Goal: Task Accomplishment & Management: Use online tool/utility

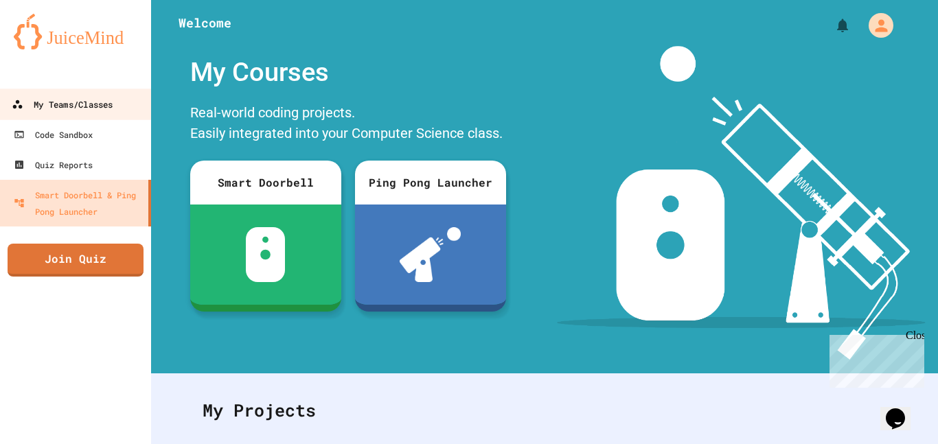
click at [74, 104] on div "My Teams/Classes" at bounding box center [62, 104] width 101 height 17
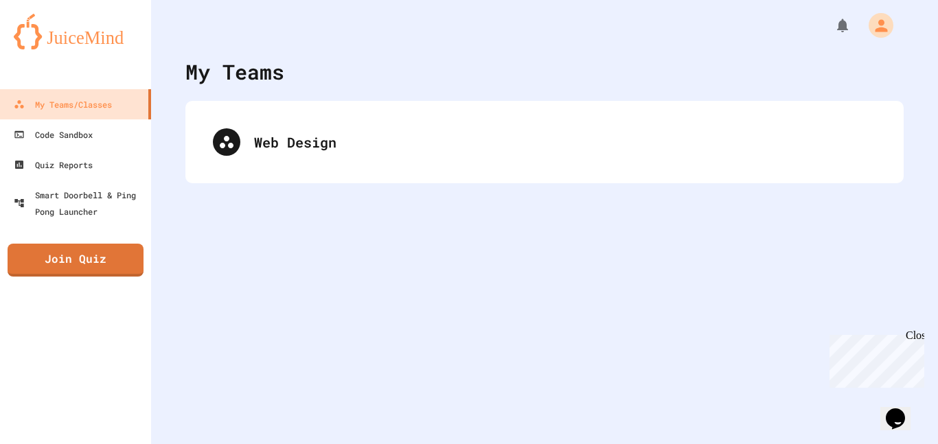
click at [376, 111] on div "Web Design" at bounding box center [544, 142] width 719 height 82
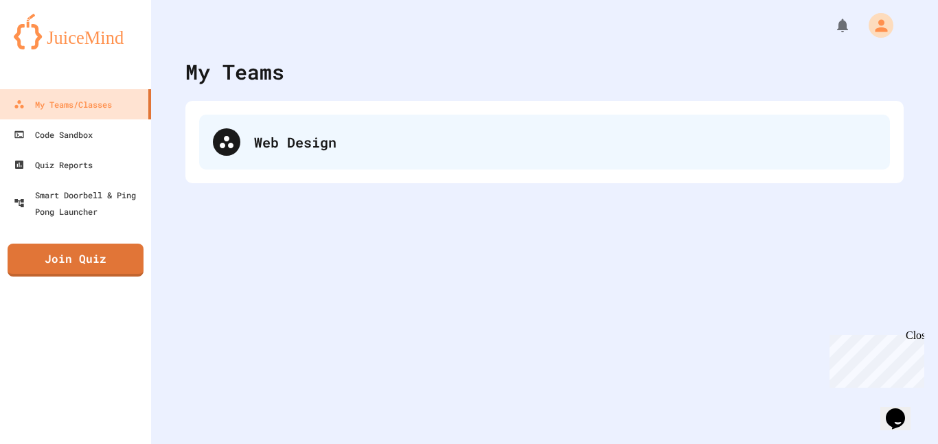
click at [348, 133] on div "Web Design" at bounding box center [565, 142] width 622 height 21
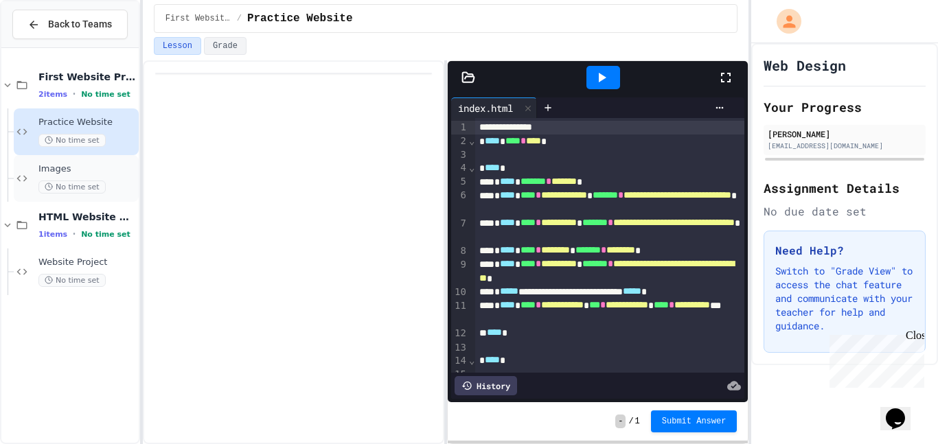
click at [100, 179] on div "Images No time set" at bounding box center [87, 179] width 98 height 30
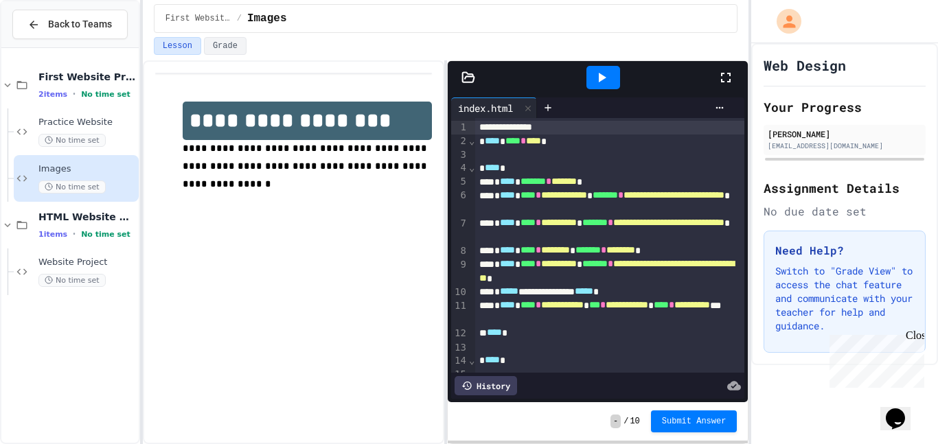
click at [461, 86] on div at bounding box center [598, 77] width 300 height 33
click at [463, 83] on icon at bounding box center [469, 78] width 14 height 14
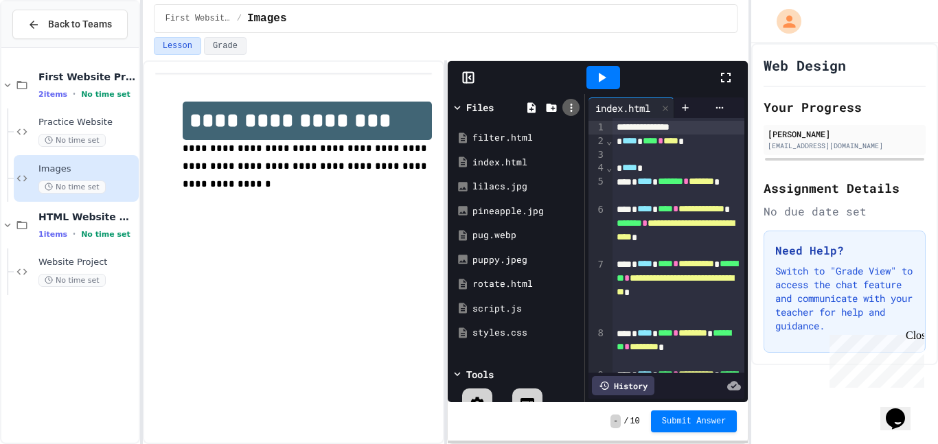
click at [574, 104] on icon at bounding box center [571, 108] width 12 height 12
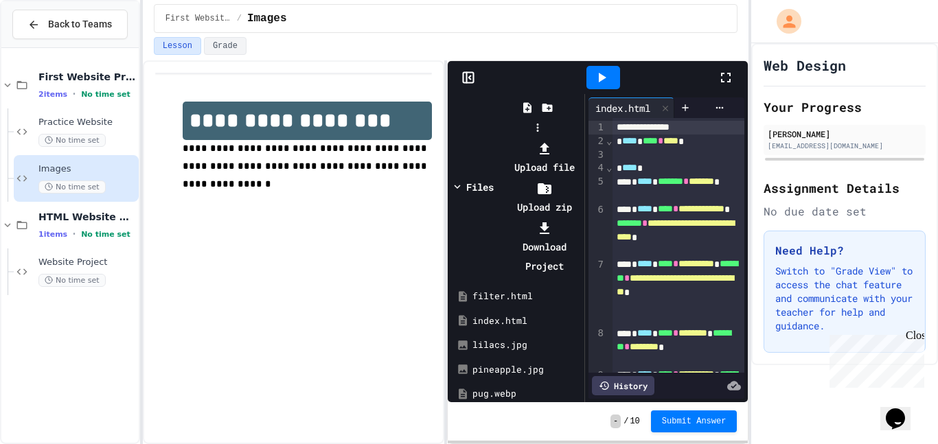
click at [581, 139] on li "Upload file" at bounding box center [545, 158] width 74 height 38
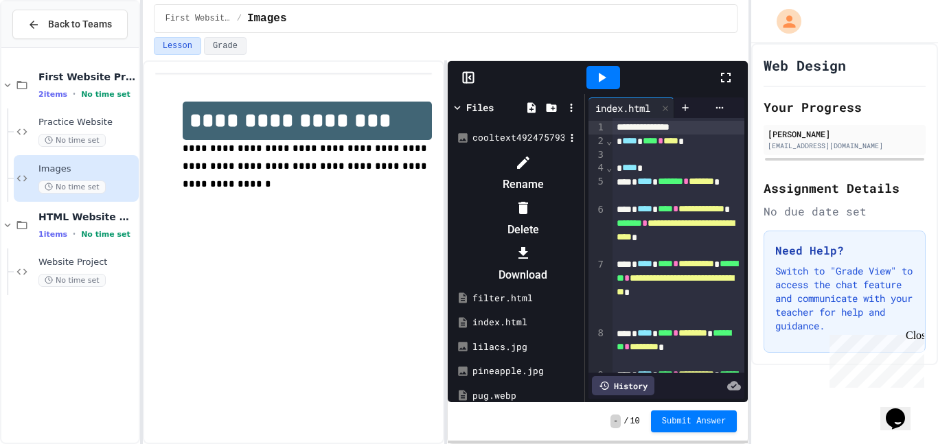
click at [502, 173] on li "Rename" at bounding box center [523, 174] width 116 height 44
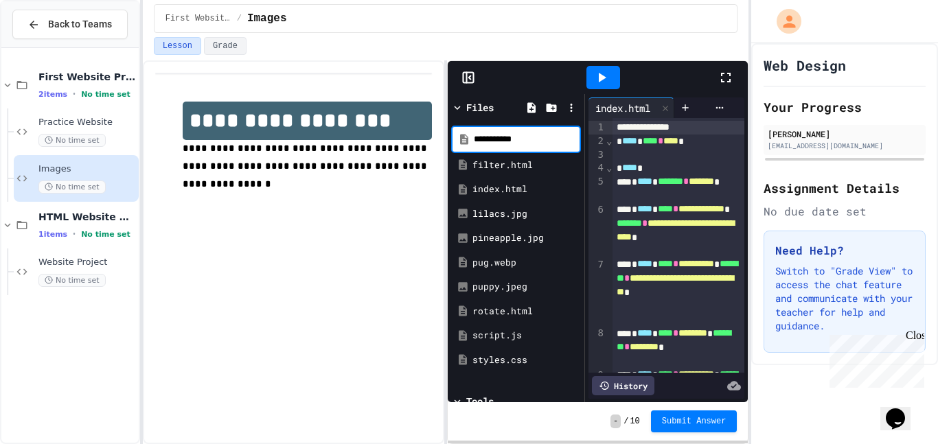
type input "**********"
click at [515, 80] on div at bounding box center [603, 77] width 229 height 37
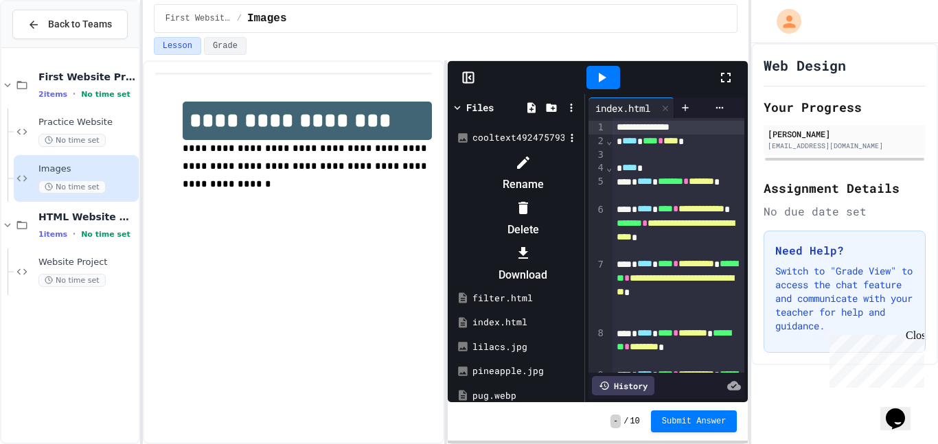
click at [530, 166] on li "Rename" at bounding box center [523, 174] width 116 height 44
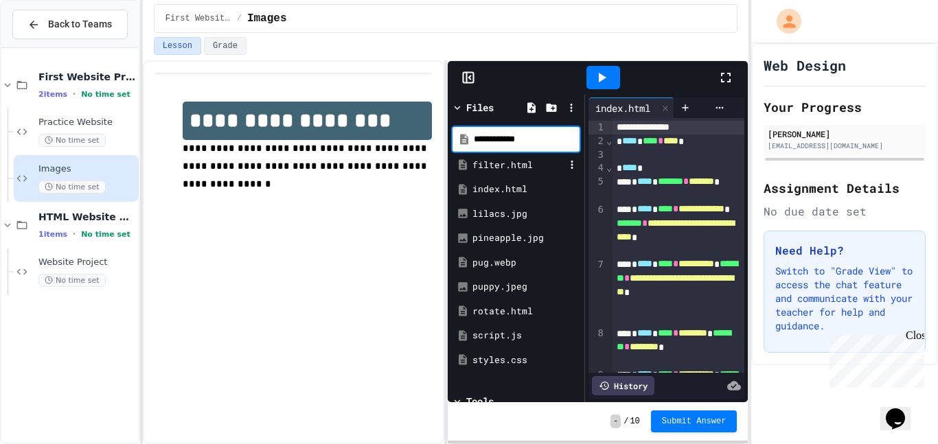
type input "**********"
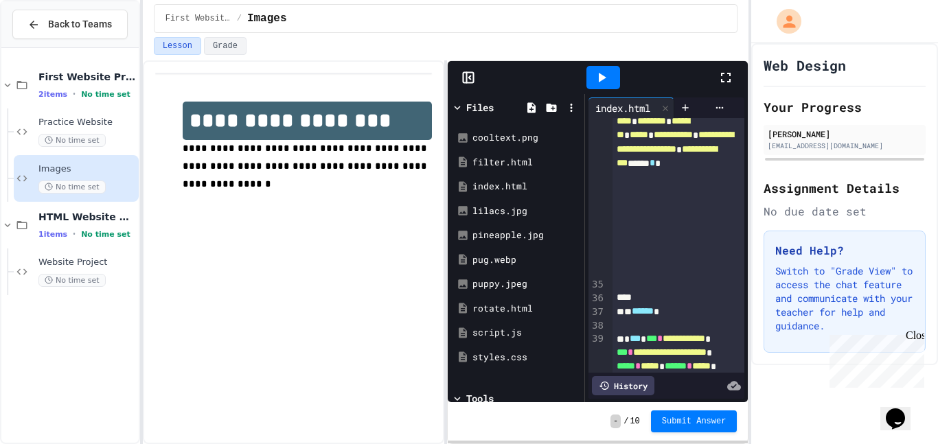
scroll to position [1248, 0]
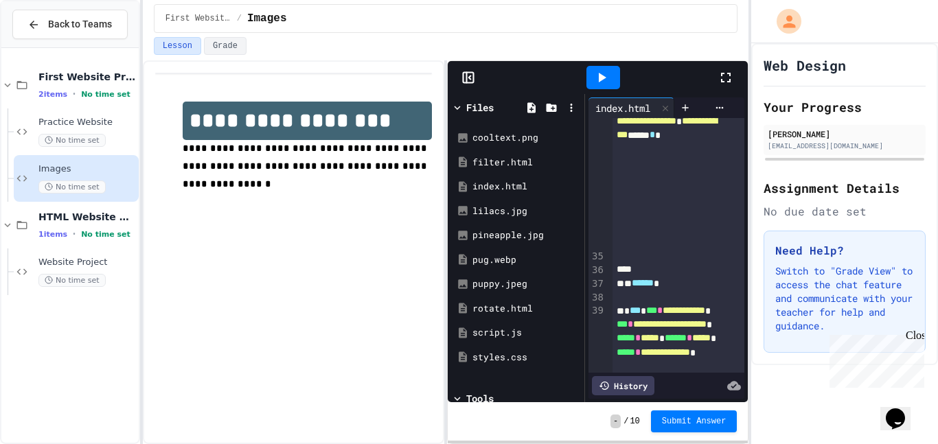
click at [639, 245] on div "**********" at bounding box center [679, 84] width 133 height 331
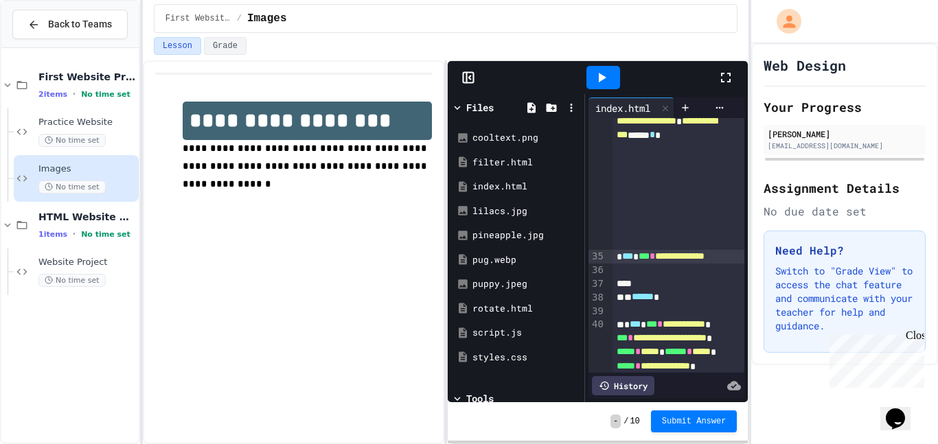
scroll to position [1267, 0]
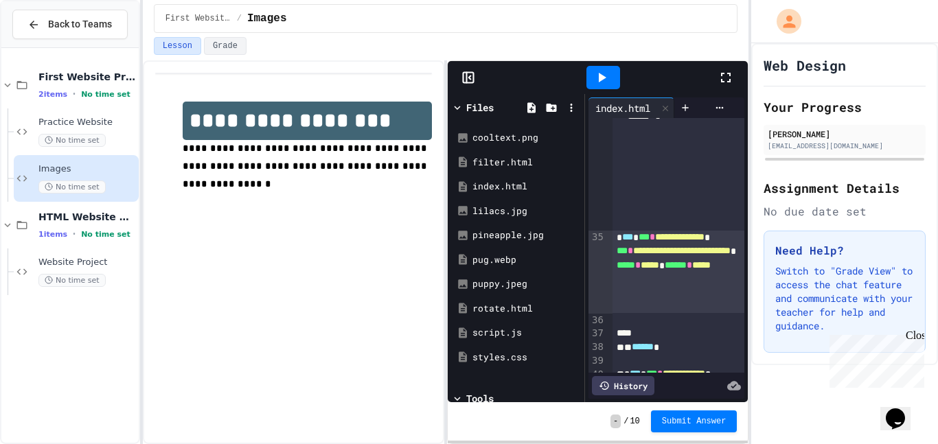
click at [690, 306] on div "**********" at bounding box center [679, 272] width 133 height 83
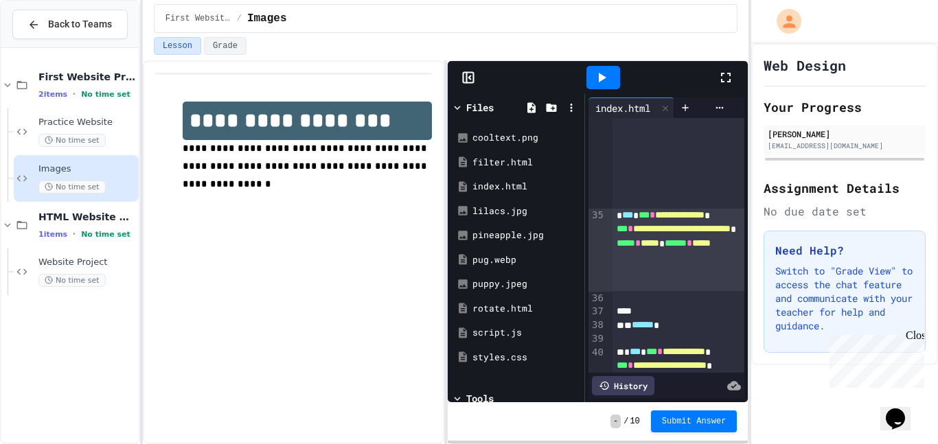
click at [606, 78] on icon at bounding box center [602, 77] width 16 height 16
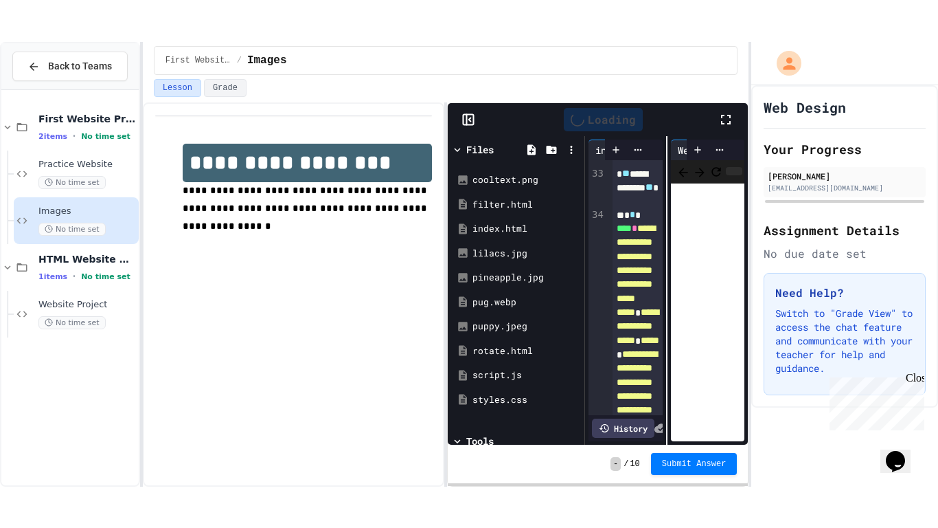
scroll to position [1577, 0]
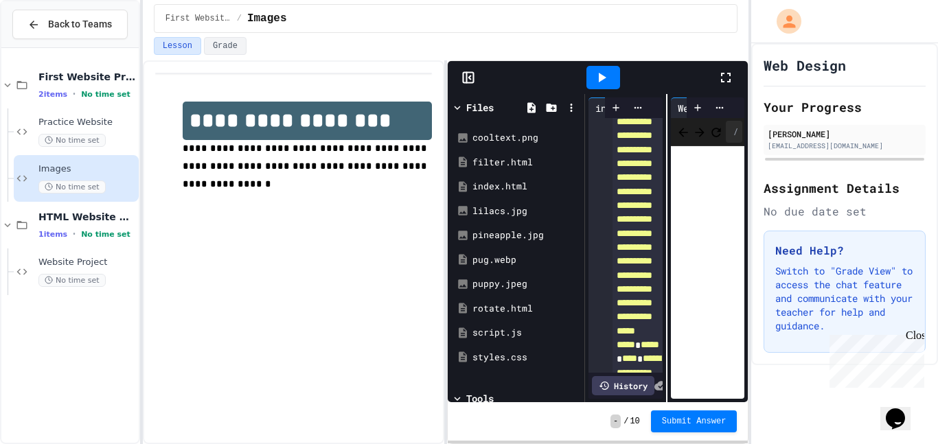
click at [721, 80] on icon at bounding box center [726, 77] width 16 height 16
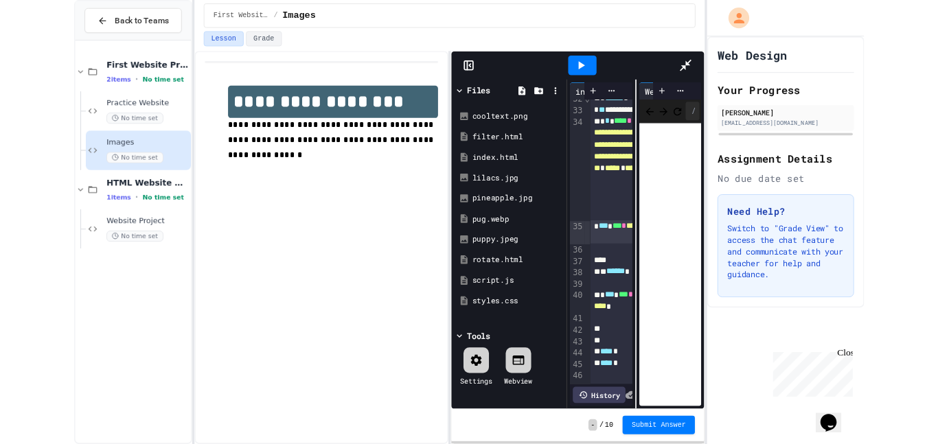
scroll to position [650, 0]
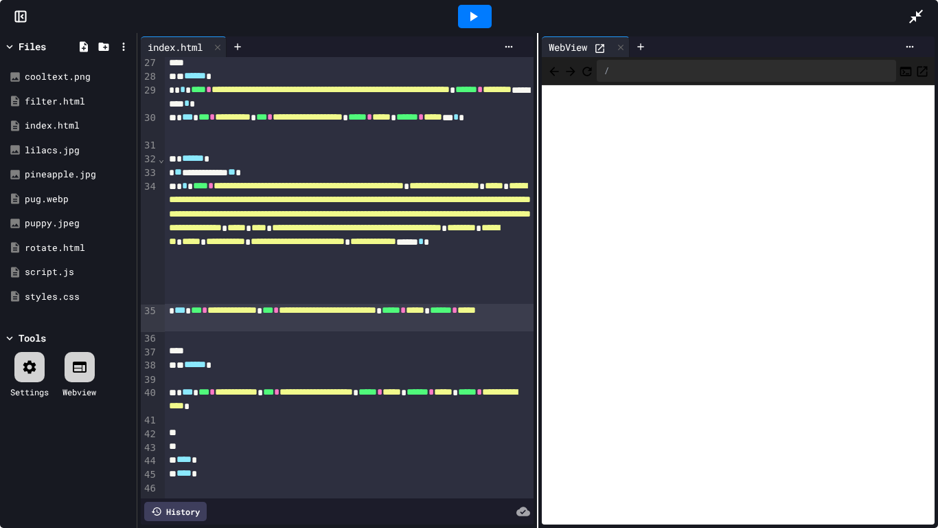
click at [928, 18] on div at bounding box center [923, 16] width 30 height 37
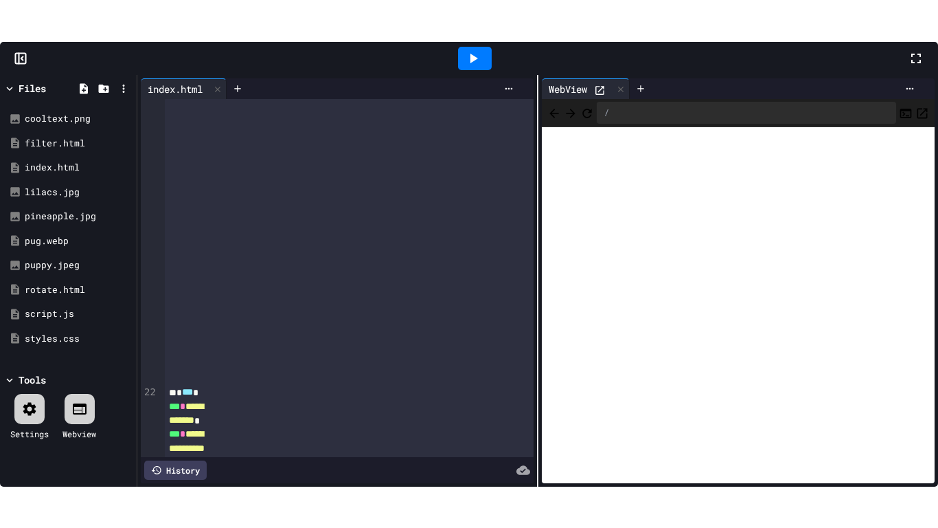
scroll to position [1474, 0]
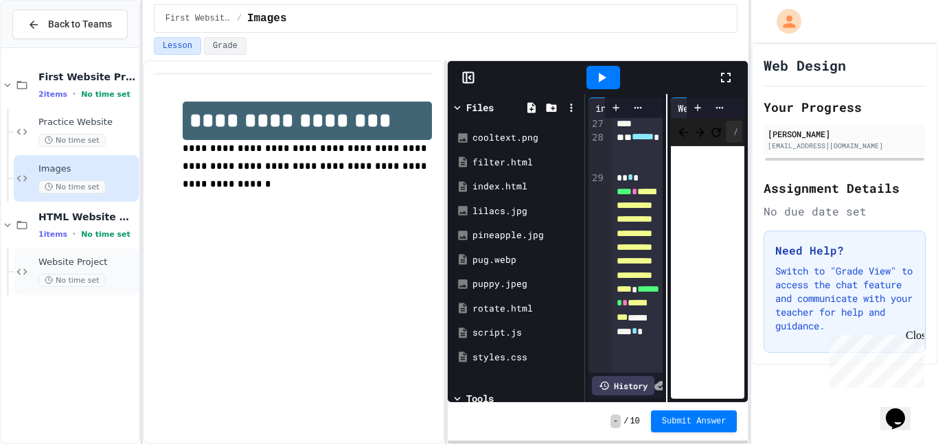
click at [85, 258] on span "Website Project" at bounding box center [87, 263] width 98 height 12
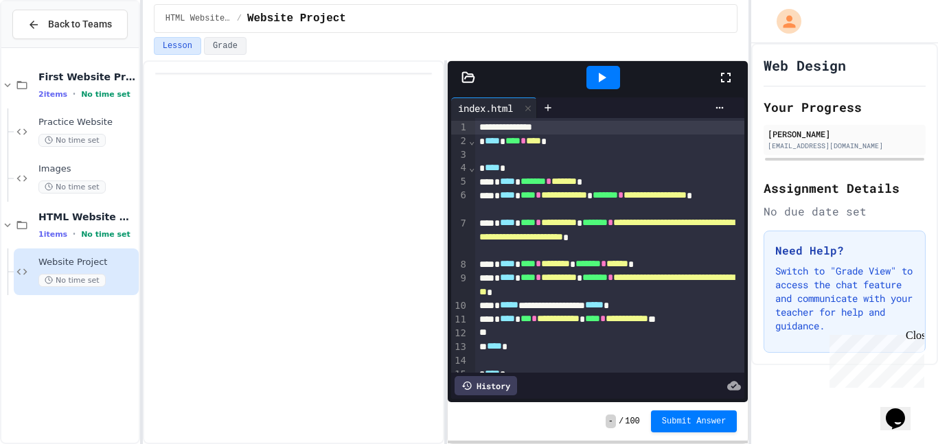
click at [732, 79] on icon at bounding box center [726, 77] width 16 height 16
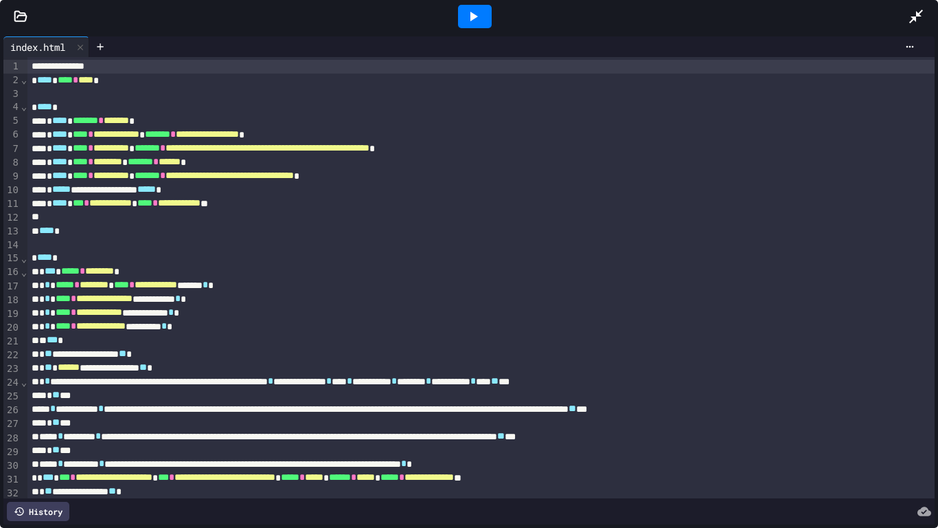
click at [485, 21] on div at bounding box center [475, 16] width 34 height 23
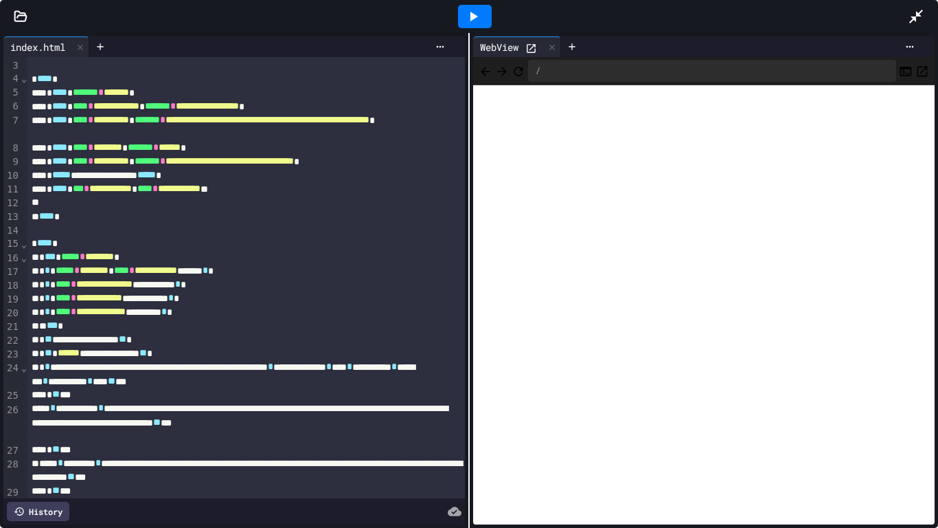
scroll to position [30, 0]
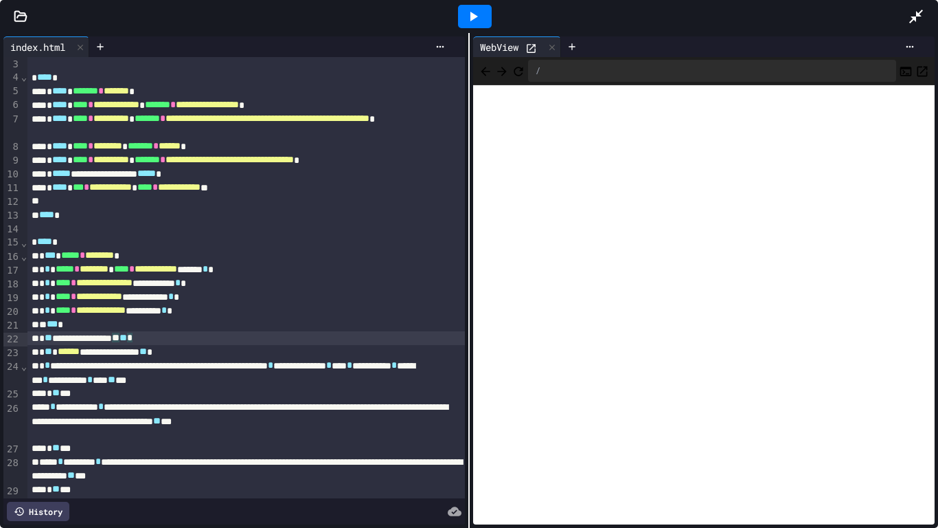
click at [152, 337] on div "**********" at bounding box center [246, 338] width 438 height 14
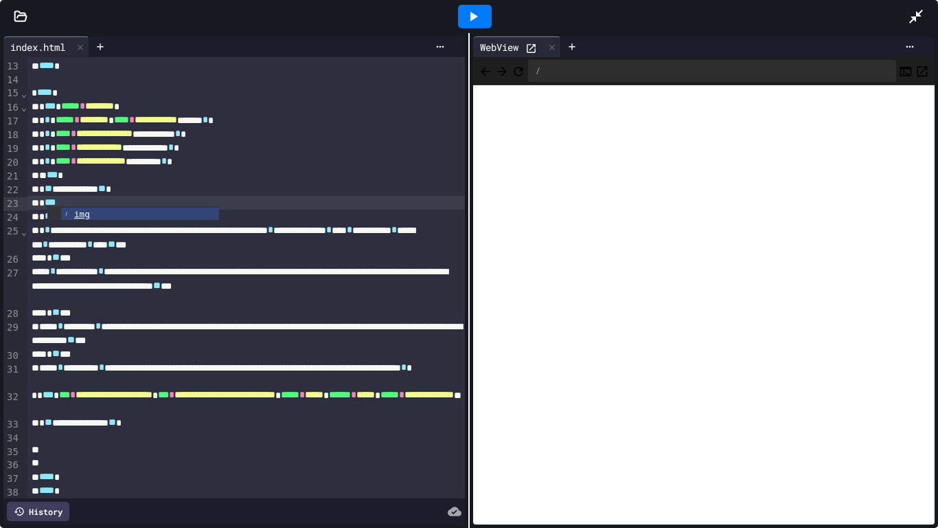
scroll to position [175, 0]
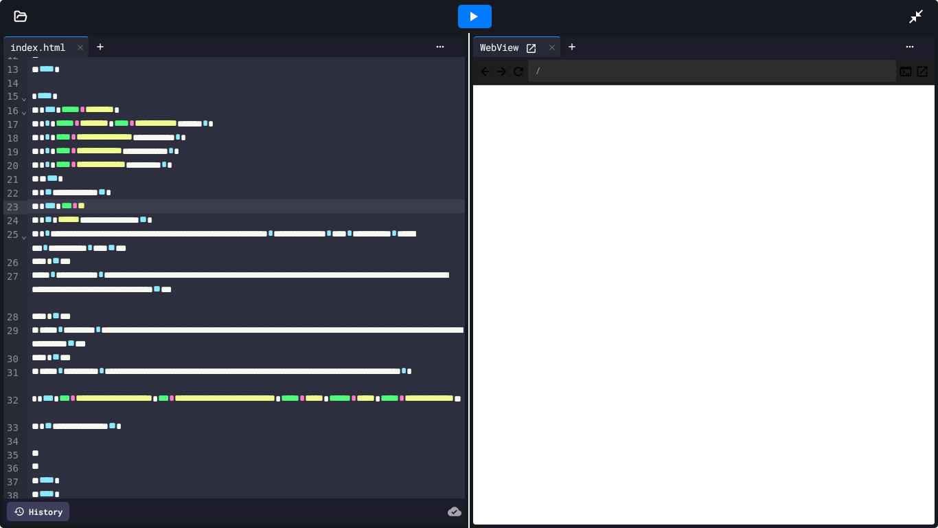
click at [19, 27] on div at bounding box center [469, 16] width 938 height 33
click at [17, 19] on icon at bounding box center [21, 17] width 14 height 14
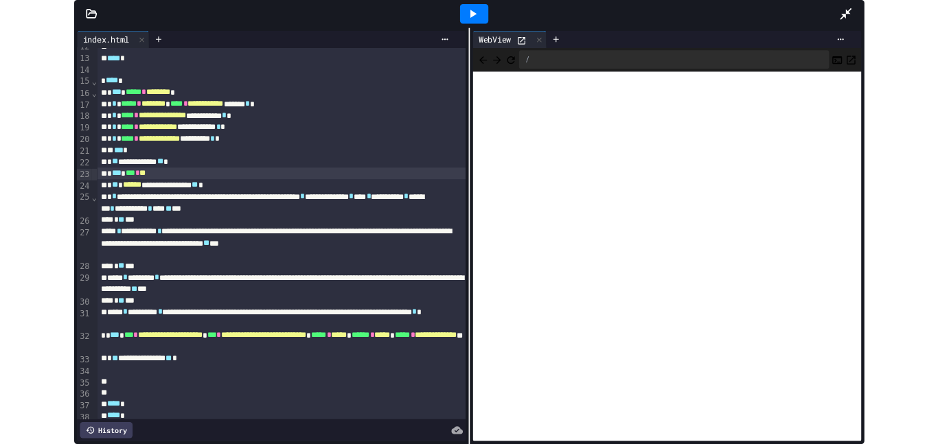
scroll to position [189, 0]
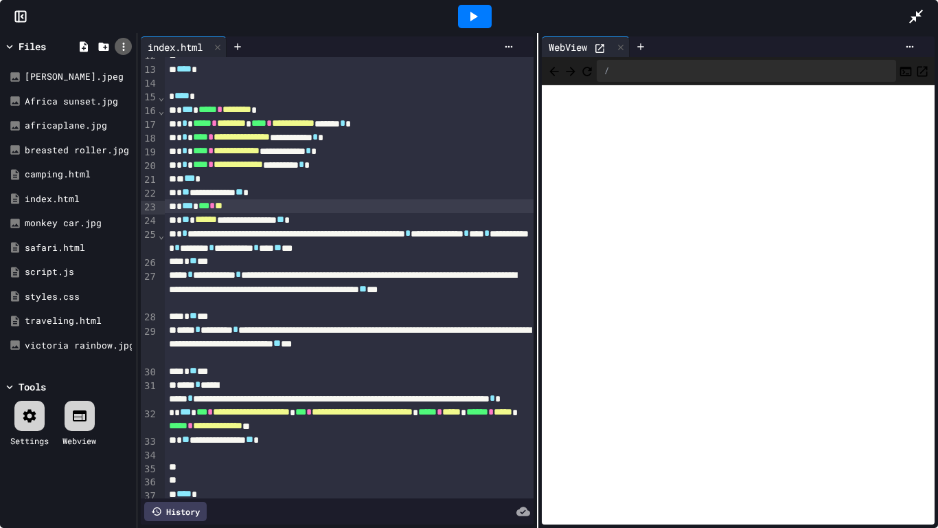
click at [127, 48] on icon at bounding box center [123, 47] width 12 height 12
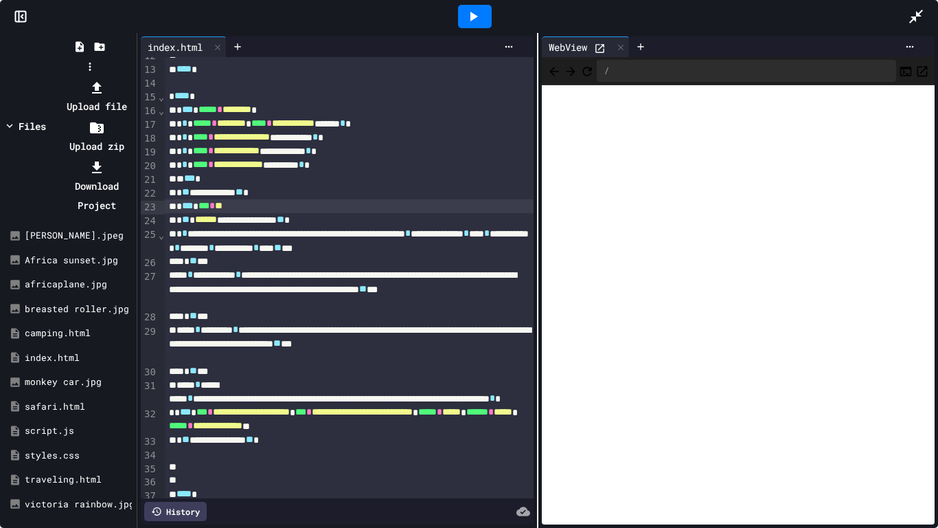
click at [133, 78] on li "Upload file" at bounding box center [97, 97] width 74 height 38
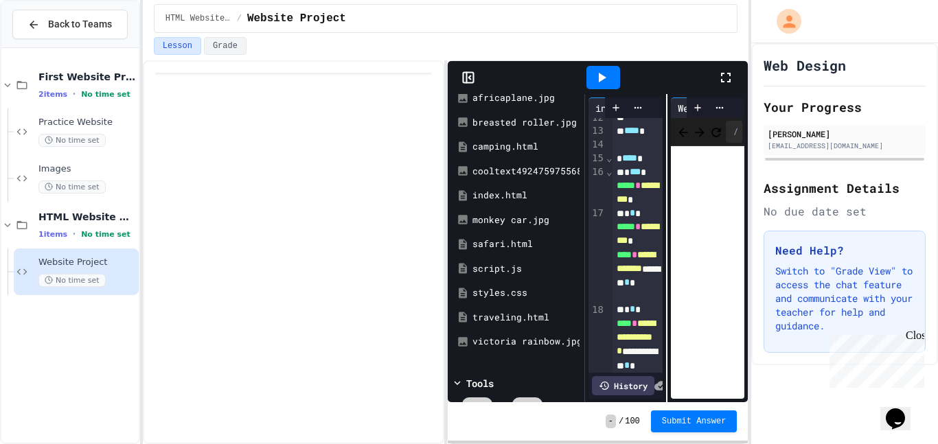
scroll to position [110, 0]
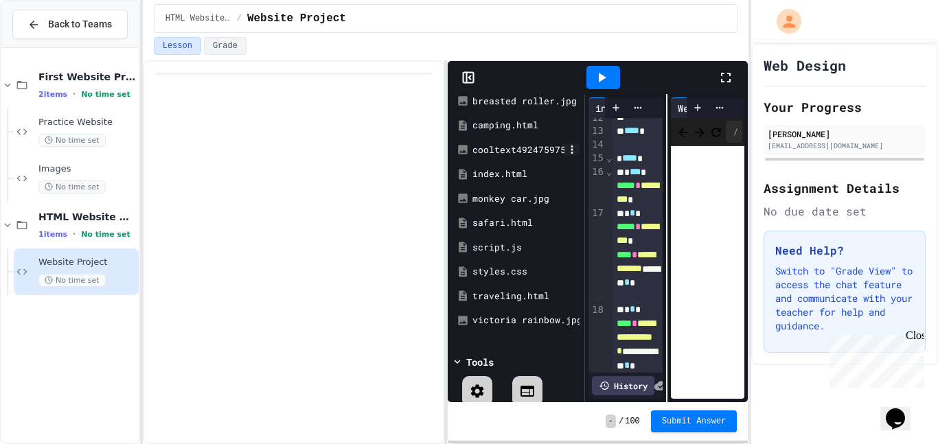
click at [574, 150] on icon at bounding box center [572, 150] width 12 height 12
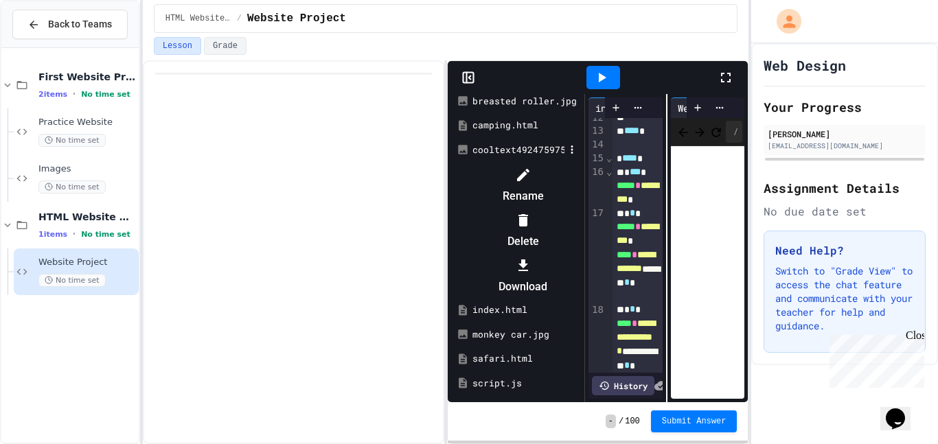
click at [532, 172] on icon at bounding box center [523, 175] width 16 height 16
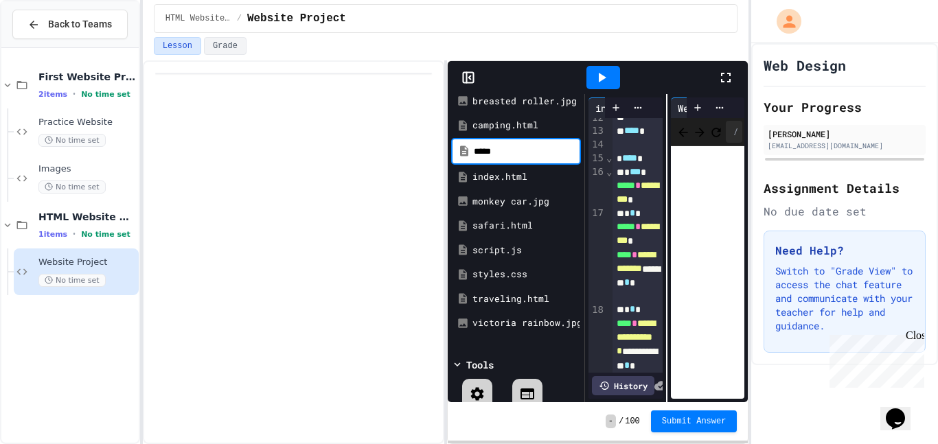
scroll to position [0, 0]
type input "**********"
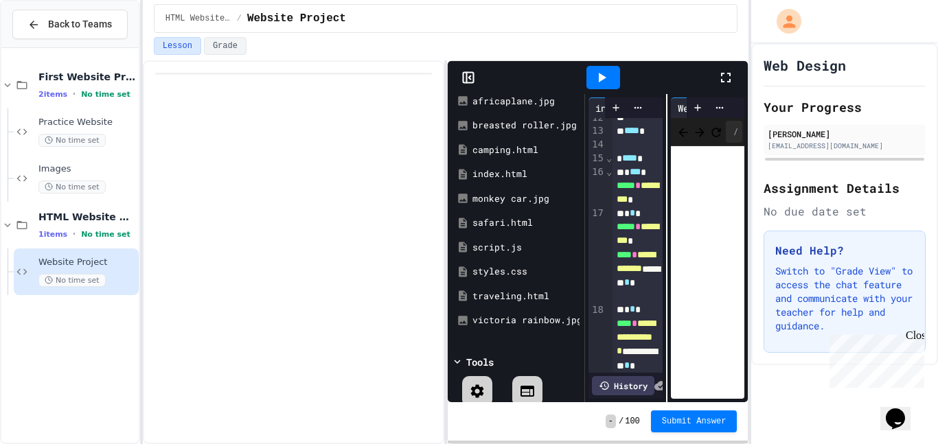
scroll to position [135, 0]
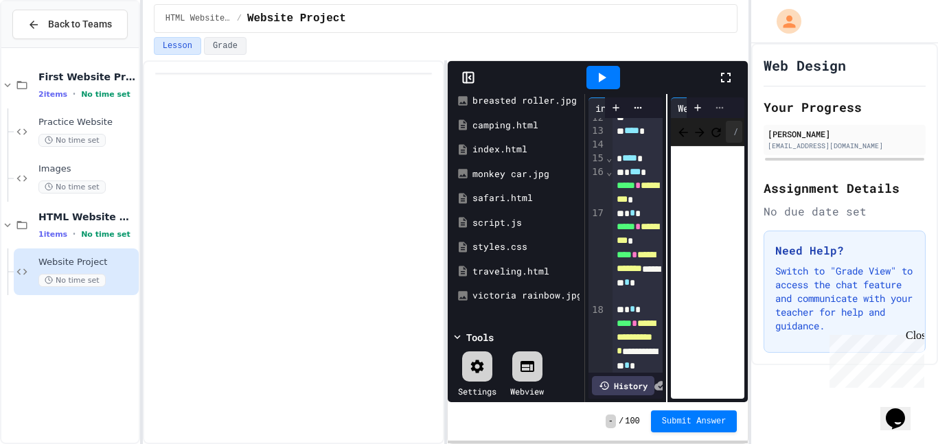
click at [710, 110] on div at bounding box center [720, 107] width 22 height 11
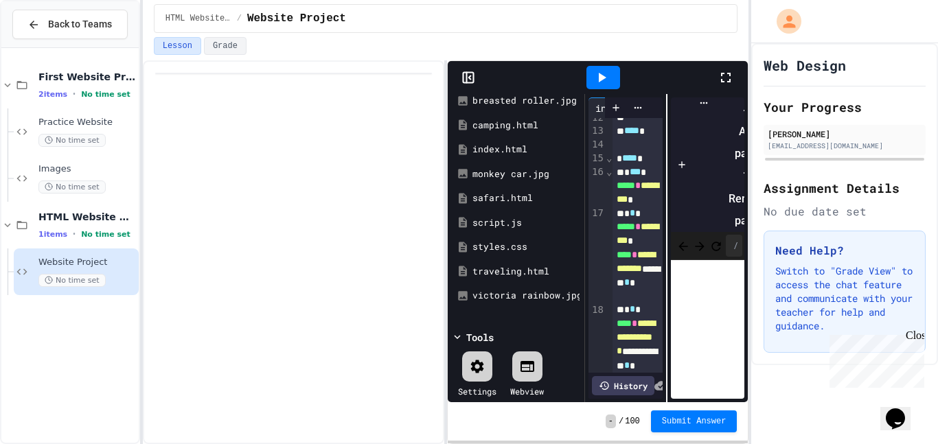
click at [743, 166] on div at bounding box center [749, 177] width 41 height 22
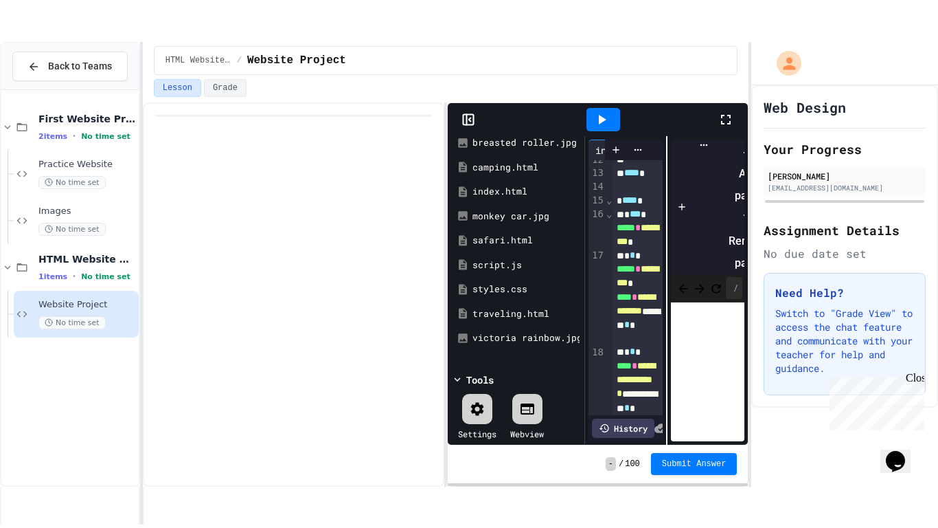
scroll to position [712, 0]
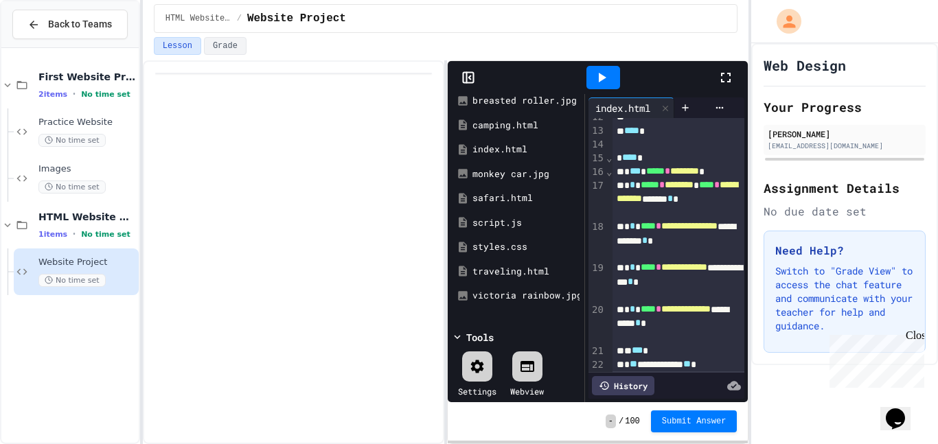
click at [731, 72] on icon at bounding box center [726, 77] width 16 height 16
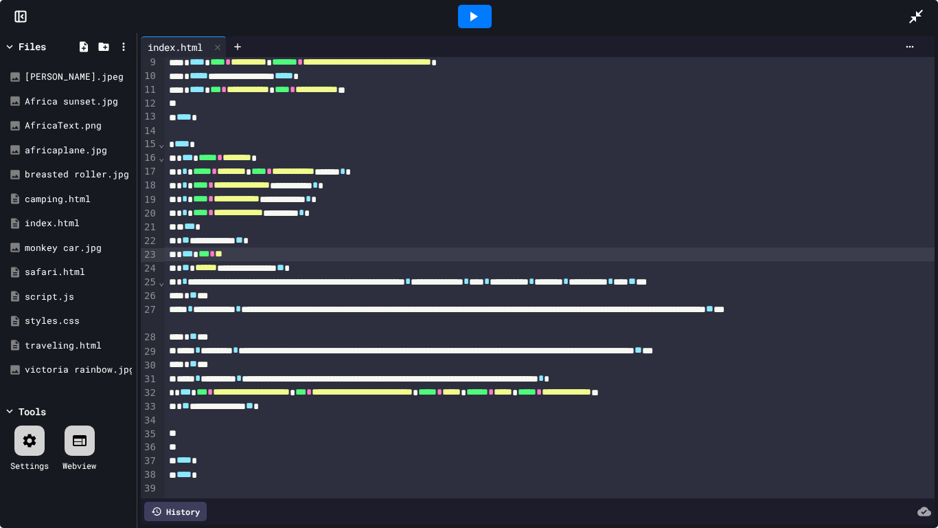
scroll to position [306, 0]
click at [223, 251] on span "**" at bounding box center [219, 253] width 8 height 10
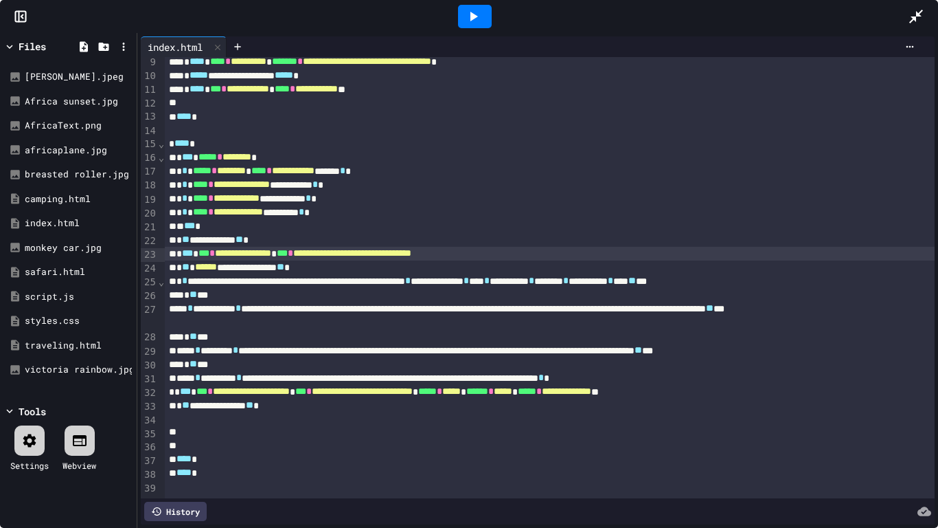
click at [538, 255] on div "**********" at bounding box center [550, 254] width 771 height 14
click at [475, 18] on icon at bounding box center [473, 16] width 16 height 16
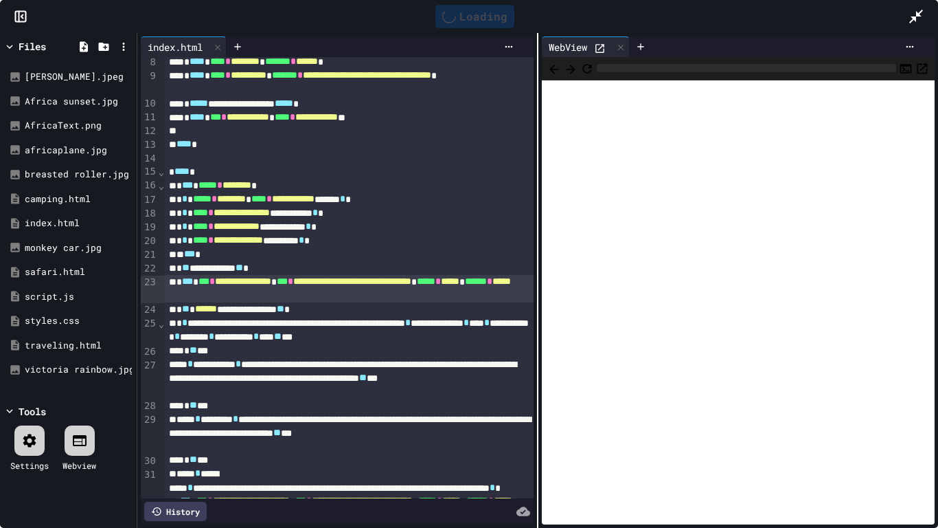
scroll to position [429, 0]
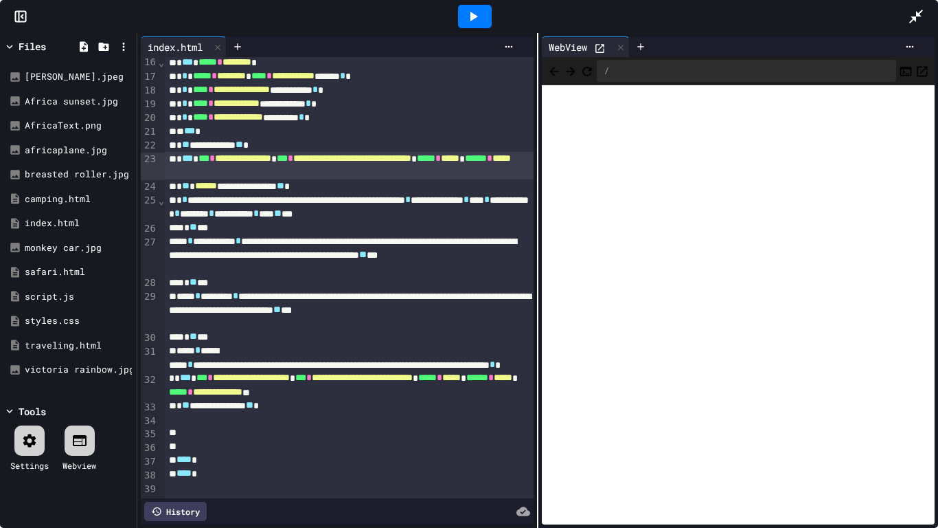
click at [914, 40] on div at bounding box center [775, 46] width 291 height 21
click at [910, 43] on icon at bounding box center [910, 46] width 11 height 11
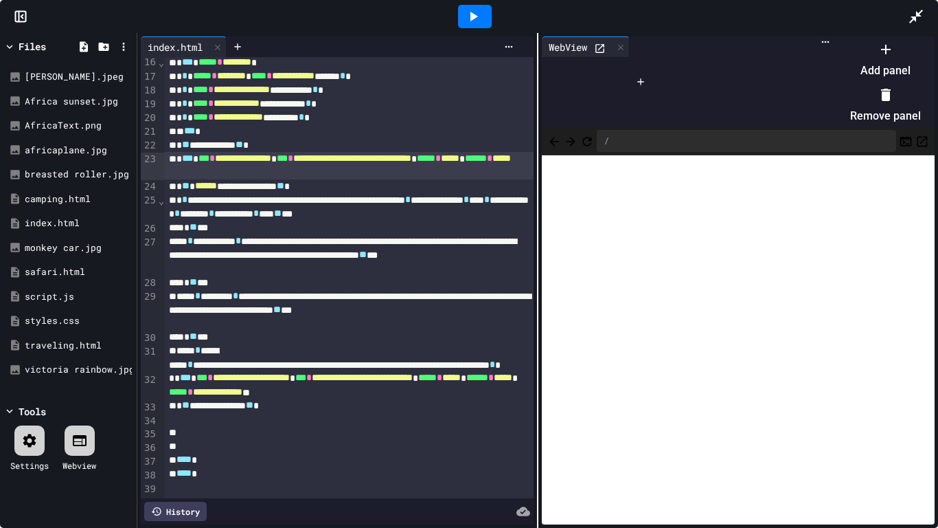
click at [882, 104] on li "Remove panel" at bounding box center [885, 105] width 71 height 44
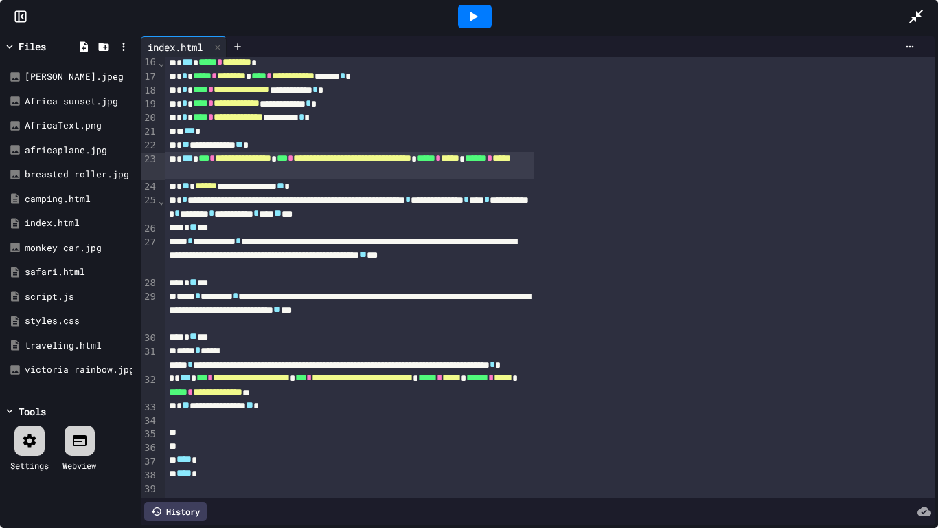
scroll to position [306, 0]
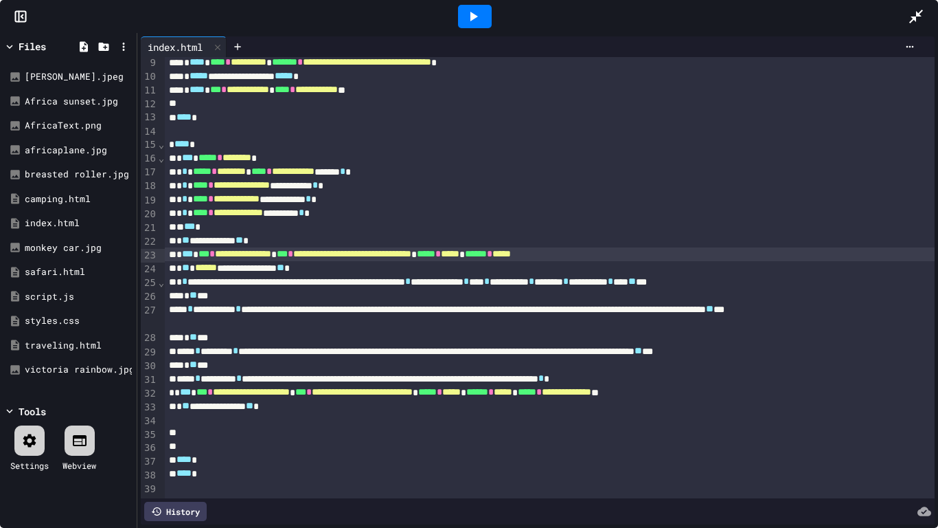
click at [460, 256] on span "*****" at bounding box center [450, 254] width 19 height 10
click at [485, 16] on div at bounding box center [475, 16] width 34 height 23
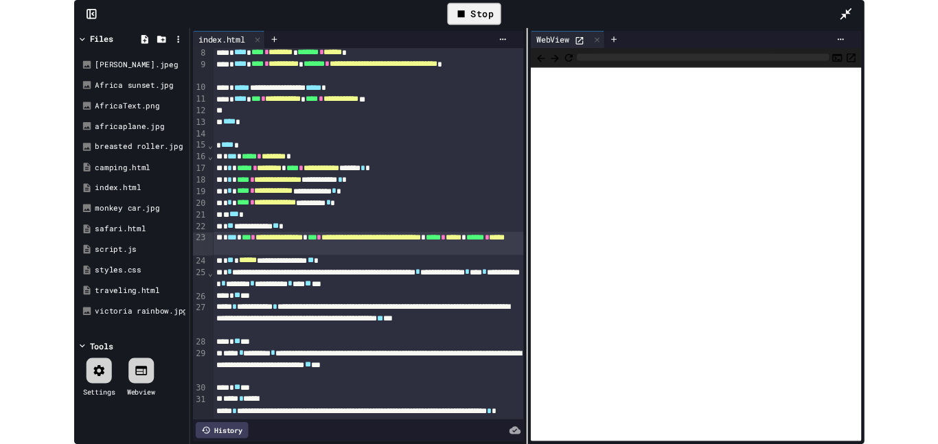
scroll to position [319, 0]
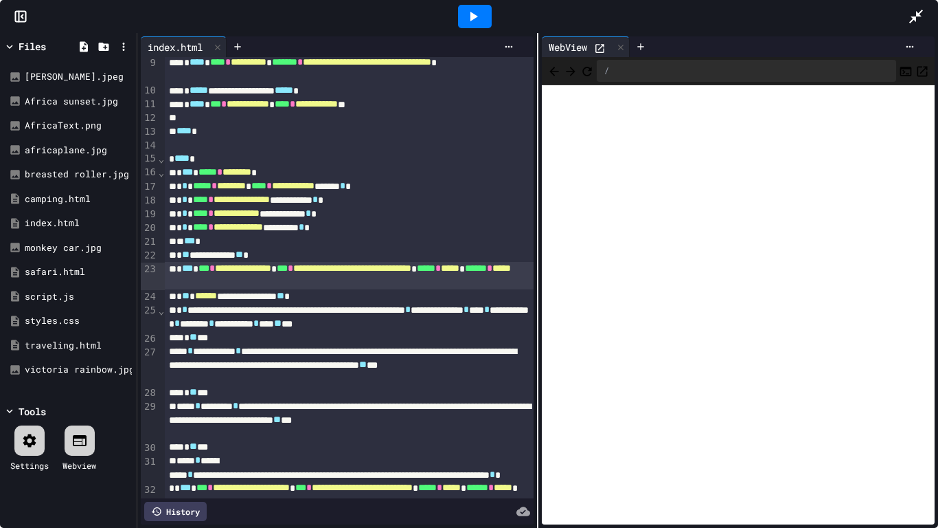
click at [537, 47] on div at bounding box center [537, 280] width 1 height 495
click at [516, 47] on div at bounding box center [509, 46] width 22 height 11
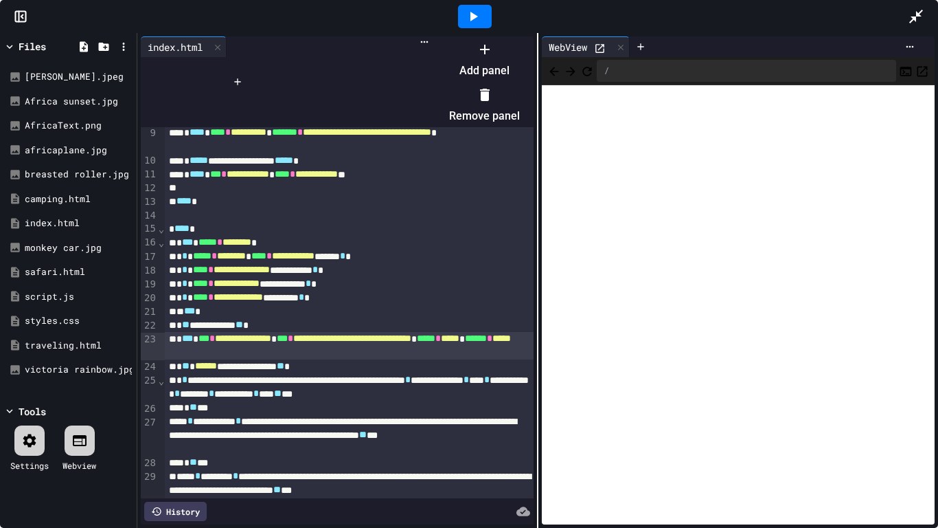
click at [520, 88] on li "Remove panel" at bounding box center [484, 105] width 71 height 44
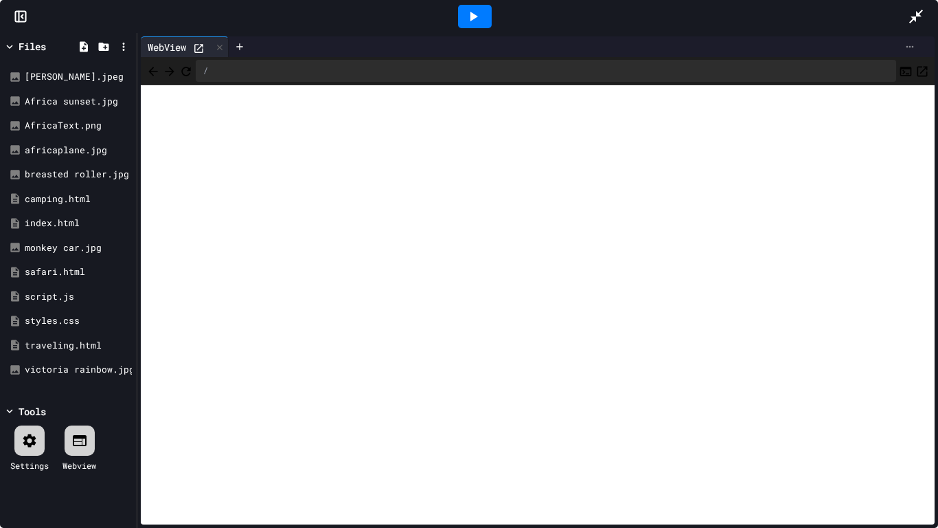
click at [913, 49] on icon at bounding box center [910, 46] width 11 height 11
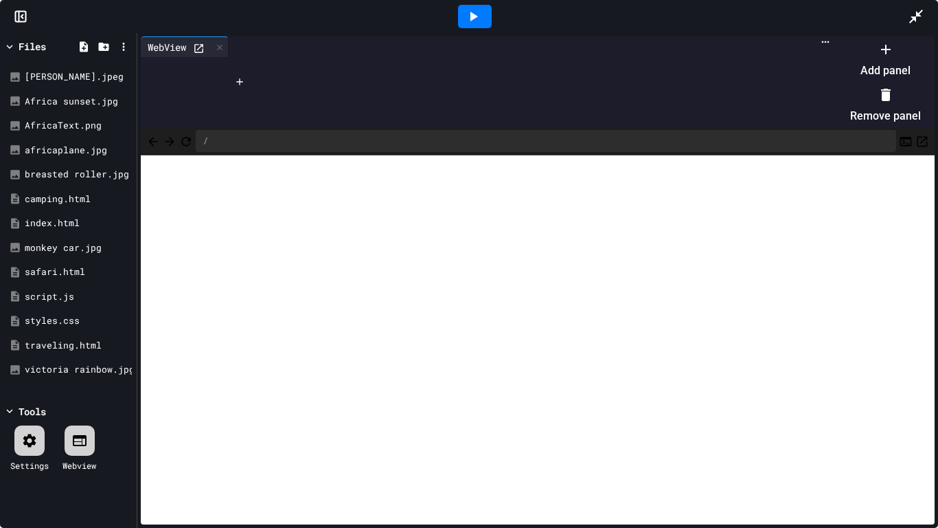
click at [881, 94] on li "Remove panel" at bounding box center [885, 105] width 71 height 44
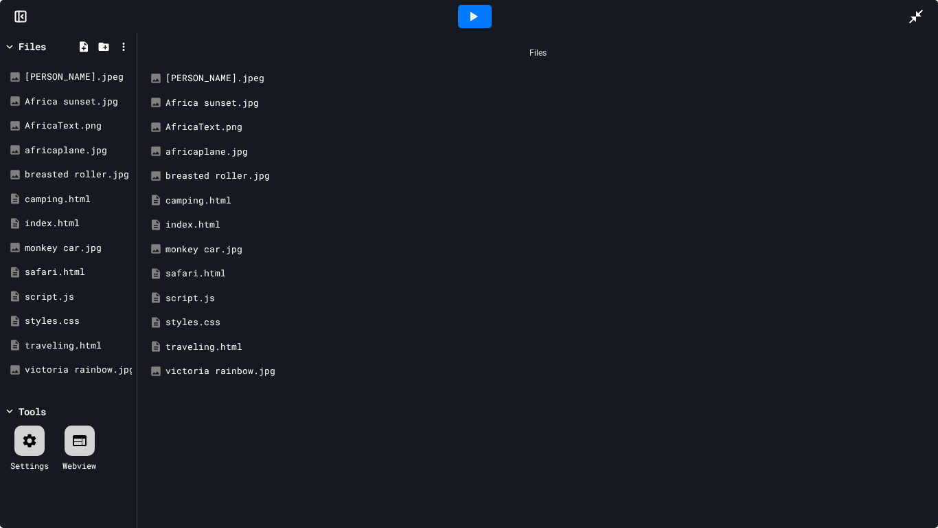
click at [916, 20] on icon at bounding box center [916, 16] width 16 height 16
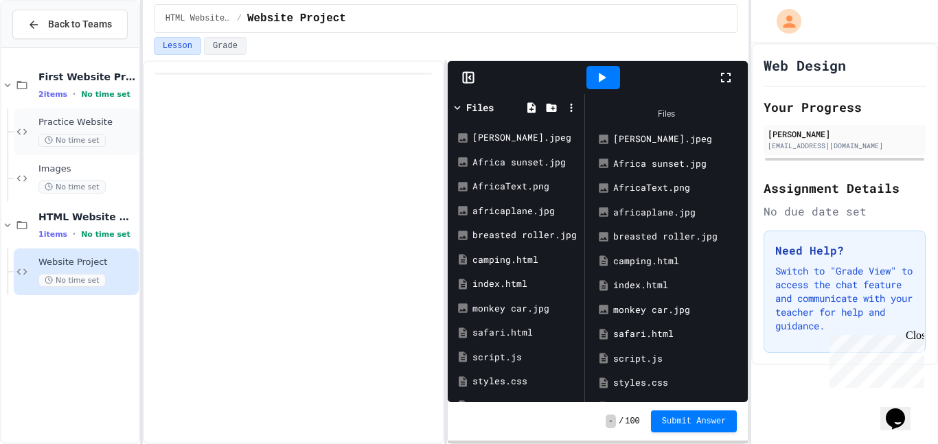
click at [69, 129] on div "Practice Website No time set" at bounding box center [87, 132] width 98 height 30
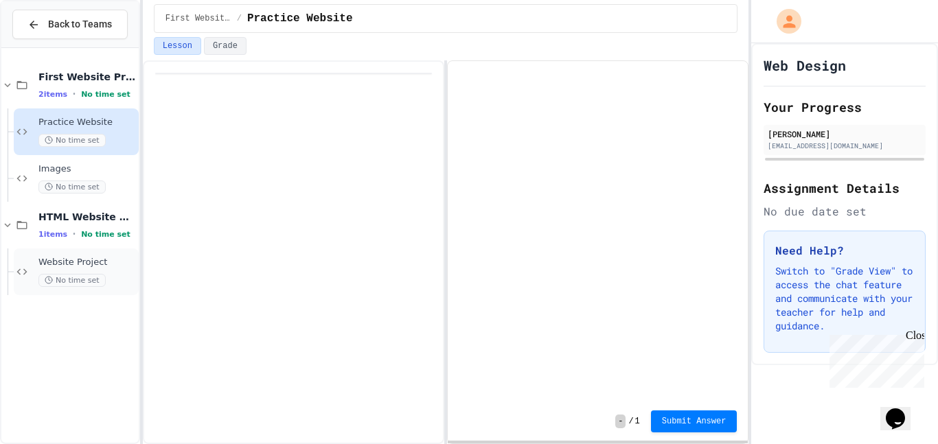
click at [113, 264] on span "Website Project" at bounding box center [87, 263] width 98 height 12
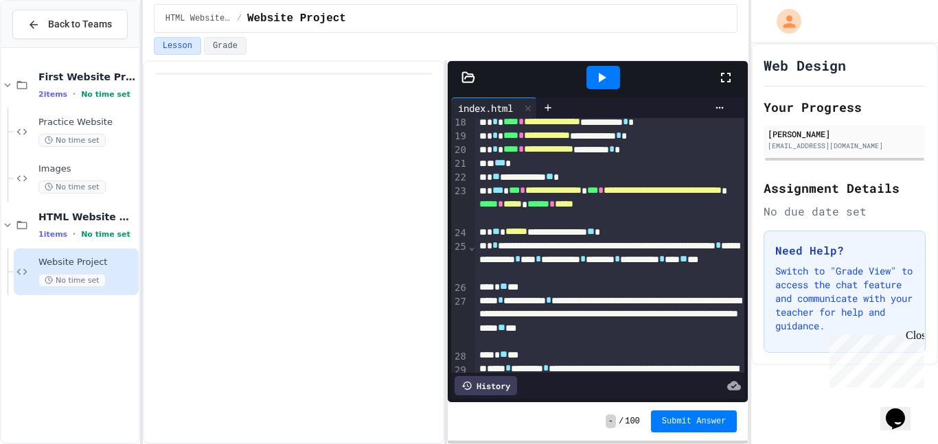
scroll to position [296, 0]
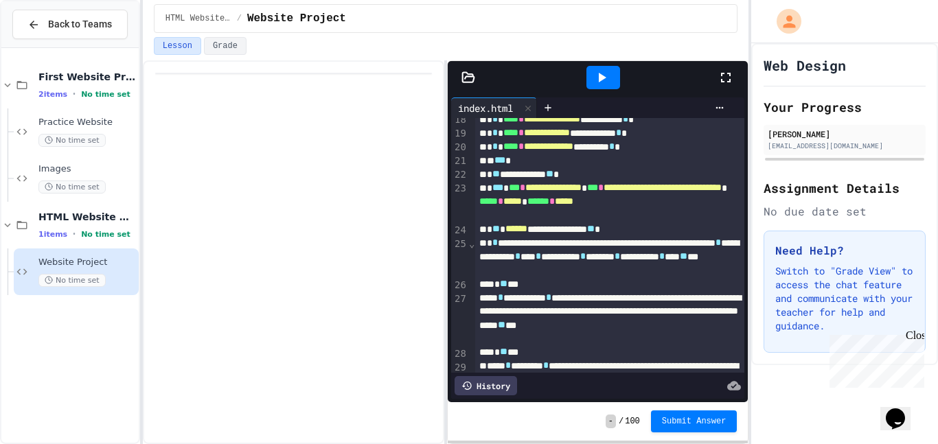
click at [660, 232] on div "**********" at bounding box center [610, 230] width 270 height 14
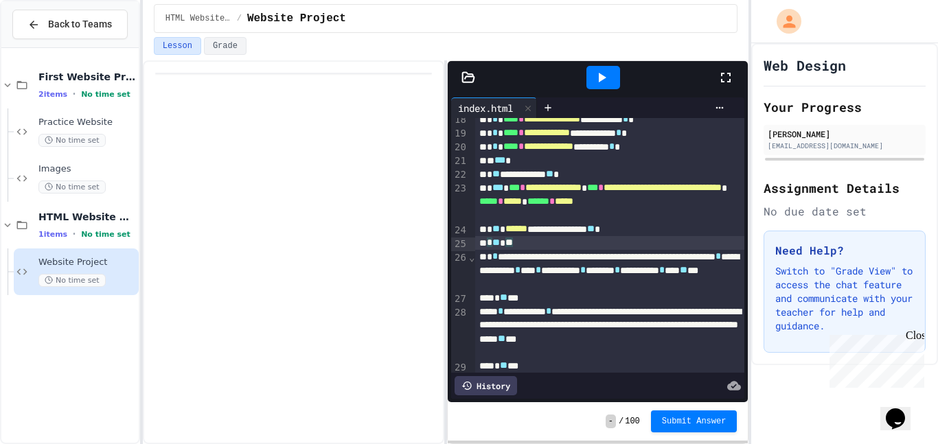
click at [600, 80] on icon at bounding box center [603, 78] width 8 height 10
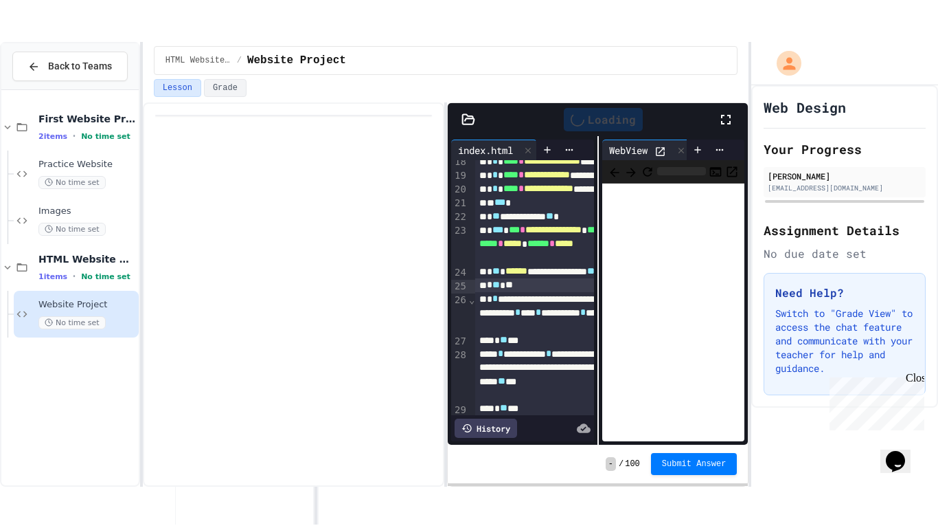
scroll to position [531, 0]
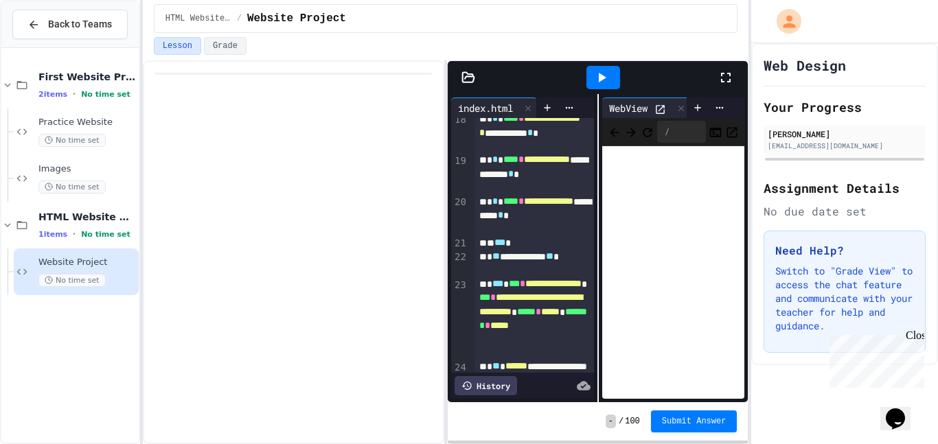
click at [727, 68] on div at bounding box center [733, 77] width 30 height 37
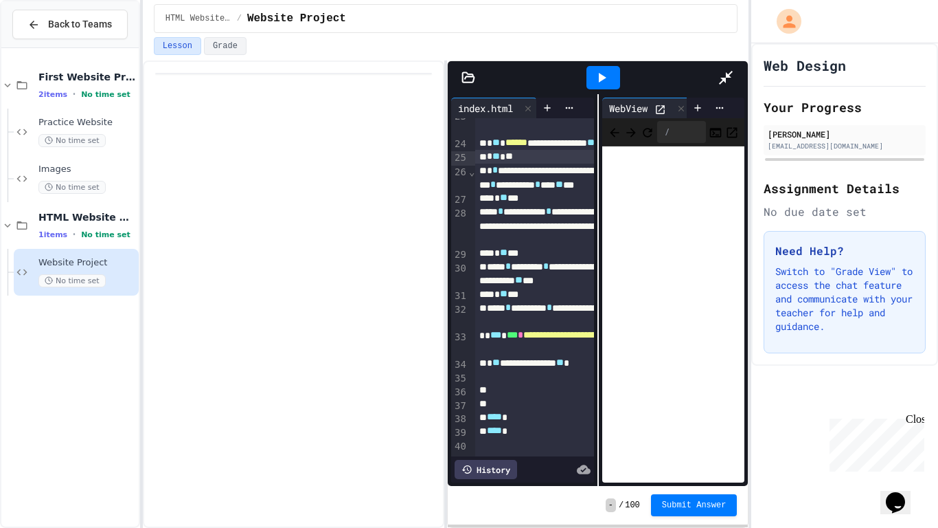
scroll to position [224, 0]
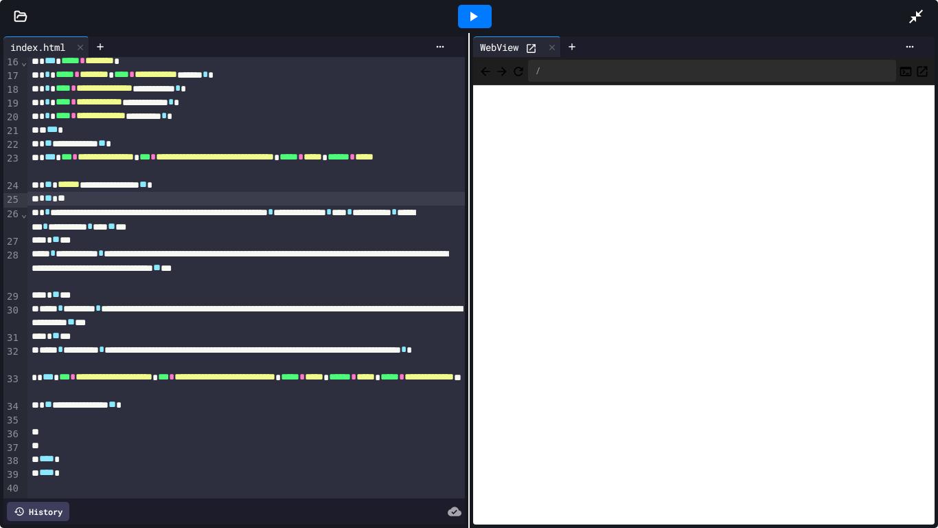
click at [91, 203] on div "* ** **" at bounding box center [246, 199] width 438 height 14
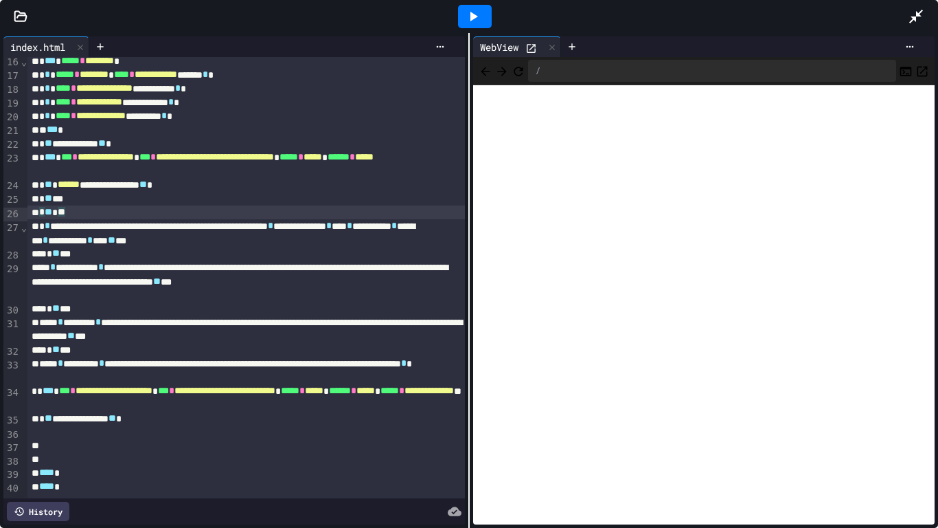
click at [475, 13] on icon at bounding box center [473, 16] width 16 height 16
click at [131, 217] on div "* ** **" at bounding box center [246, 212] width 438 height 14
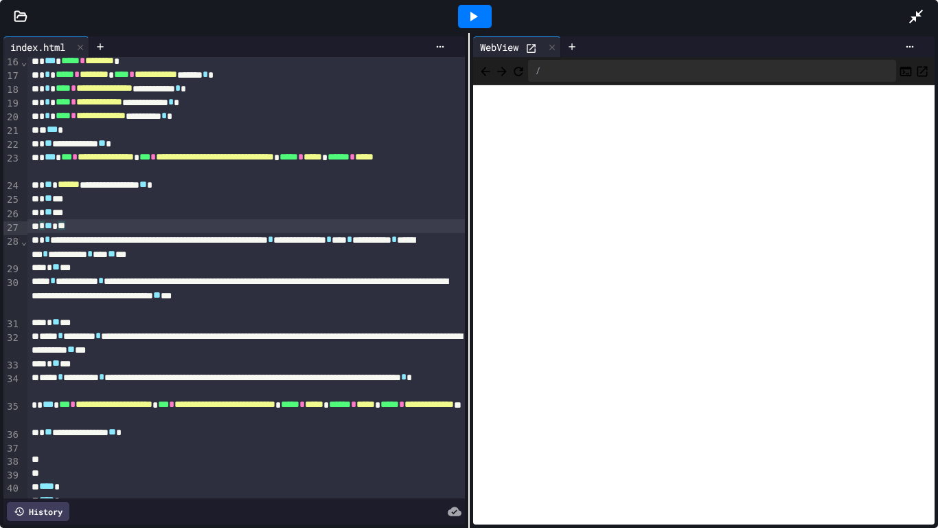
click at [467, 11] on icon at bounding box center [473, 16] width 16 height 16
click at [101, 45] on icon at bounding box center [100, 46] width 11 height 11
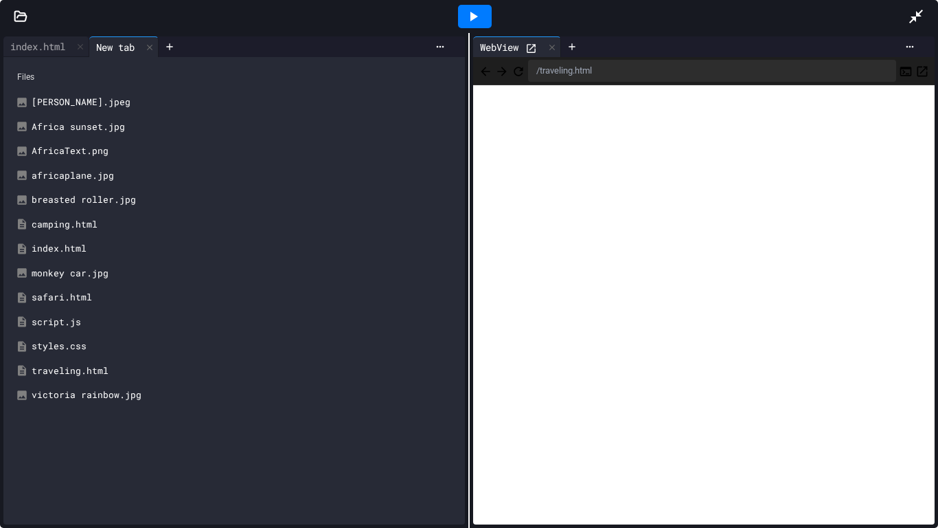
click at [65, 370] on div "traveling.html" at bounding box center [244, 371] width 425 height 14
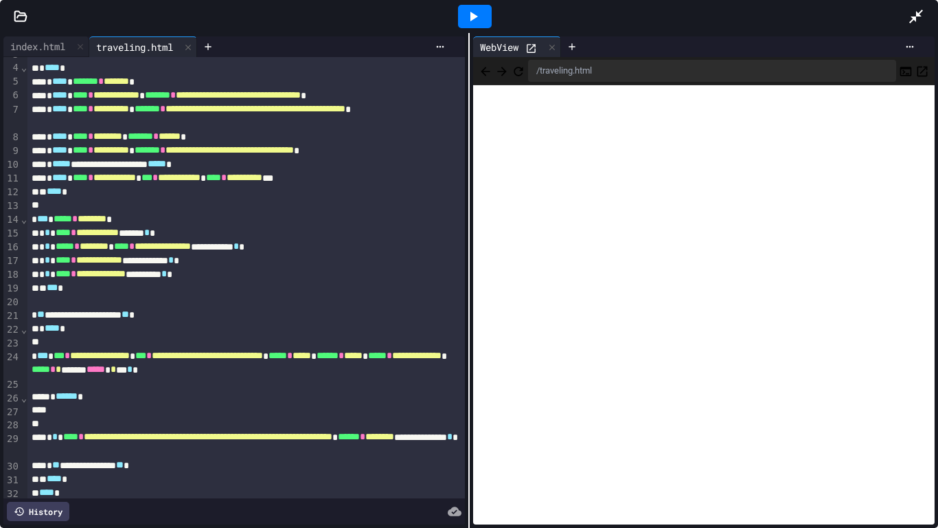
scroll to position [45, 0]
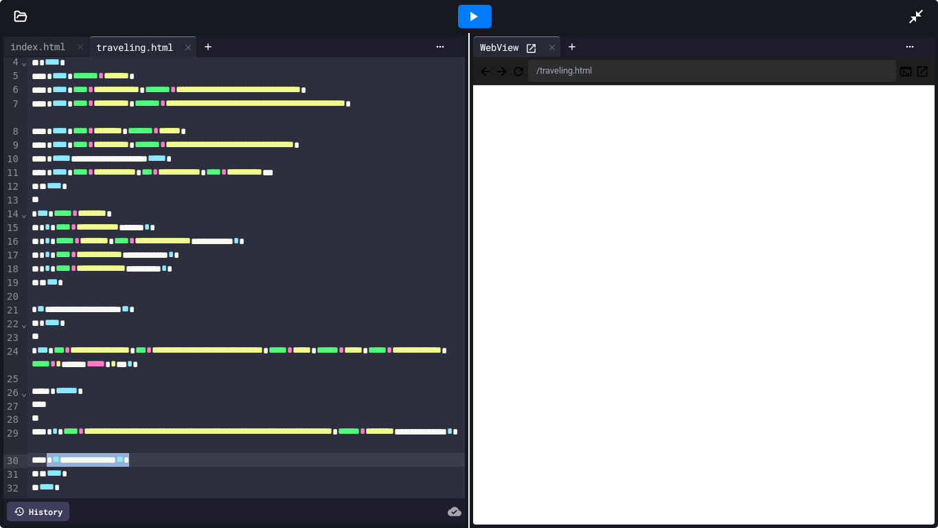
drag, startPoint x: 181, startPoint y: 464, endPoint x: 54, endPoint y: 458, distance: 128.0
click at [54, 444] on div "**********" at bounding box center [246, 460] width 438 height 14
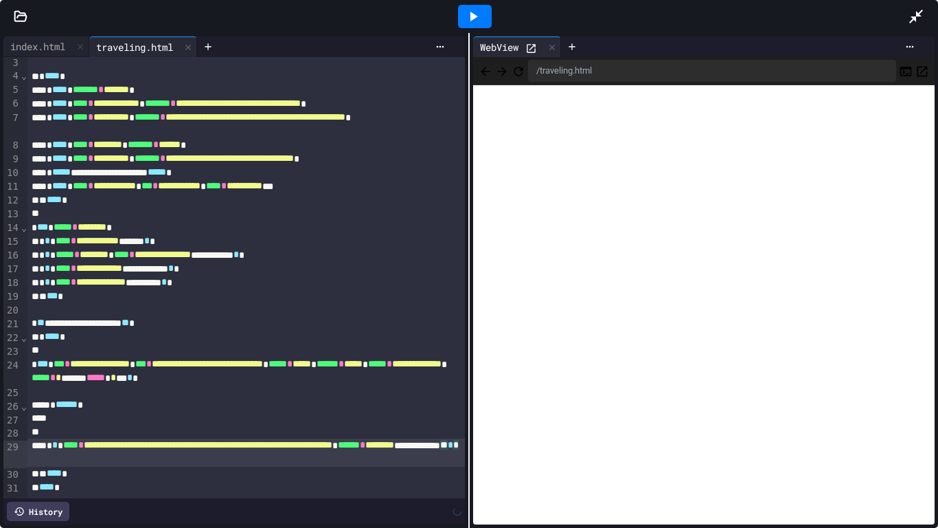
scroll to position [31, 0]
click at [484, 13] on div at bounding box center [475, 16] width 34 height 23
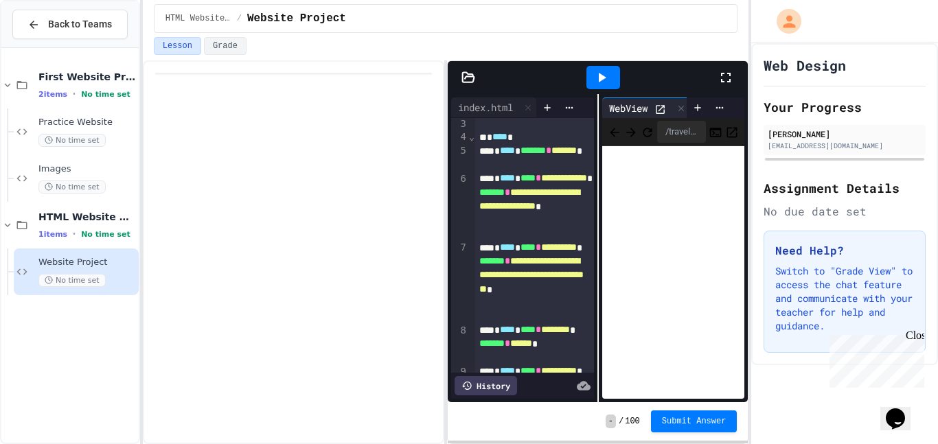
click at [728, 71] on icon at bounding box center [726, 77] width 16 height 16
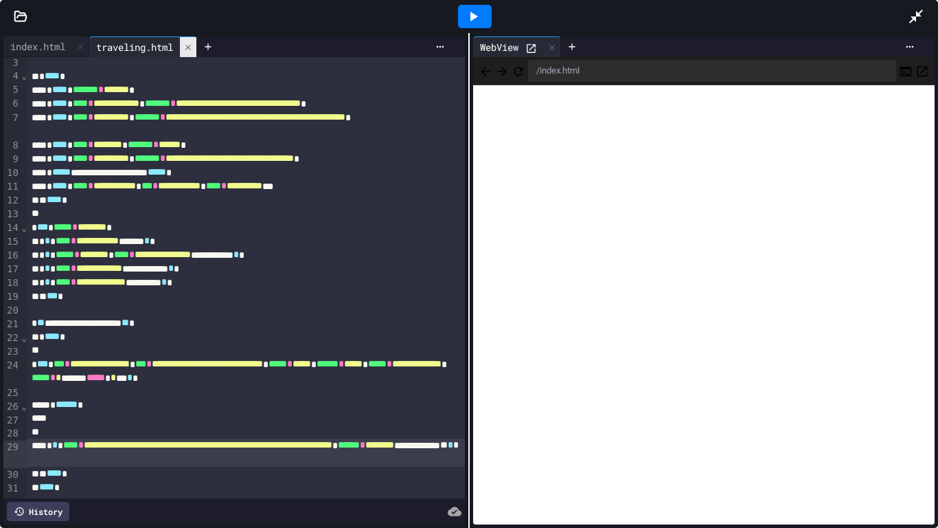
click at [193, 47] on icon at bounding box center [188, 48] width 10 height 10
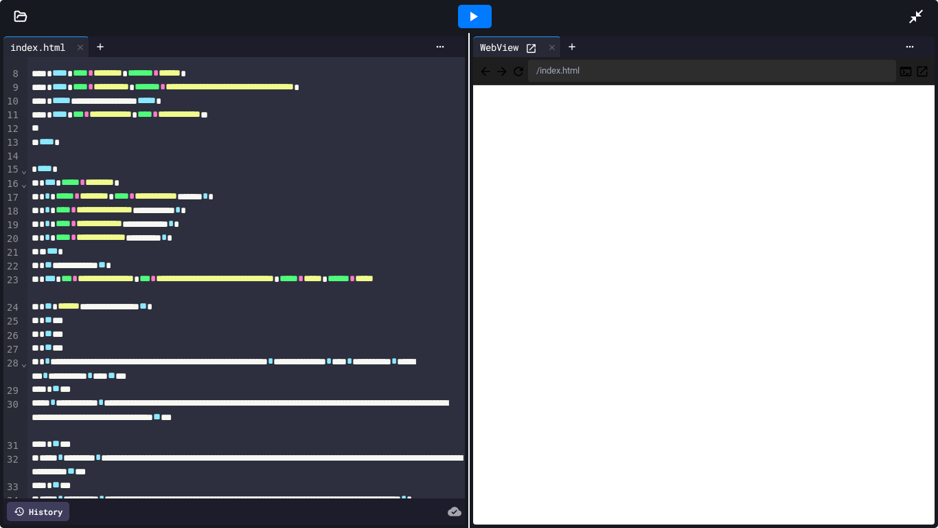
scroll to position [107, 0]
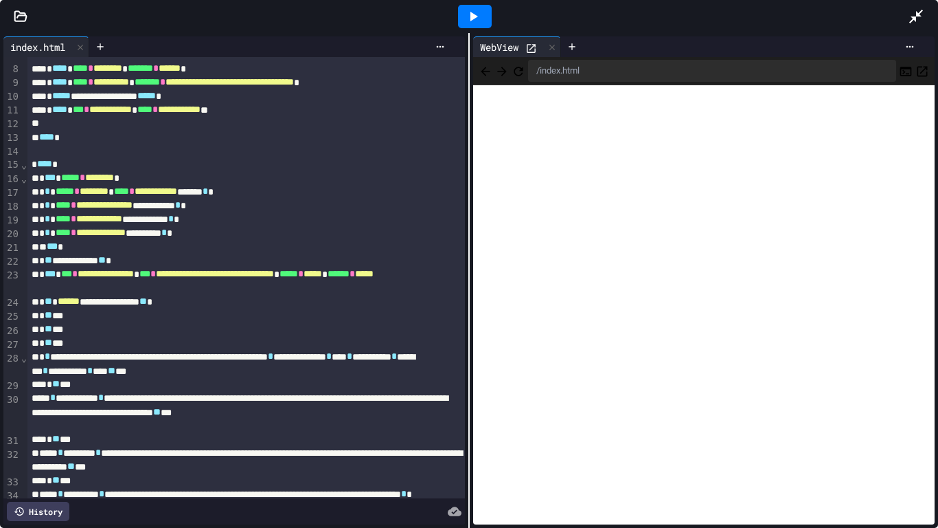
click at [170, 291] on div "**********" at bounding box center [246, 280] width 438 height 27
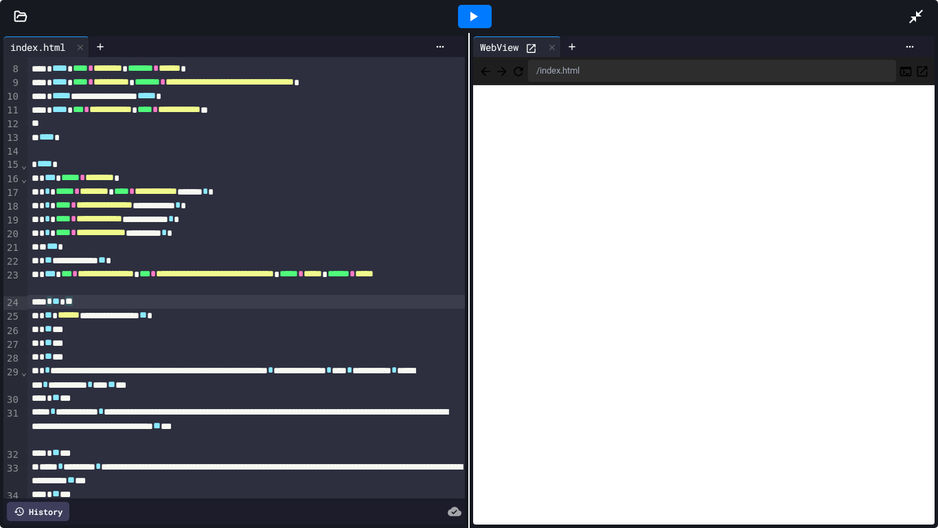
click at [473, 19] on icon at bounding box center [475, 17] width 8 height 10
click at [139, 308] on div "* ** **" at bounding box center [246, 302] width 438 height 14
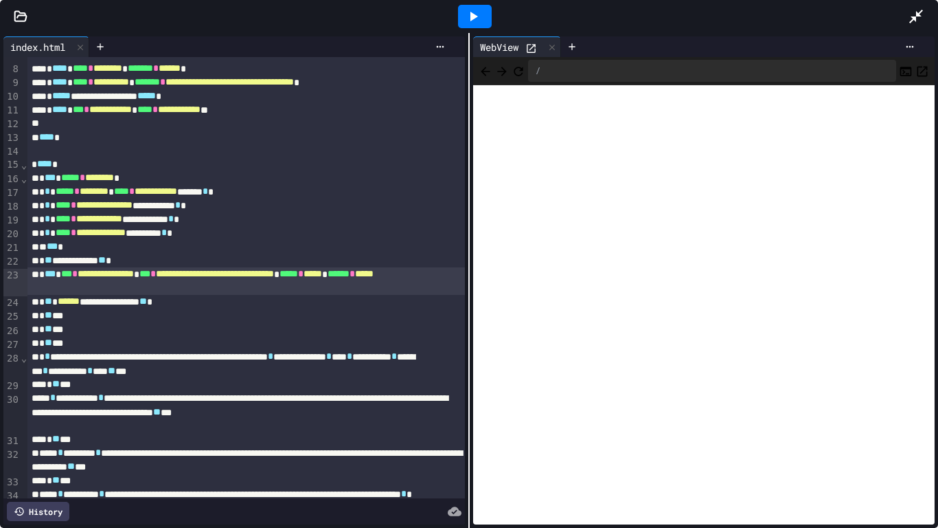
click at [474, 10] on icon at bounding box center [473, 16] width 16 height 16
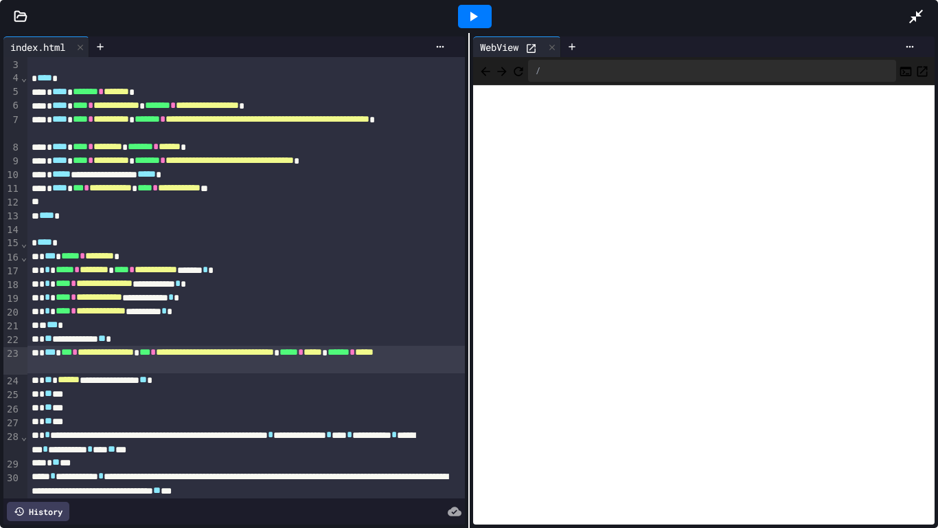
scroll to position [0, 0]
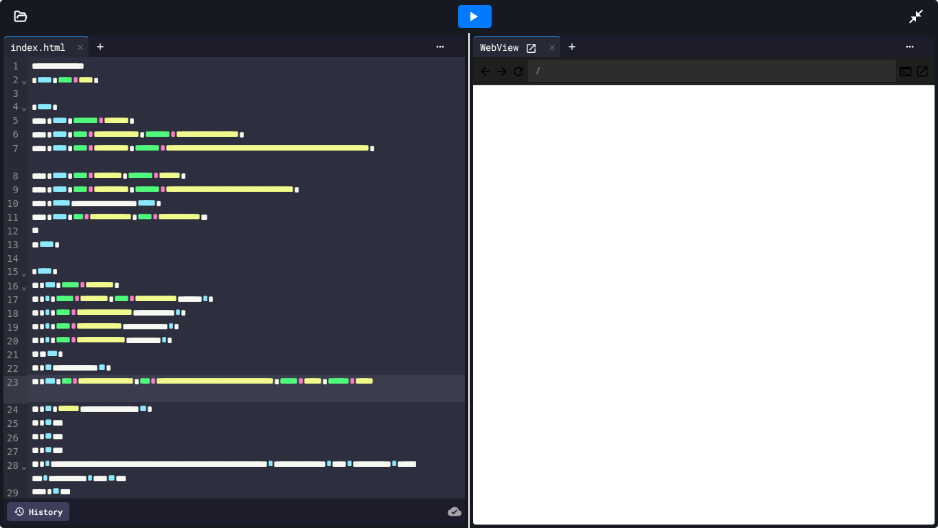
click at [914, 14] on icon at bounding box center [916, 16] width 16 height 16
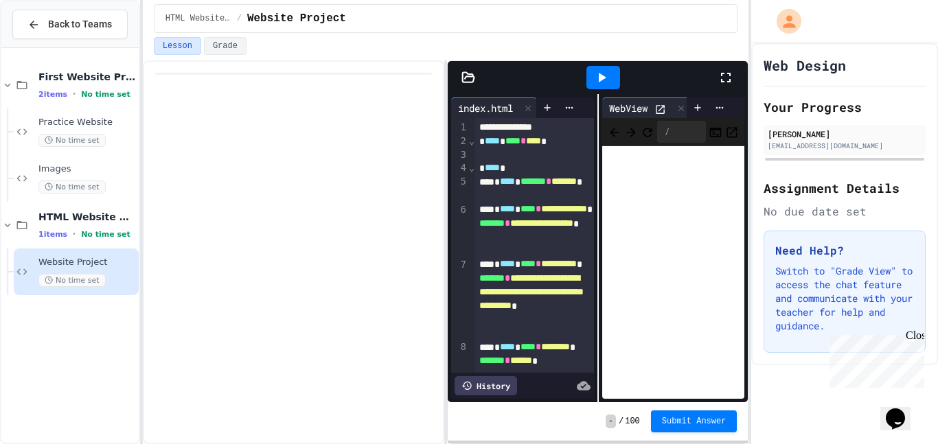
click at [722, 113] on div at bounding box center [709, 108] width 44 height 21
click at [717, 109] on icon at bounding box center [719, 107] width 11 height 11
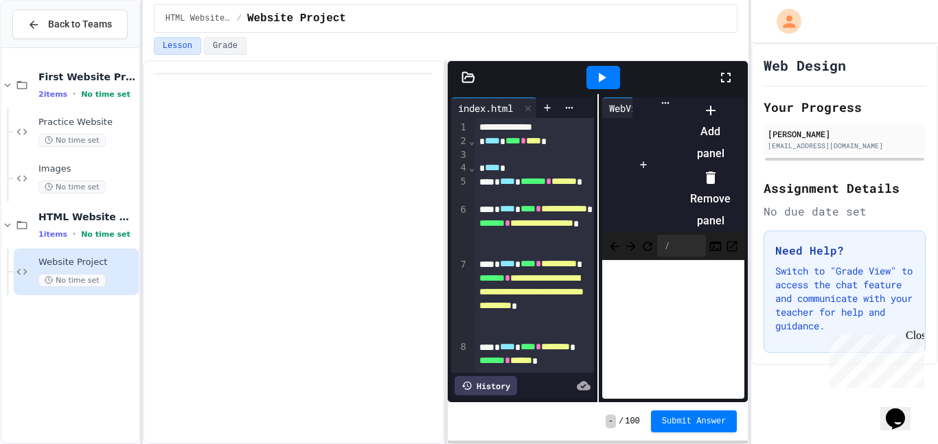
click at [719, 170] on icon at bounding box center [711, 178] width 16 height 16
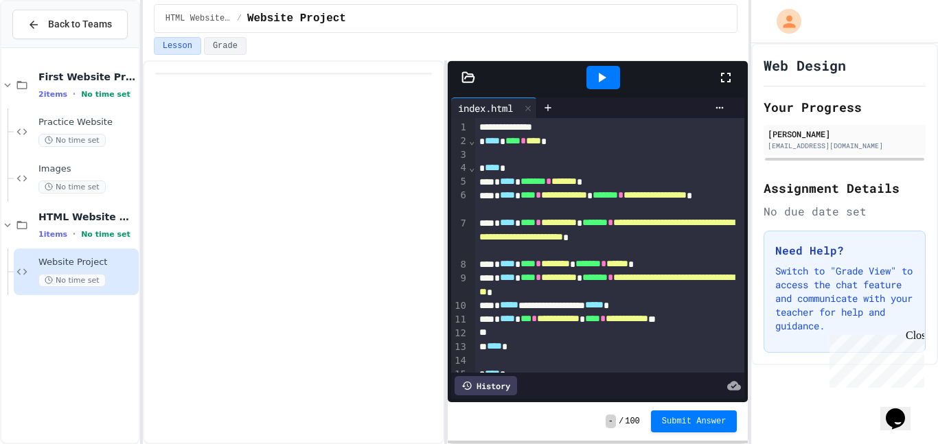
click at [728, 74] on icon at bounding box center [726, 78] width 10 height 10
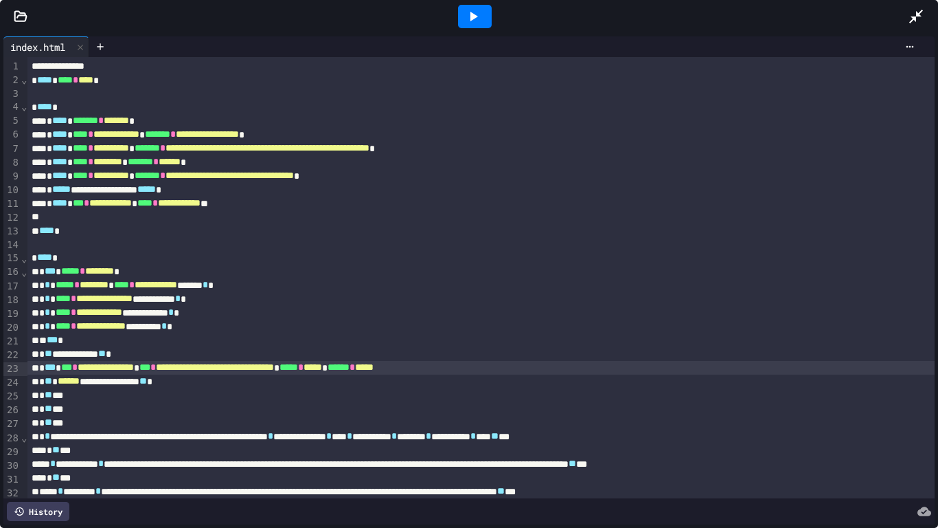
click at [21, 23] on icon at bounding box center [21, 17] width 14 height 14
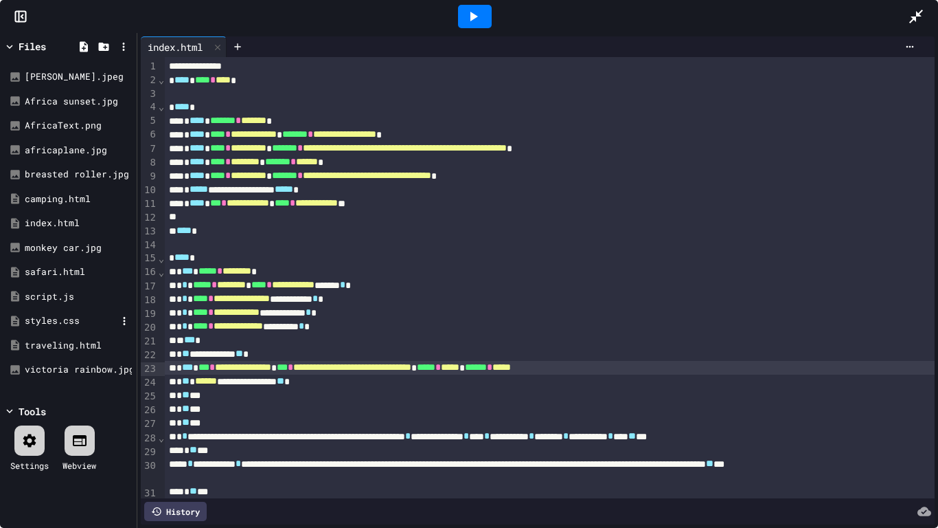
click at [73, 324] on div "styles.css" at bounding box center [71, 321] width 92 height 14
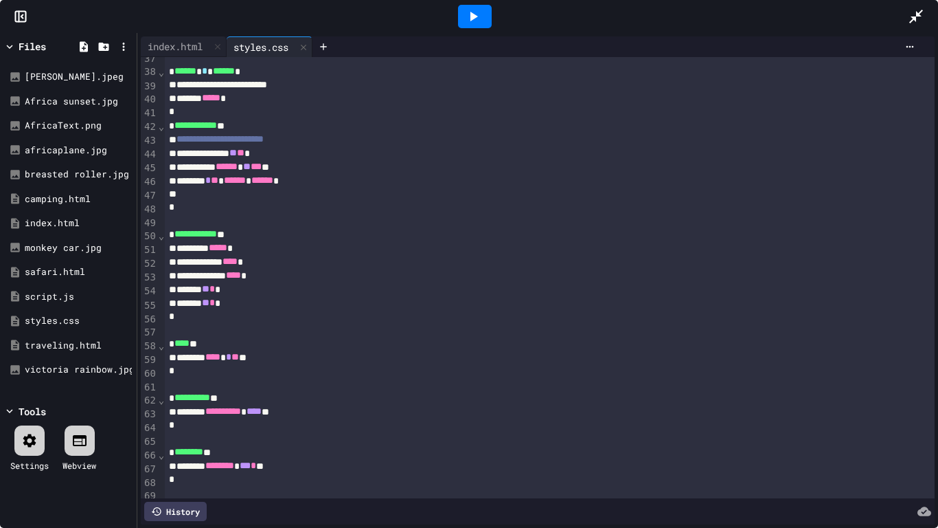
scroll to position [533, 0]
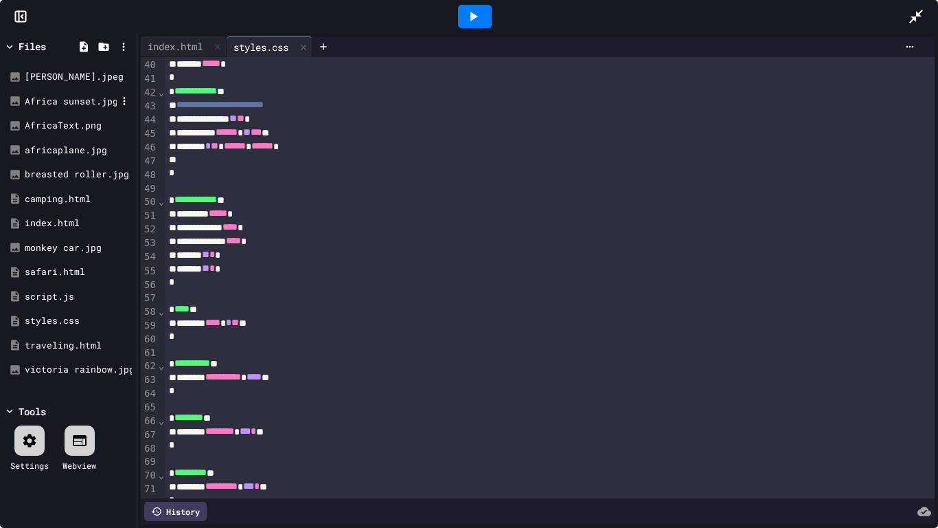
click at [88, 103] on div "Africa sunset.jpg" at bounding box center [71, 102] width 92 height 14
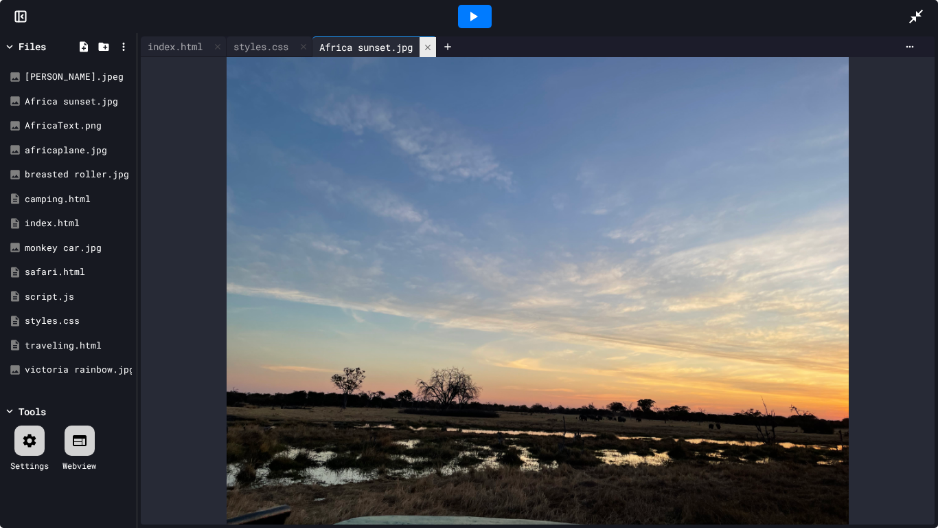
click at [433, 43] on icon at bounding box center [428, 48] width 10 height 10
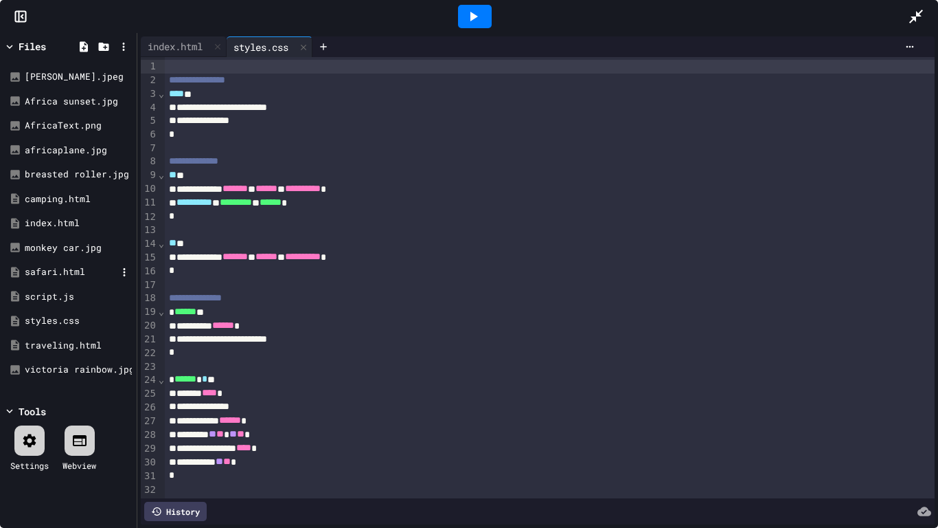
click at [63, 270] on div "safari.html" at bounding box center [71, 272] width 92 height 14
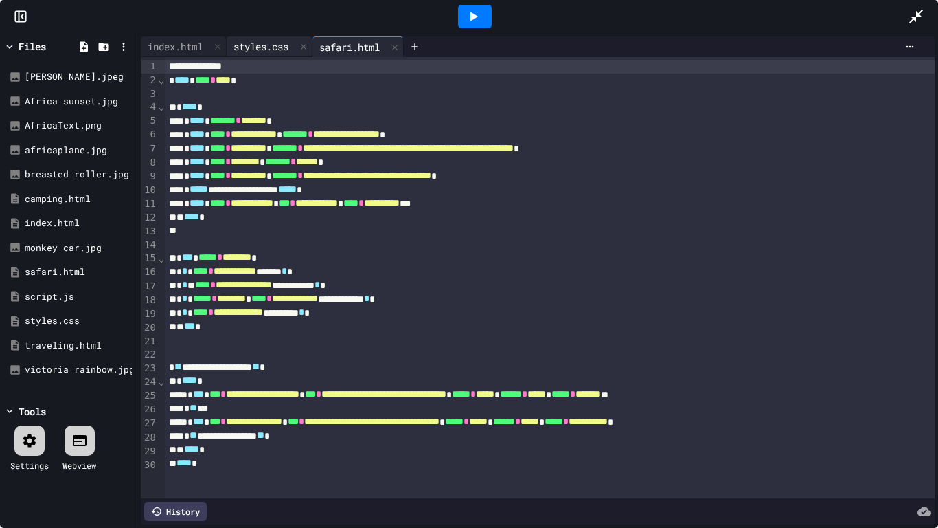
click at [282, 52] on div "styles.css" at bounding box center [261, 46] width 69 height 14
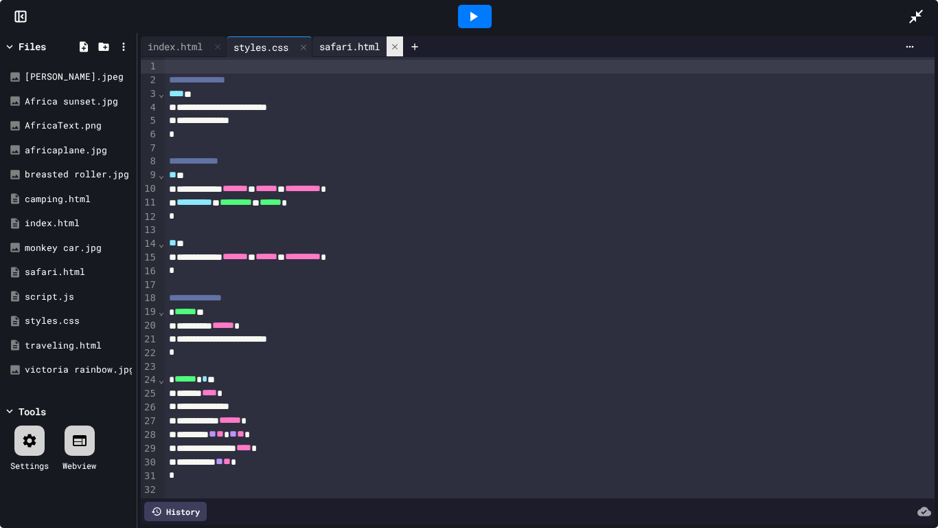
click at [400, 51] on icon at bounding box center [395, 47] width 10 height 10
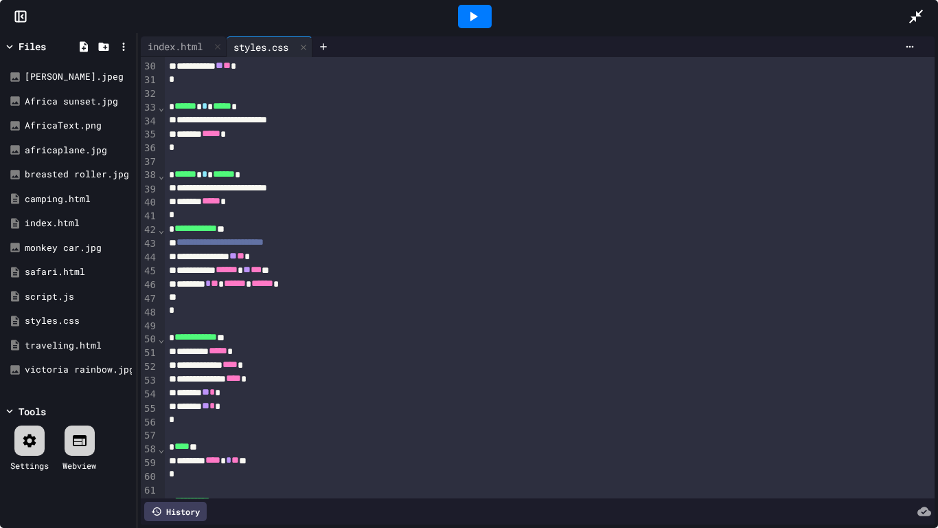
scroll to position [396, 0]
click at [193, 43] on div "index.html" at bounding box center [175, 46] width 69 height 14
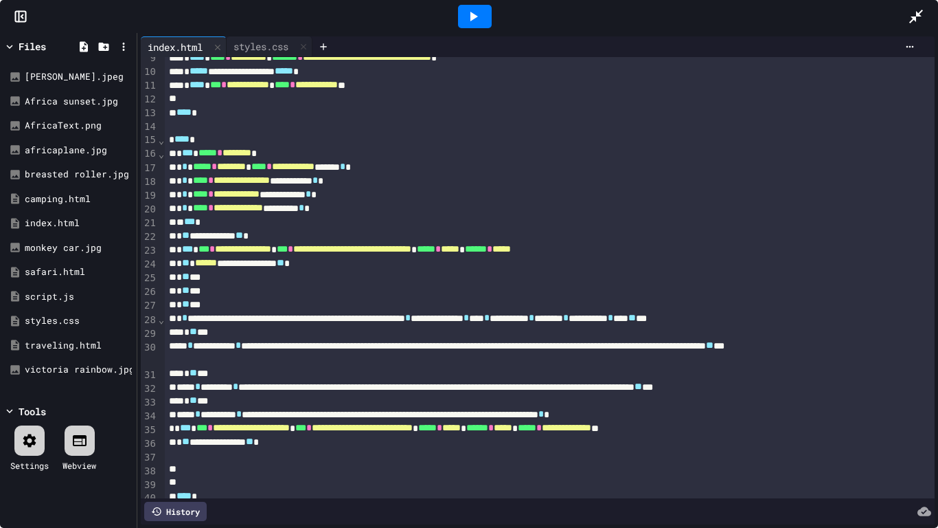
scroll to position [120, 0]
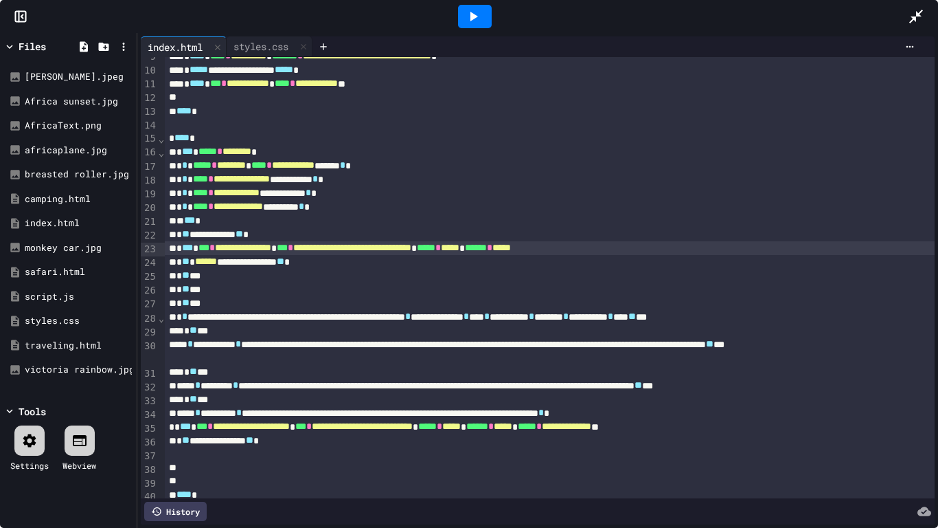
click at [678, 247] on div "**********" at bounding box center [550, 248] width 771 height 14
click at [480, 11] on icon at bounding box center [473, 16] width 16 height 16
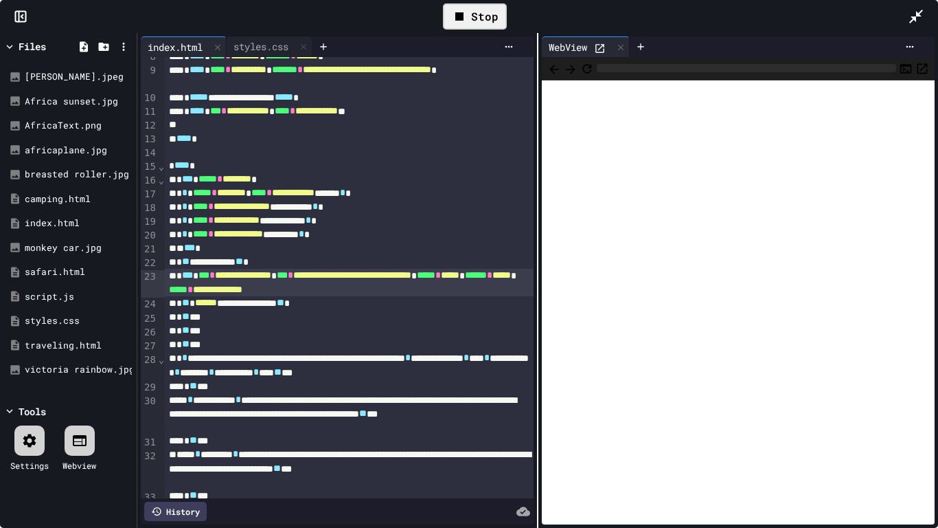
scroll to position [147, 0]
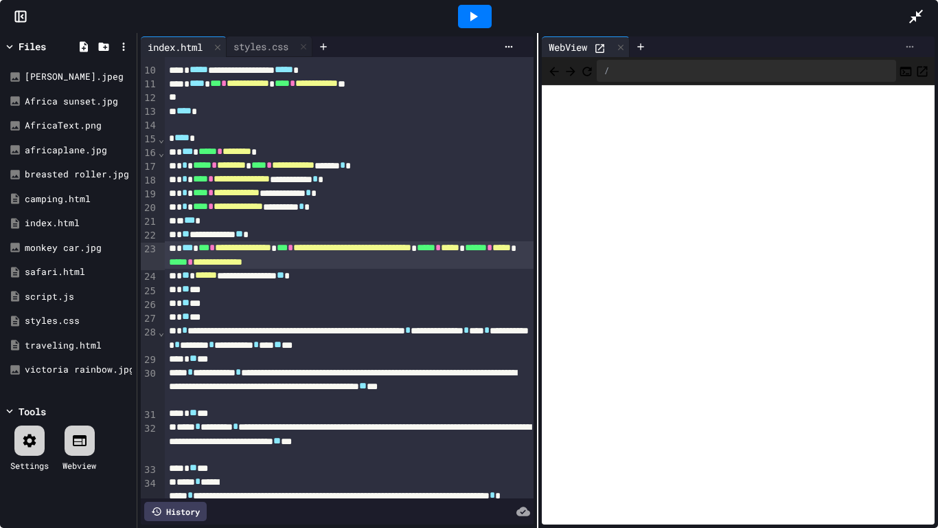
click at [914, 49] on icon at bounding box center [910, 46] width 11 height 11
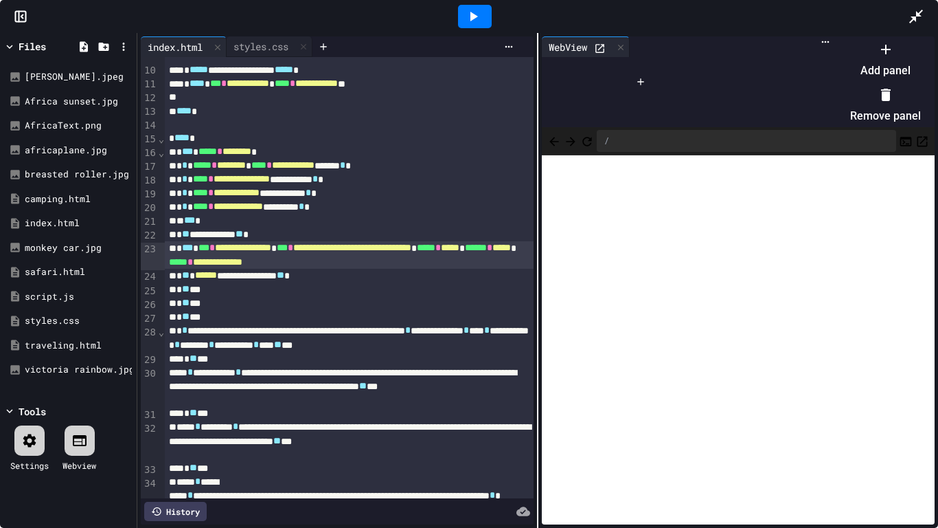
click at [884, 96] on li "Remove panel" at bounding box center [885, 105] width 71 height 44
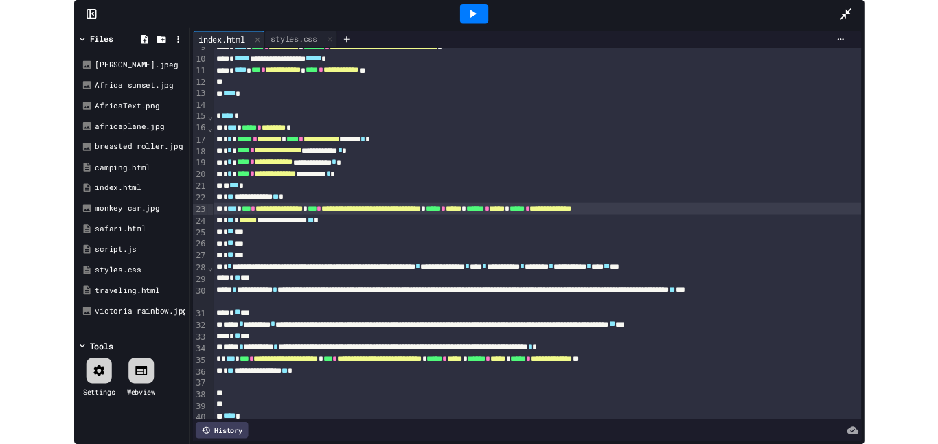
scroll to position [120, 0]
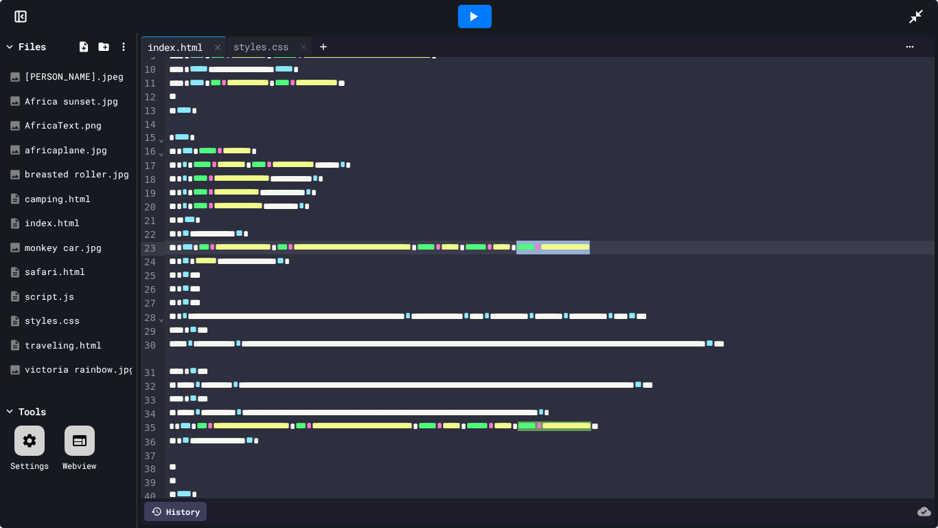
drag, startPoint x: 790, startPoint y: 248, endPoint x: 675, endPoint y: 252, distance: 114.8
click at [675, 252] on div "**********" at bounding box center [550, 247] width 771 height 14
click at [925, 10] on div at bounding box center [923, 16] width 30 height 37
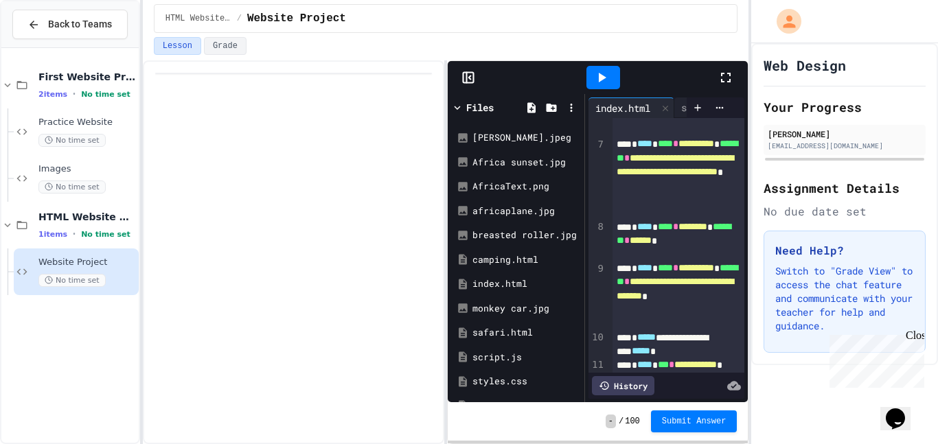
scroll to position [327, 0]
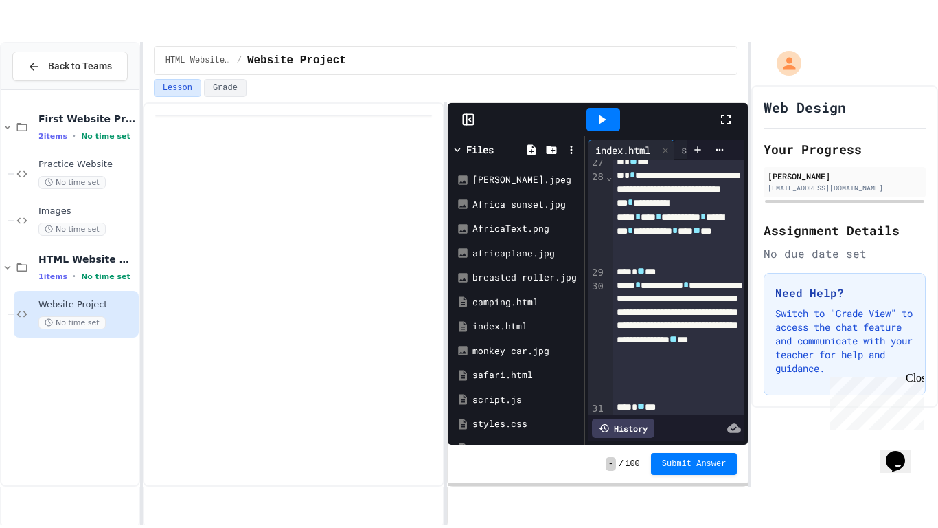
scroll to position [822, 0]
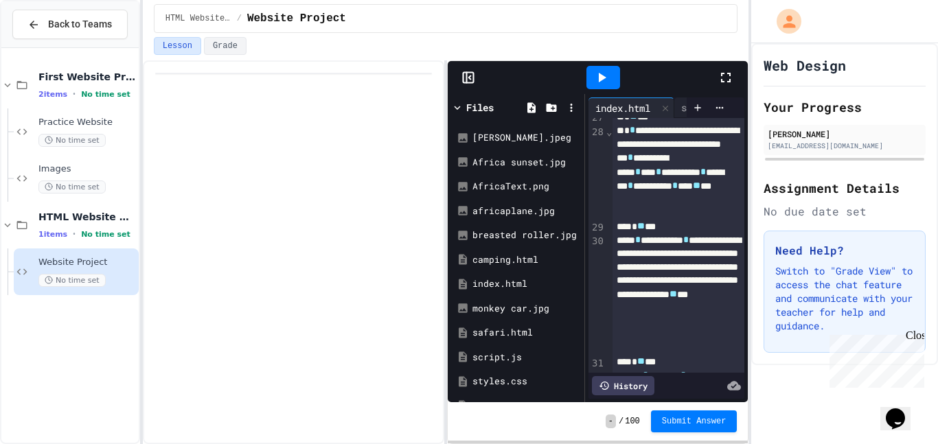
click at [611, 84] on div at bounding box center [604, 77] width 34 height 23
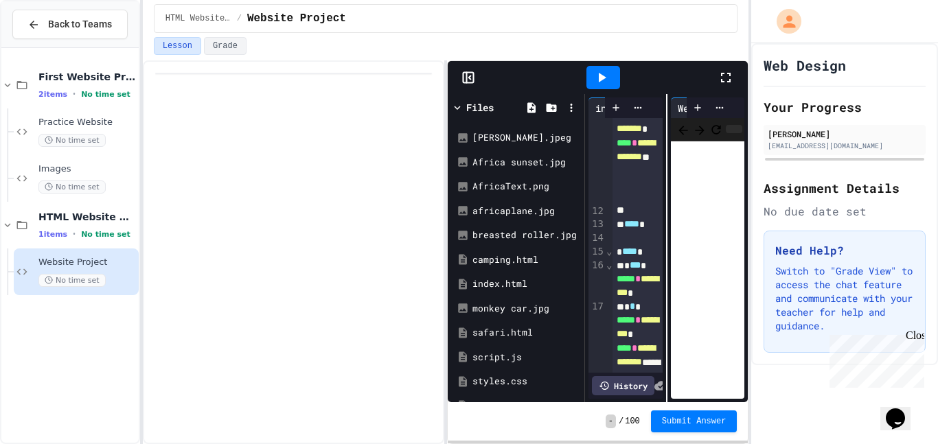
click at [728, 81] on icon at bounding box center [726, 78] width 10 height 10
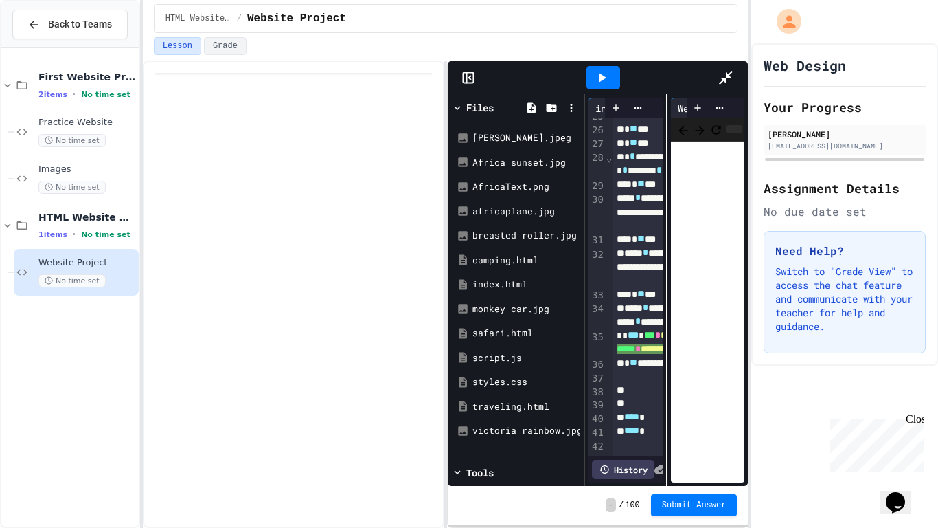
scroll to position [205, 0]
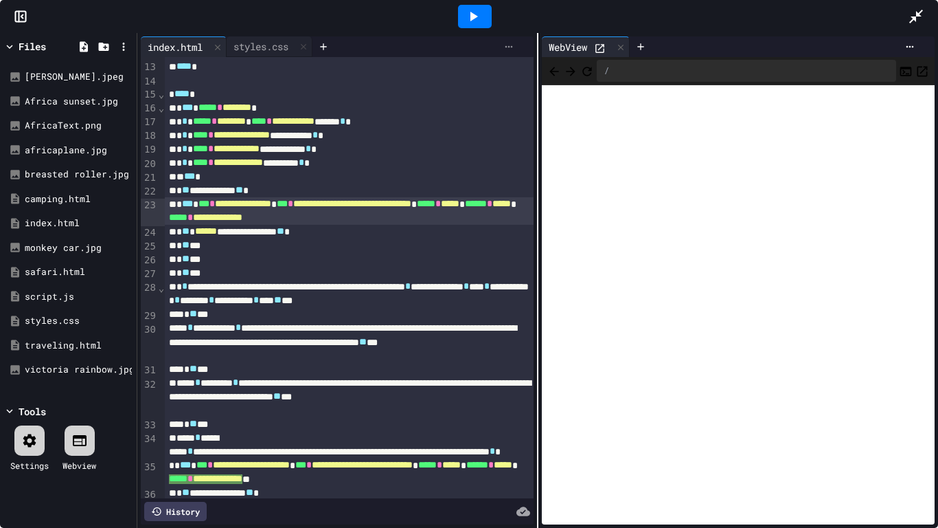
click at [509, 44] on icon at bounding box center [509, 46] width 11 height 11
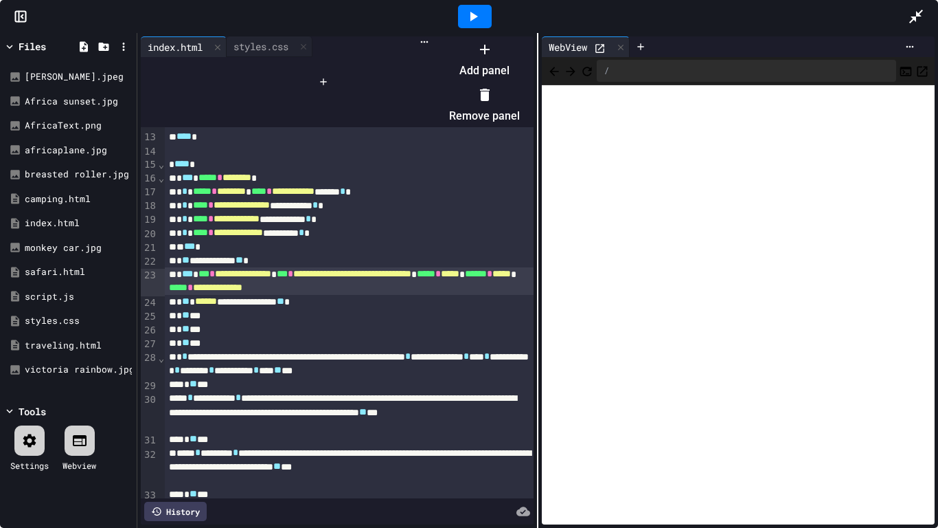
click at [520, 102] on li "Remove panel" at bounding box center [484, 105] width 71 height 44
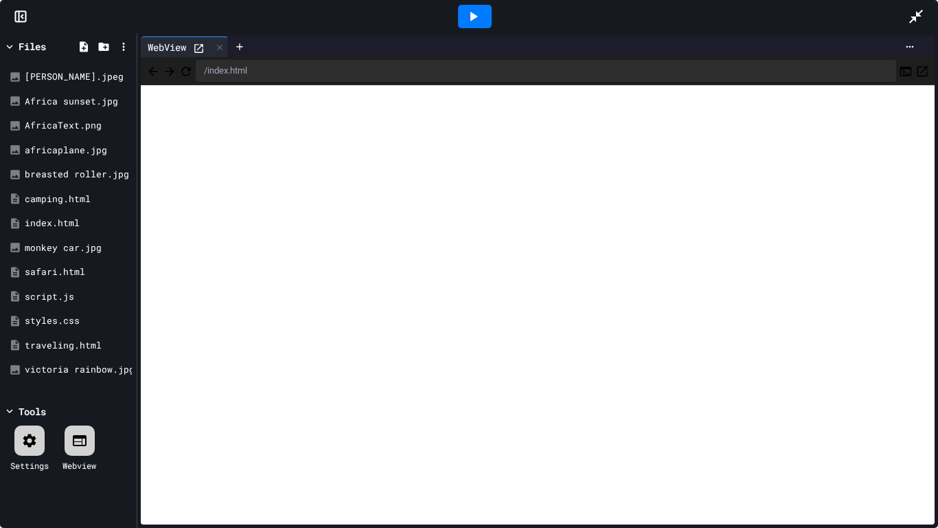
click at [916, 23] on icon at bounding box center [916, 16] width 16 height 16
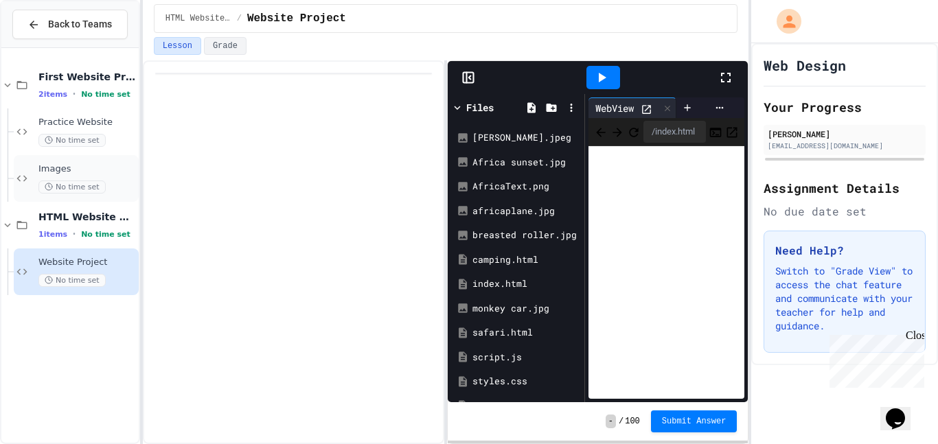
click at [91, 164] on span "Images" at bounding box center [87, 170] width 98 height 12
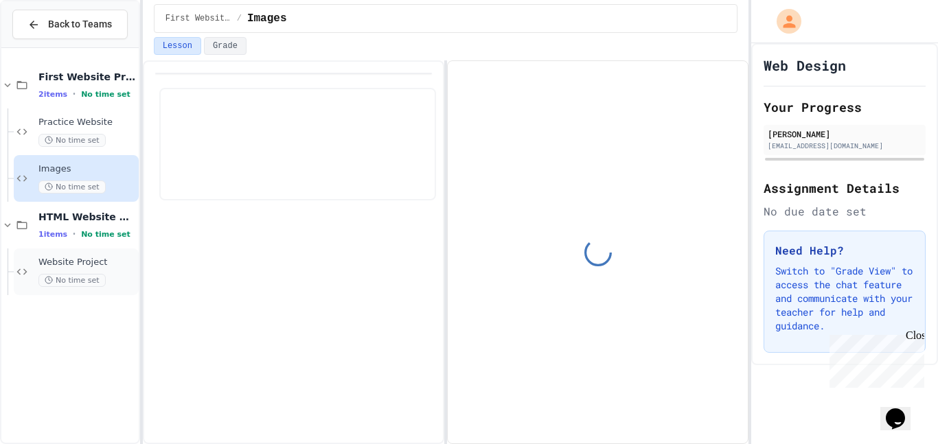
click at [104, 262] on span "Website Project" at bounding box center [87, 263] width 98 height 12
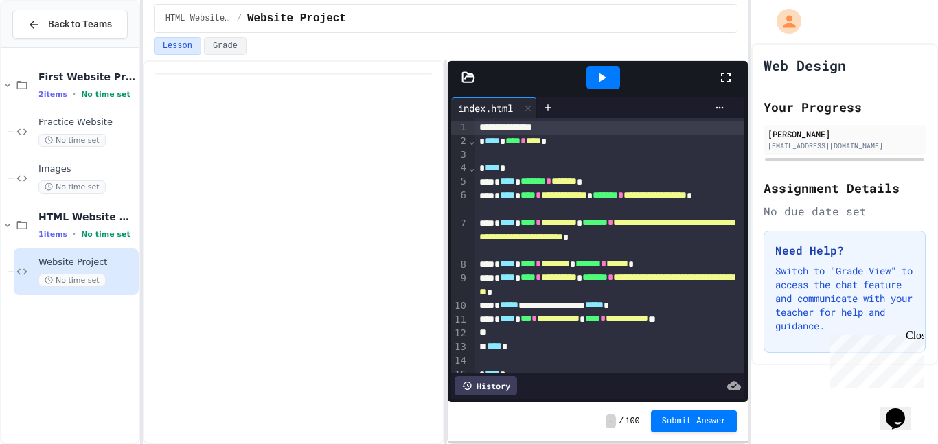
click at [725, 70] on icon at bounding box center [726, 77] width 16 height 16
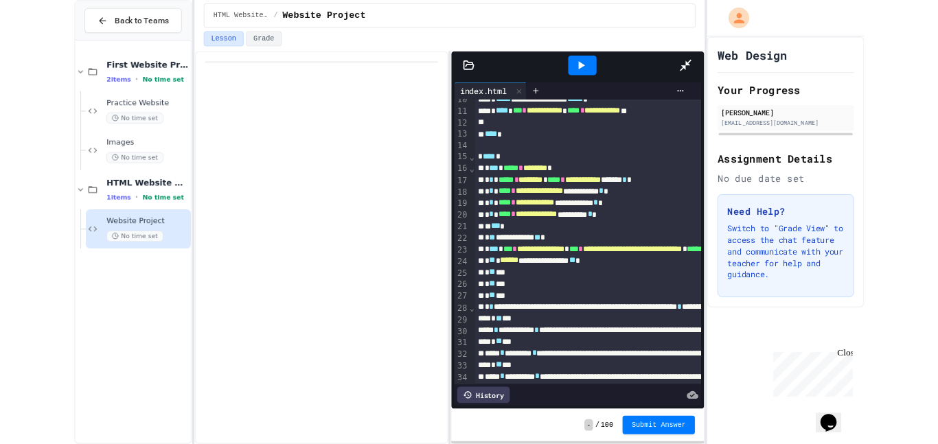
scroll to position [142, 0]
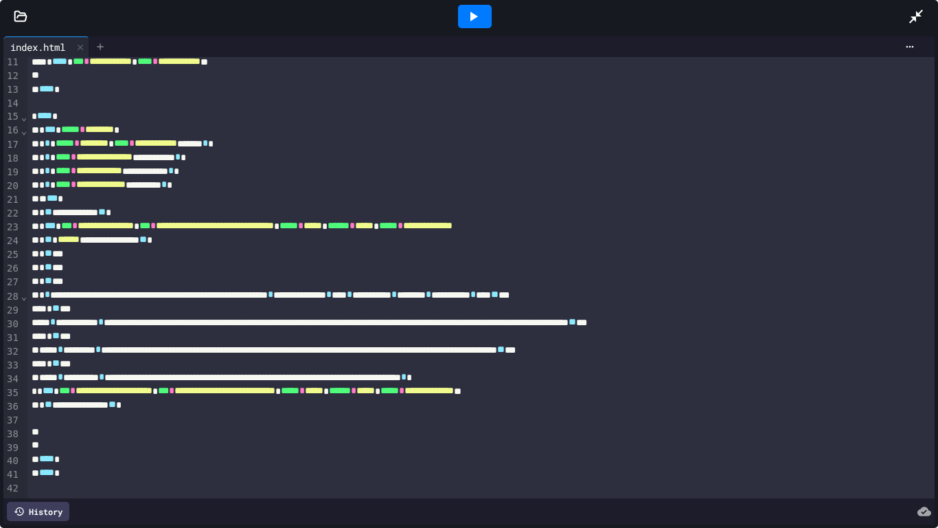
click at [103, 55] on div at bounding box center [100, 46] width 22 height 21
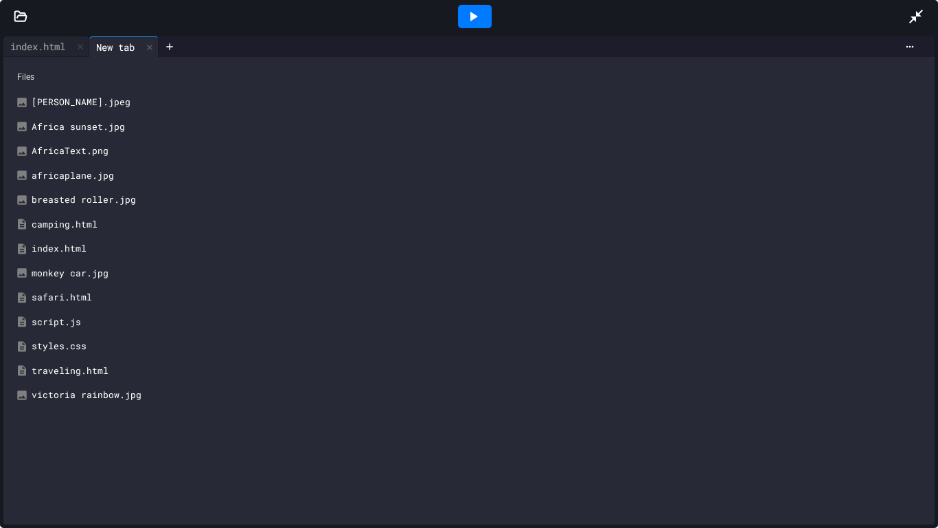
click at [65, 223] on div "camping.html" at bounding box center [479, 225] width 895 height 14
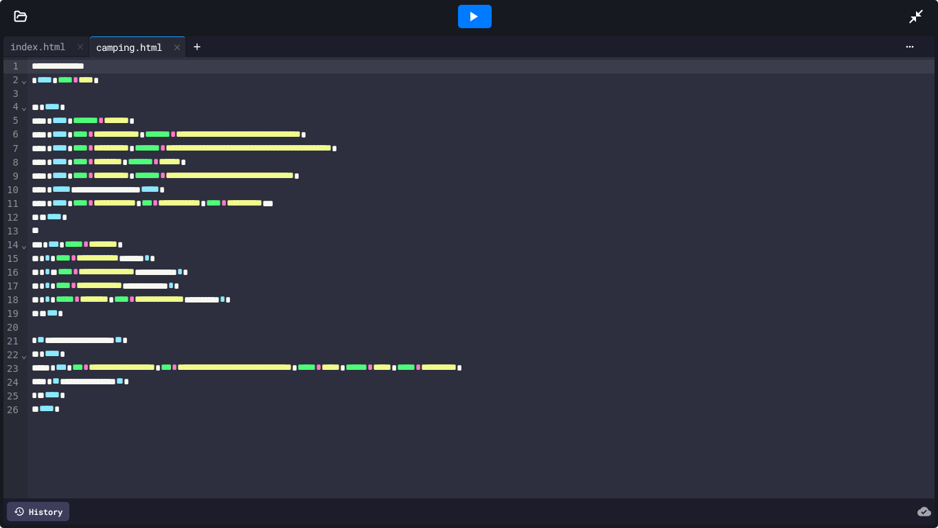
click at [914, 16] on icon at bounding box center [917, 17] width 14 height 14
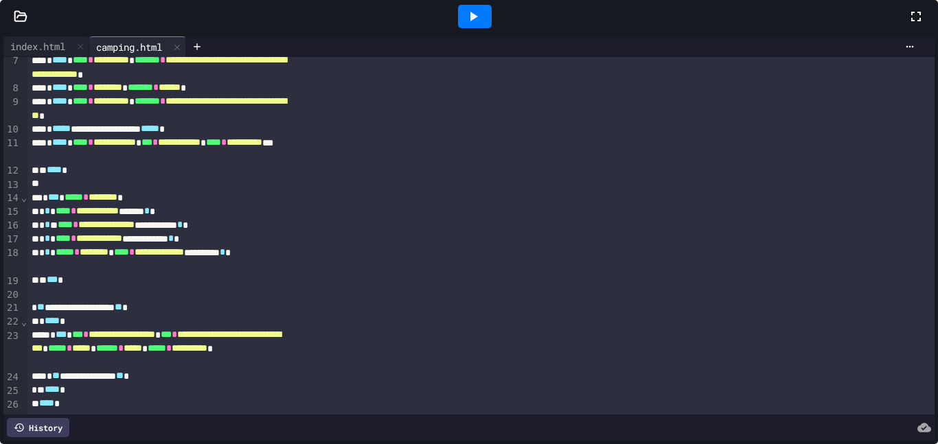
scroll to position [205, 0]
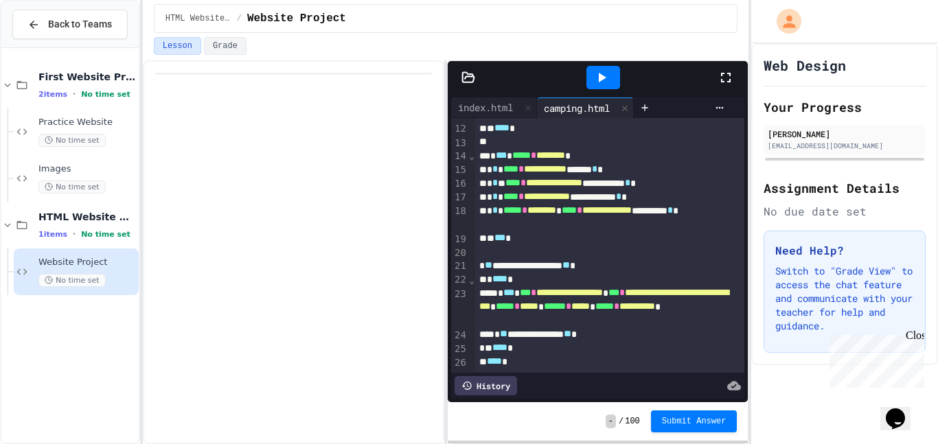
click at [470, 76] on icon at bounding box center [469, 77] width 12 height 10
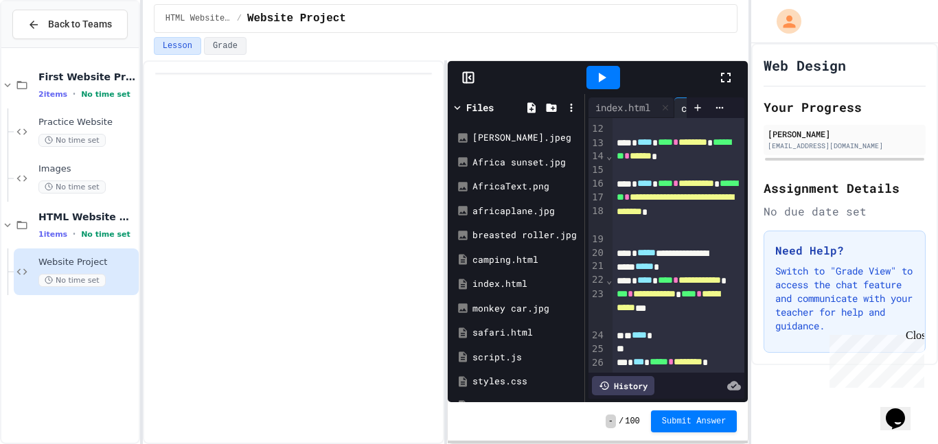
scroll to position [412, 0]
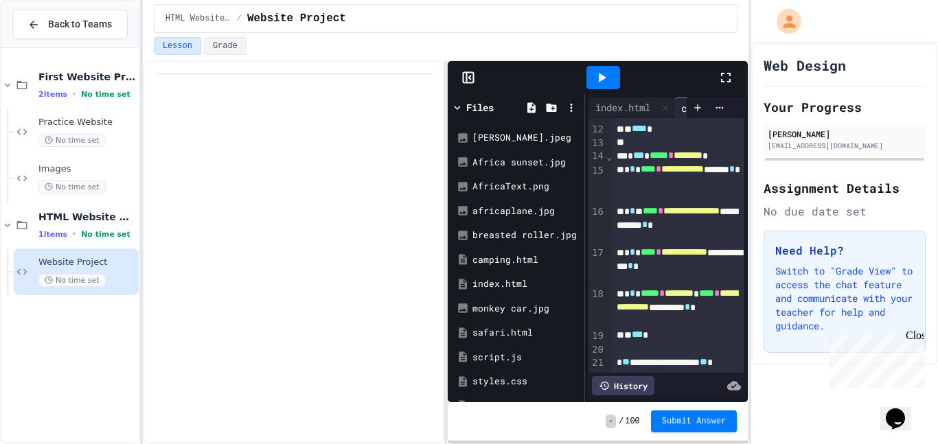
click at [470, 76] on icon at bounding box center [469, 78] width 14 height 14
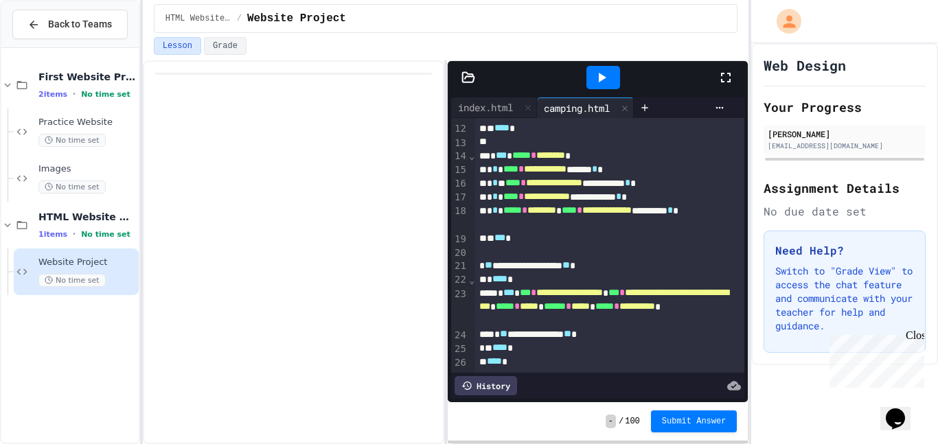
scroll to position [205, 0]
click at [466, 71] on icon at bounding box center [469, 78] width 14 height 14
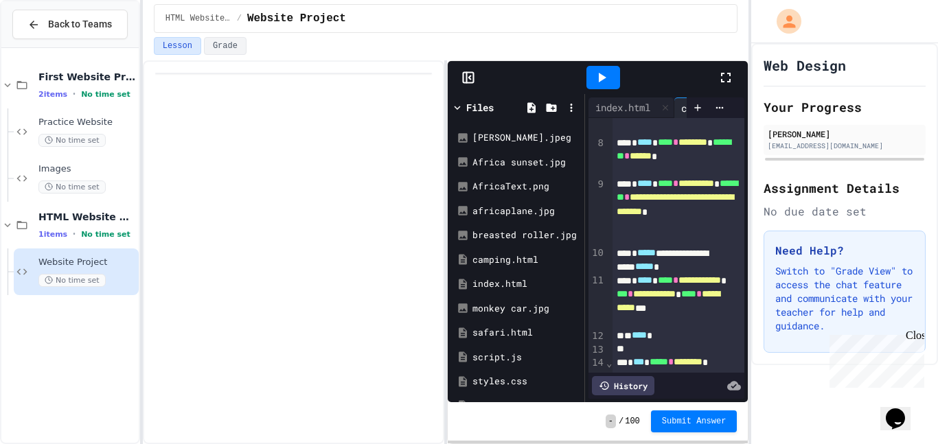
scroll to position [412, 0]
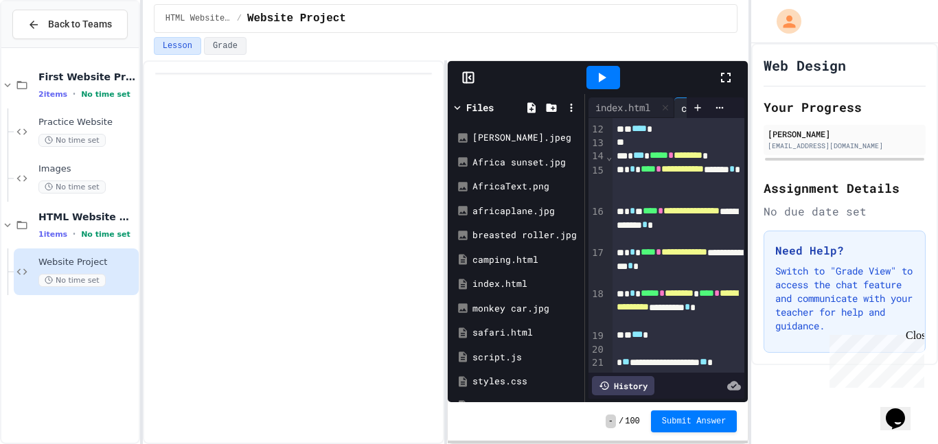
click at [466, 71] on icon at bounding box center [469, 78] width 14 height 14
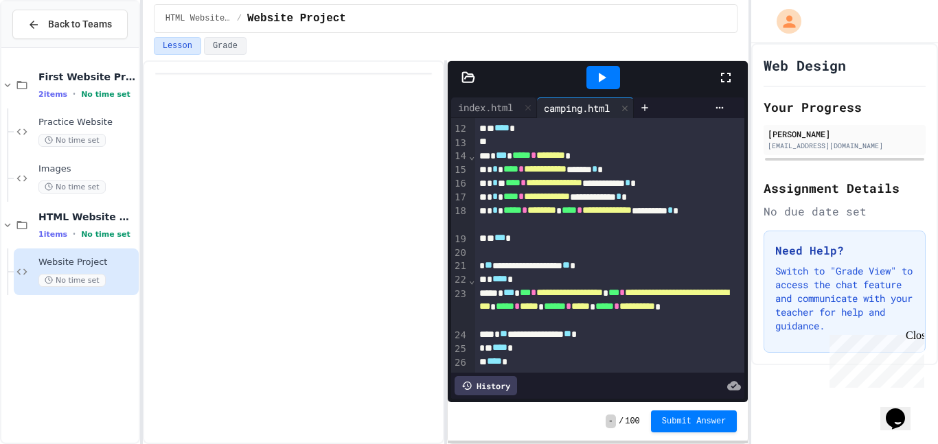
click at [464, 74] on icon at bounding box center [469, 78] width 14 height 14
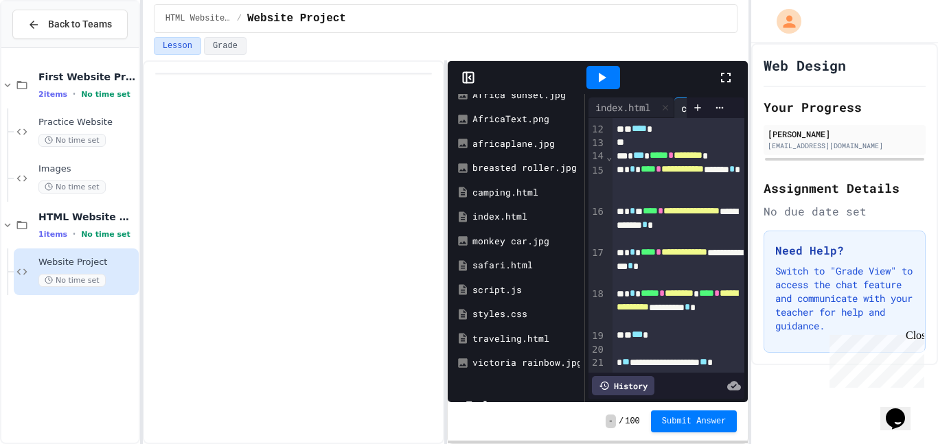
scroll to position [74, 0]
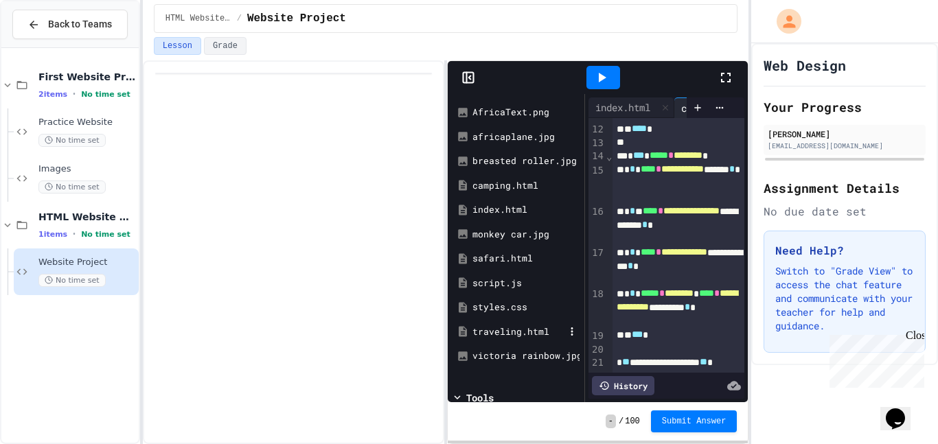
click at [506, 327] on div "traveling.html" at bounding box center [519, 333] width 92 height 14
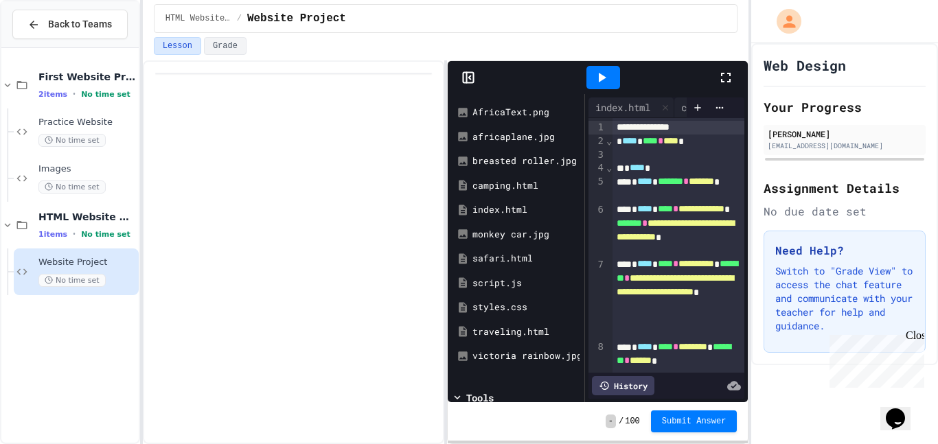
click at [465, 76] on icon at bounding box center [469, 78] width 14 height 14
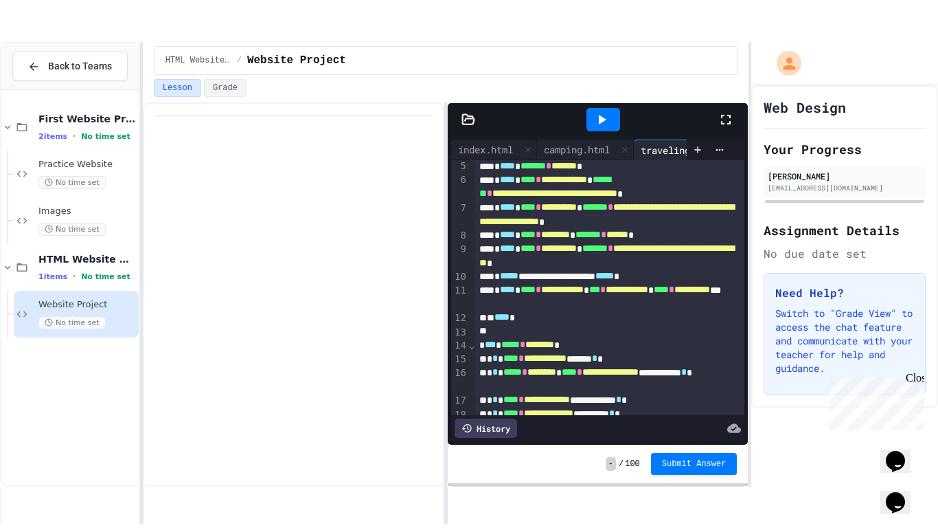
scroll to position [56, 0]
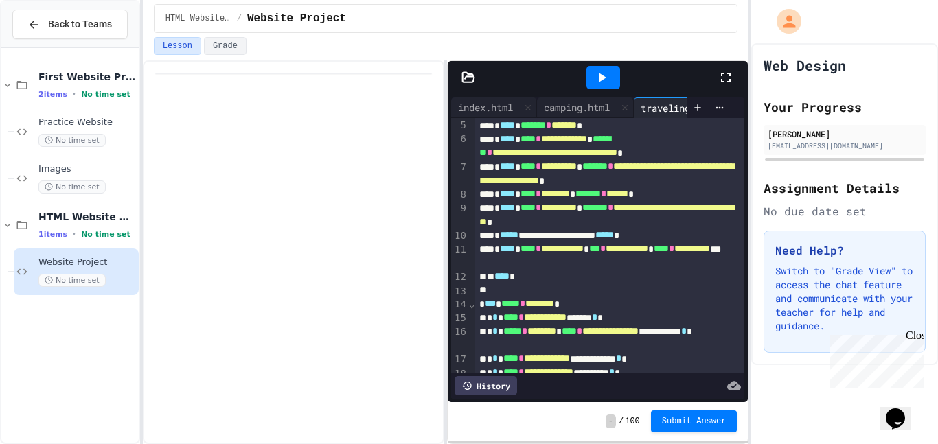
click at [728, 71] on icon at bounding box center [726, 77] width 16 height 16
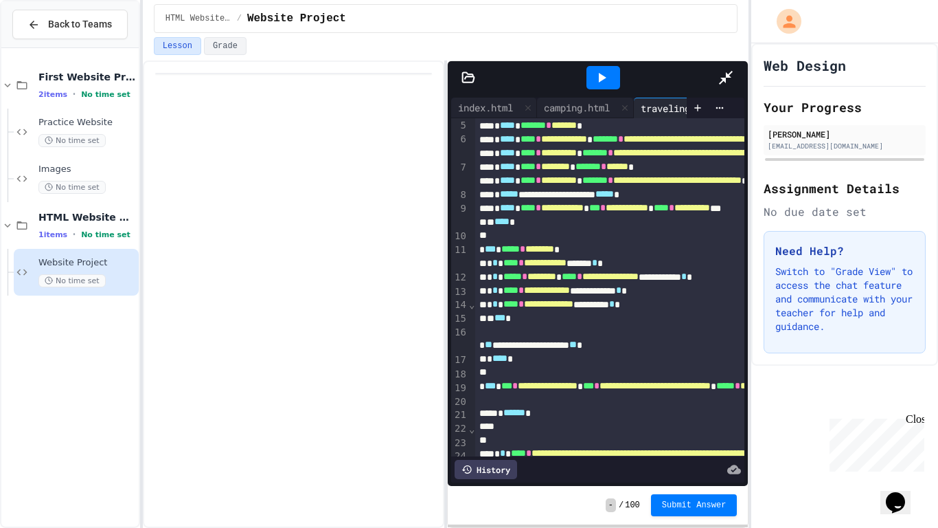
scroll to position [0, 0]
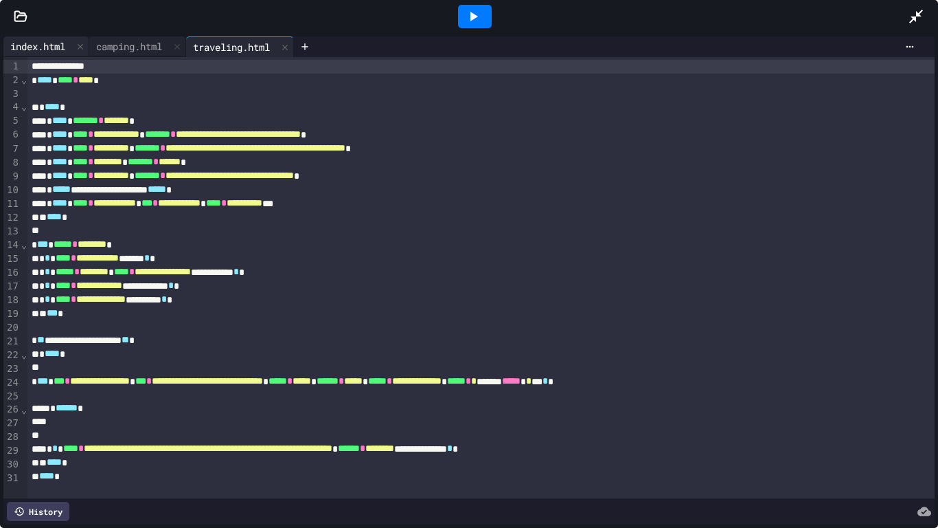
click at [31, 53] on div "index.html" at bounding box center [37, 46] width 69 height 14
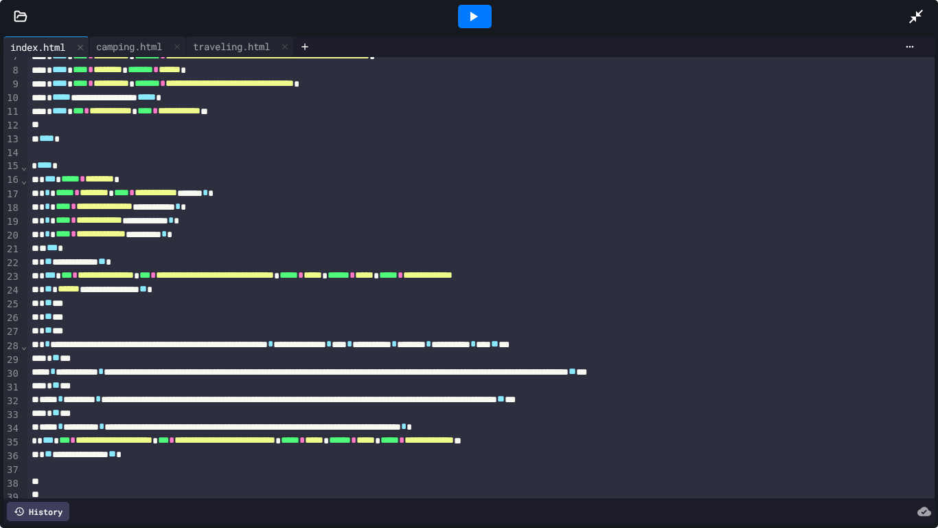
scroll to position [93, 0]
click at [494, 4] on div at bounding box center [474, 16] width 47 height 37
click at [480, 10] on icon at bounding box center [473, 16] width 16 height 16
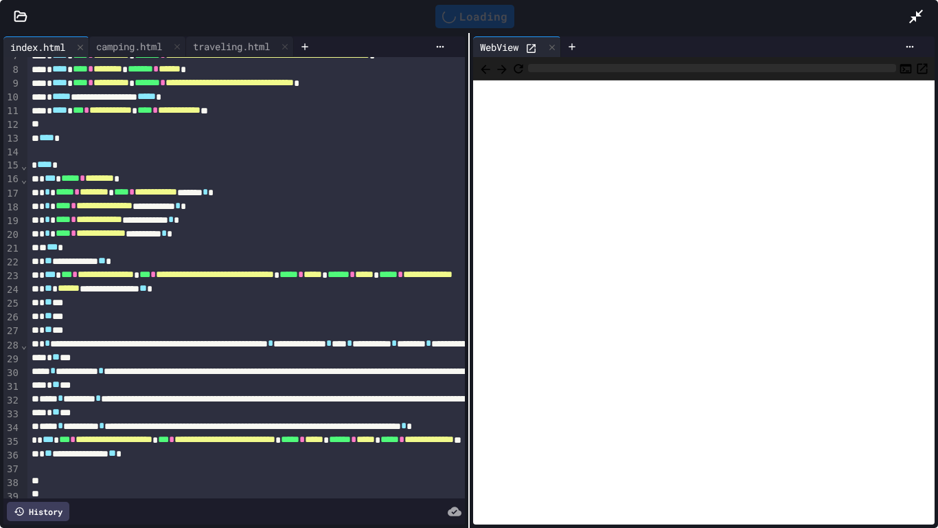
scroll to position [106, 0]
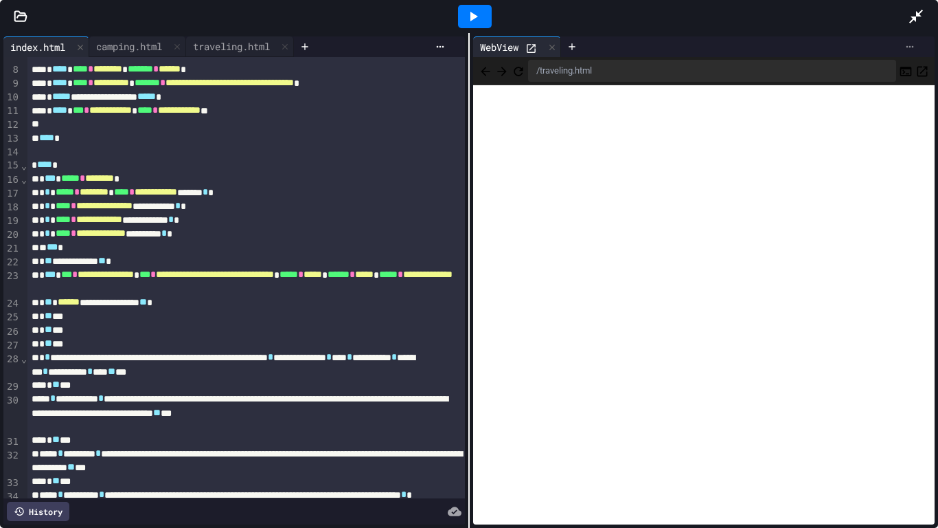
click at [916, 46] on div at bounding box center [910, 46] width 22 height 11
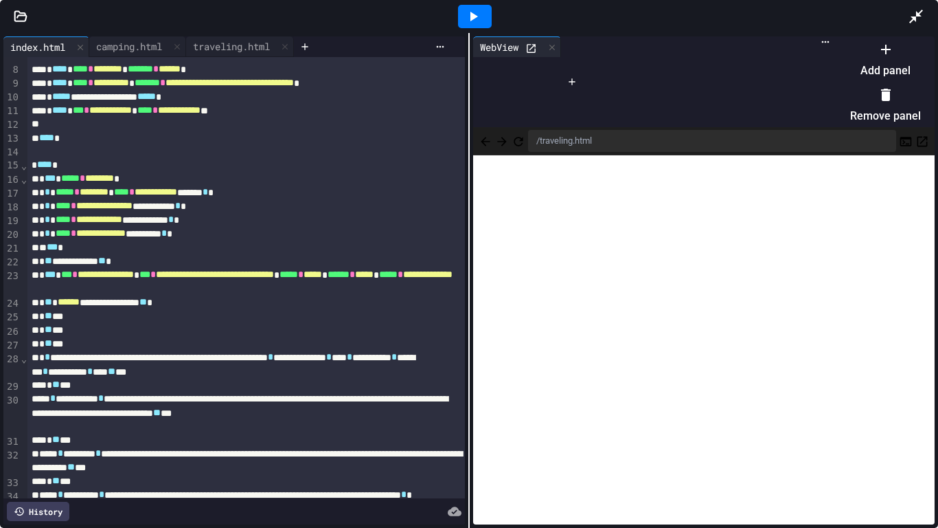
click at [866, 99] on li "Remove panel" at bounding box center [885, 105] width 71 height 44
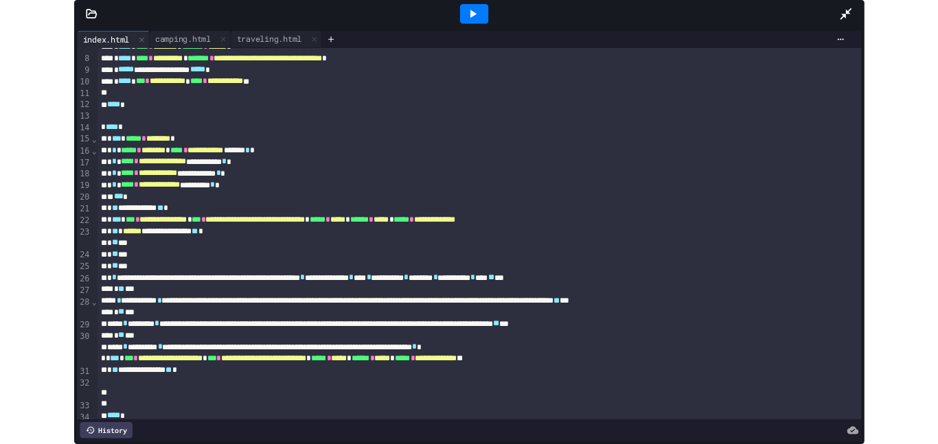
scroll to position [93, 0]
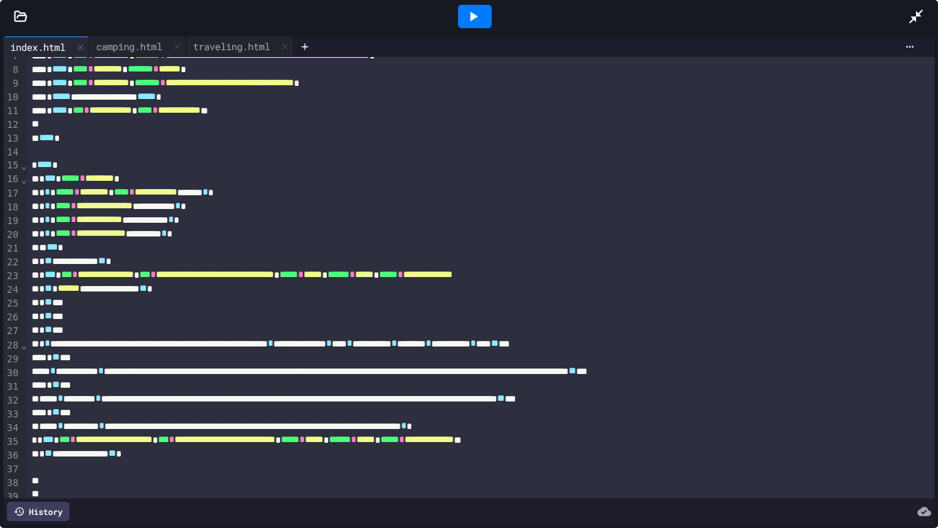
click at [907, 10] on div at bounding box center [474, 16] width 867 height 37
click at [916, 19] on icon at bounding box center [916, 16] width 16 height 16
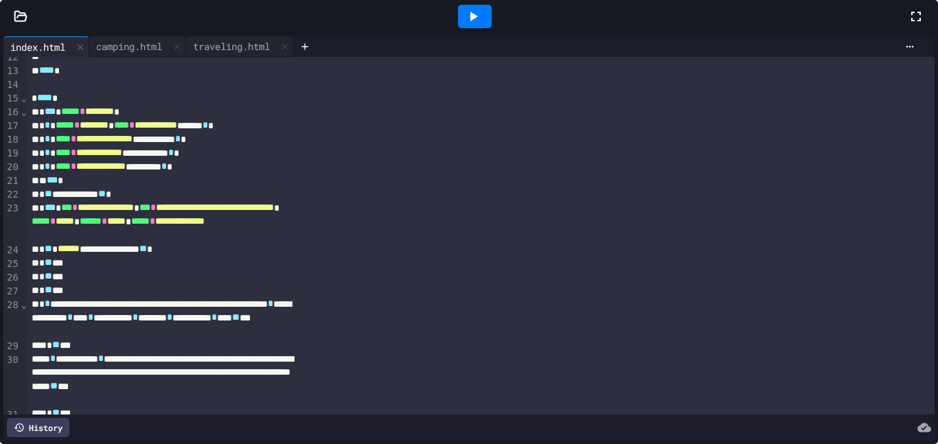
scroll to position [220, 0]
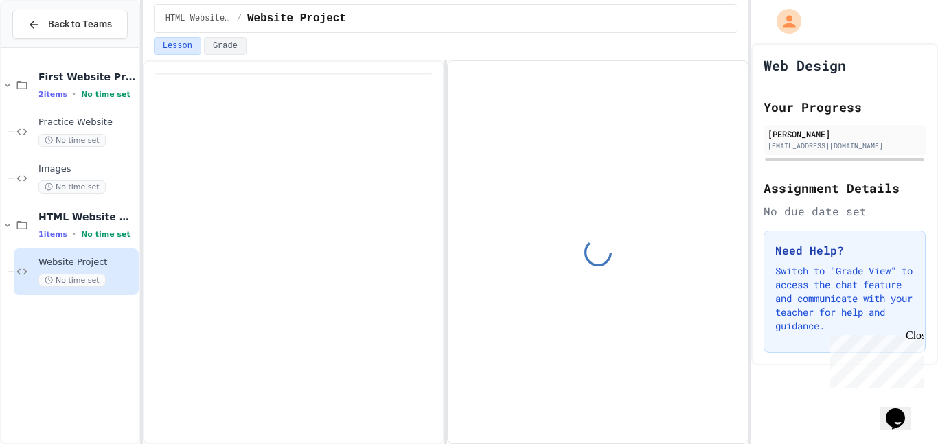
click at [113, 265] on span "Website Project" at bounding box center [87, 263] width 98 height 12
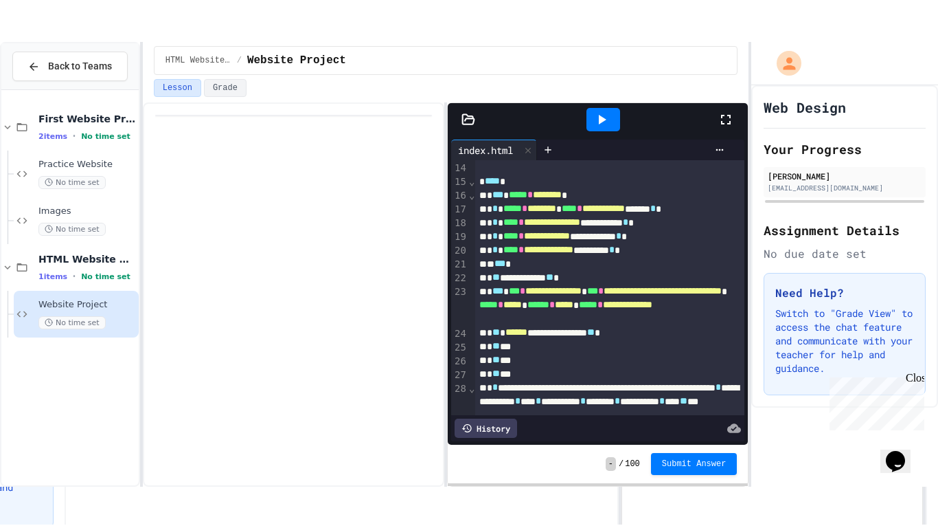
scroll to position [208, 0]
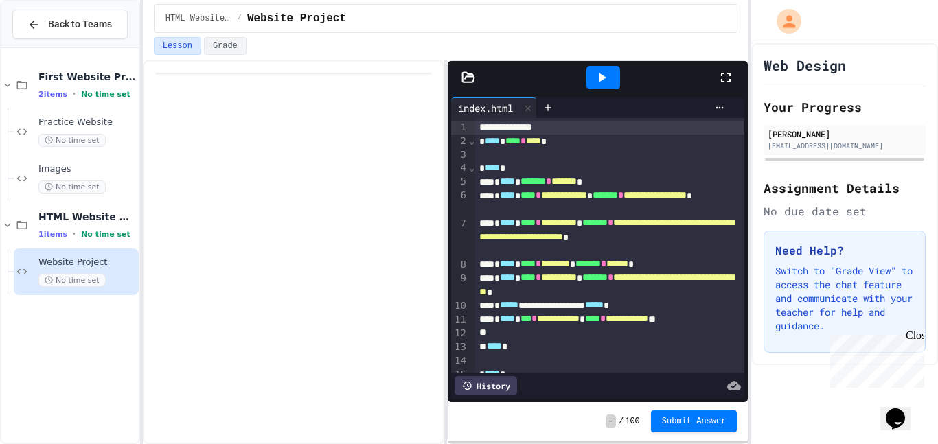
click at [734, 82] on icon at bounding box center [726, 77] width 16 height 16
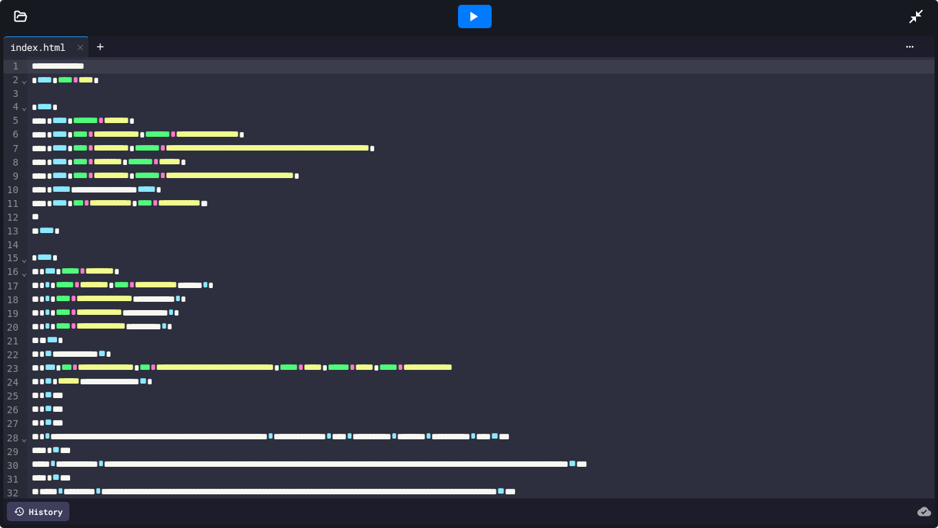
click at [469, 16] on icon at bounding box center [473, 16] width 16 height 16
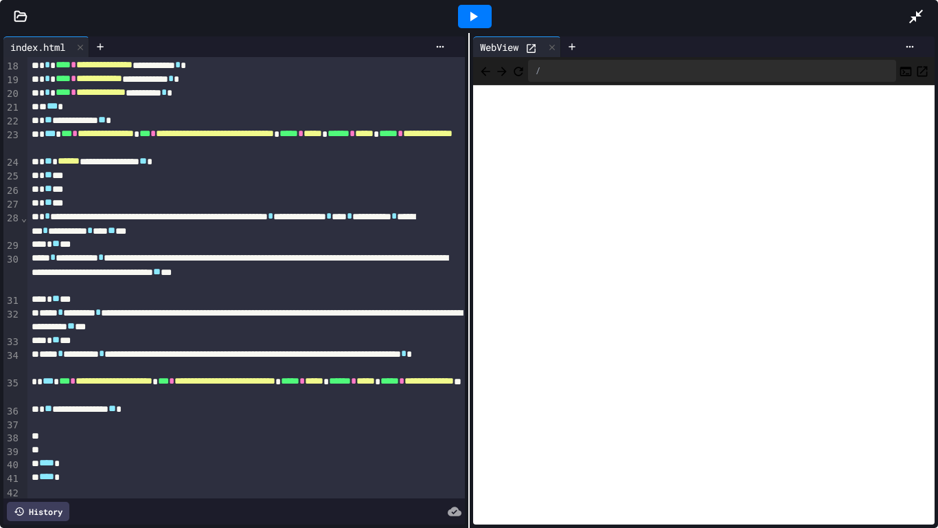
scroll to position [251, 0]
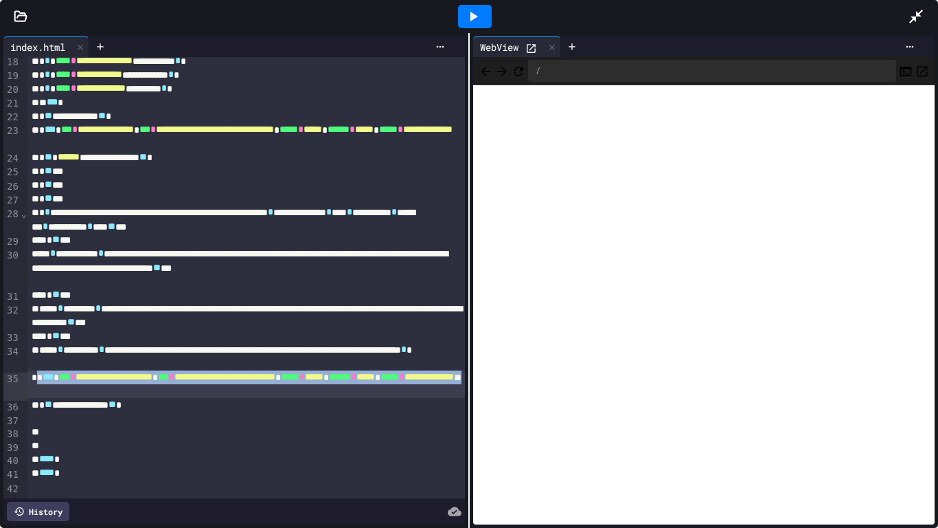
drag, startPoint x: 37, startPoint y: 379, endPoint x: 293, endPoint y: 392, distance: 256.6
click at [293, 392] on div "**********" at bounding box center [246, 383] width 438 height 27
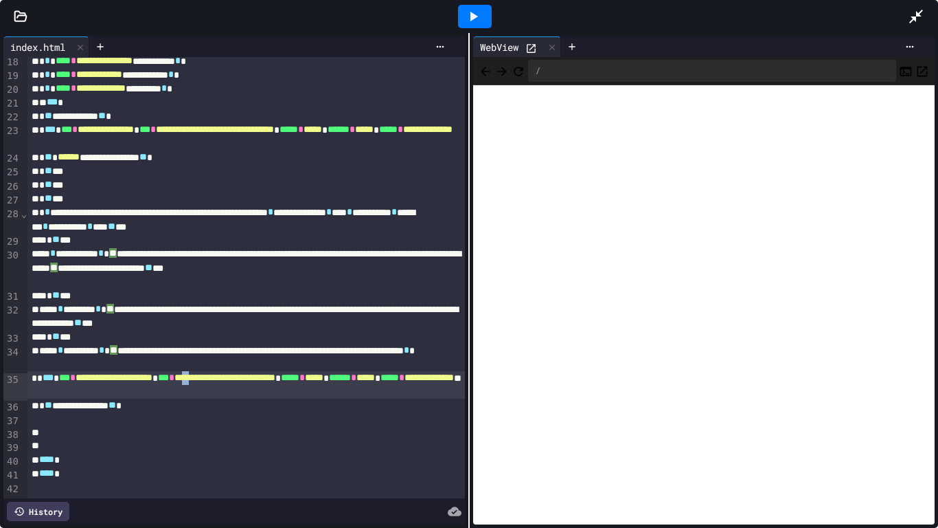
click at [60, 436] on div at bounding box center [246, 433] width 438 height 14
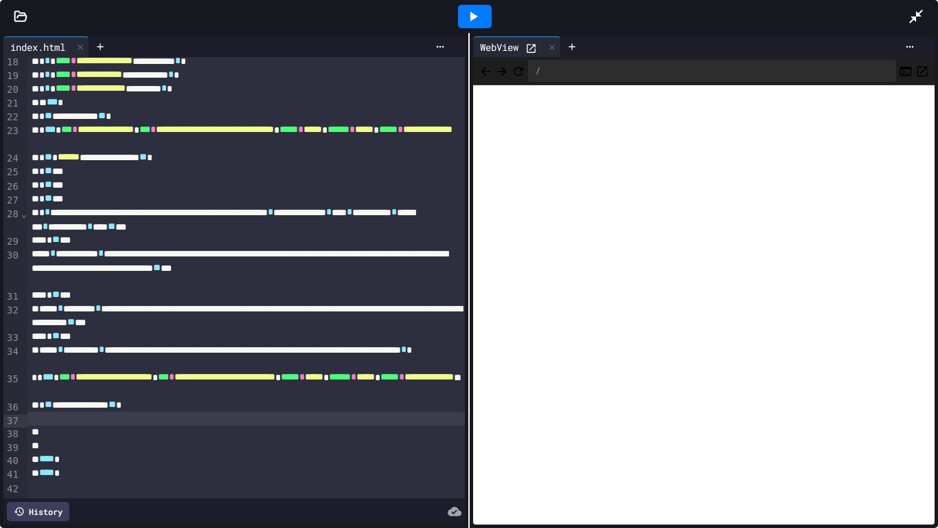
click at [50, 419] on div at bounding box center [246, 419] width 438 height 14
click at [22, 25] on div at bounding box center [469, 16] width 938 height 33
click at [19, 20] on icon at bounding box center [21, 17] width 14 height 14
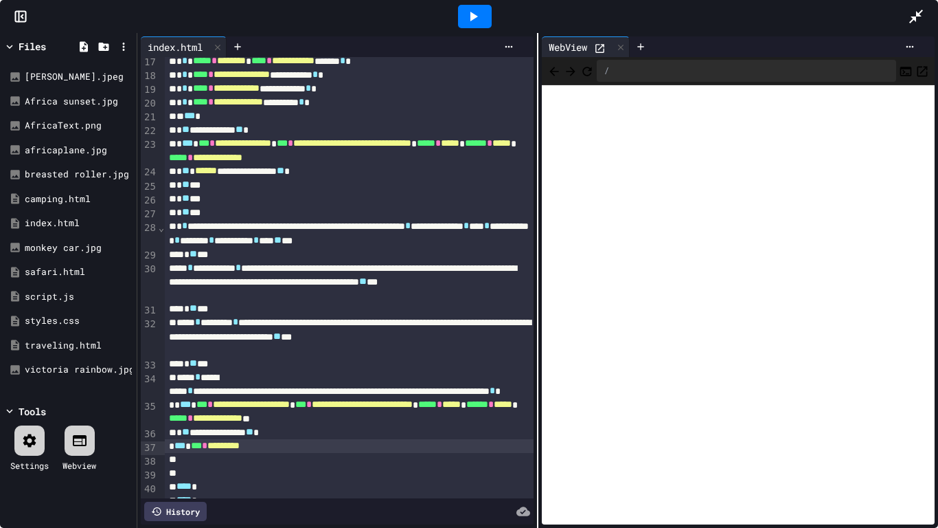
scroll to position [279, 0]
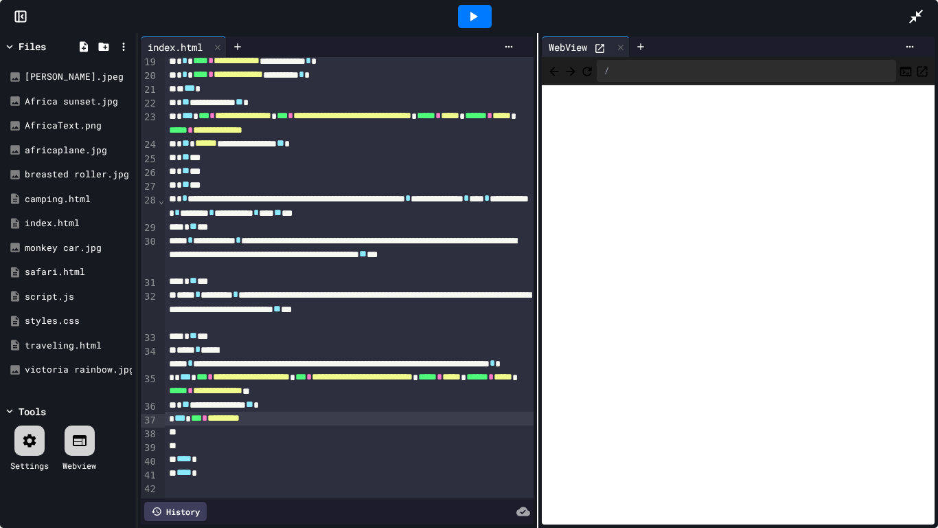
click at [18, 16] on icon at bounding box center [21, 17] width 14 height 14
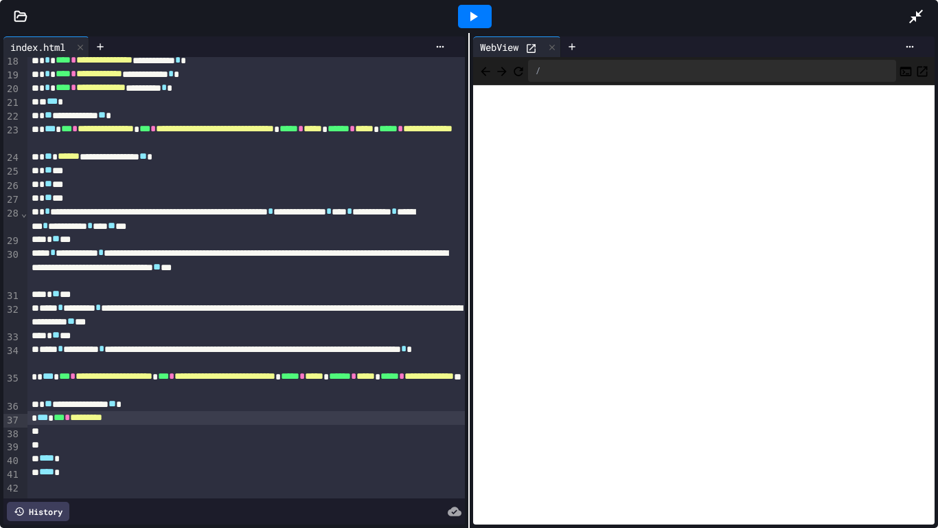
scroll to position [251, 0]
click at [102, 422] on span "*********" at bounding box center [86, 418] width 32 height 10
click at [478, 12] on icon at bounding box center [473, 16] width 16 height 16
click at [445, 422] on div "**********" at bounding box center [246, 419] width 438 height 14
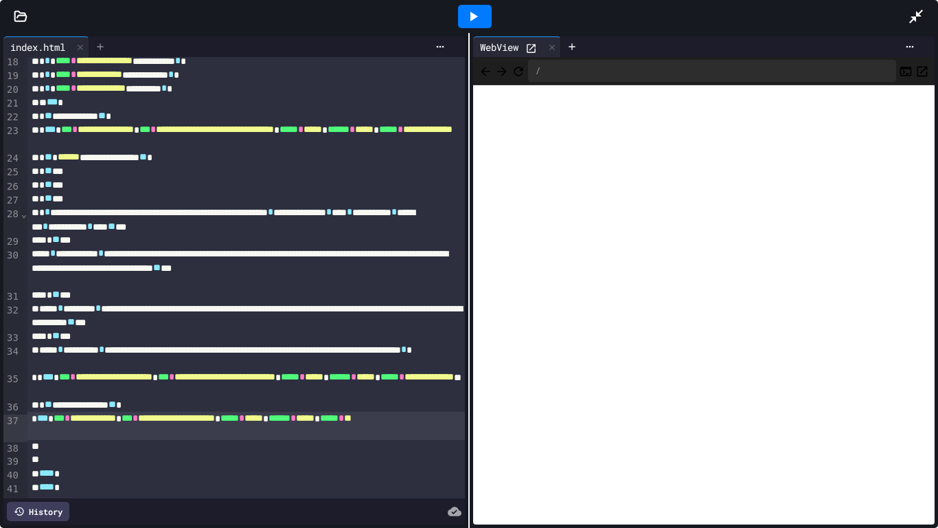
click at [100, 46] on icon at bounding box center [100, 46] width 11 height 11
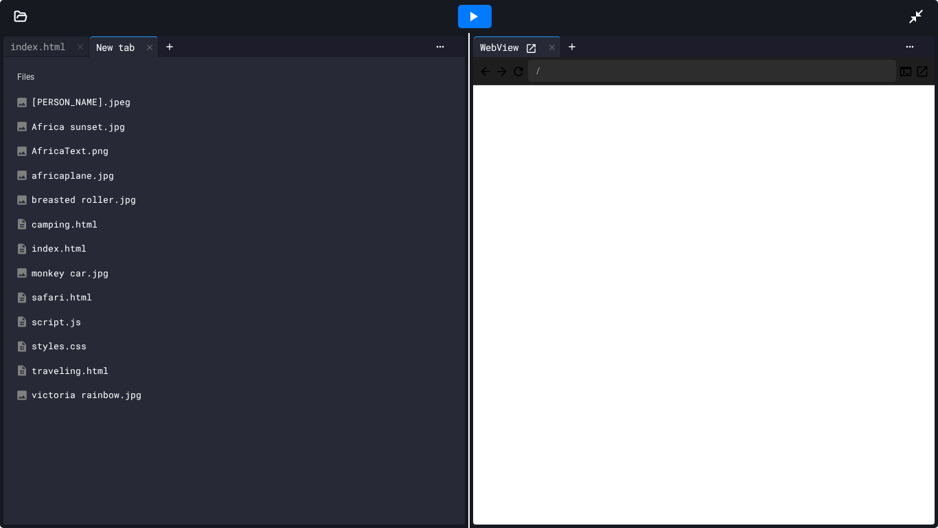
click at [56, 348] on div "styles.css" at bounding box center [244, 346] width 425 height 14
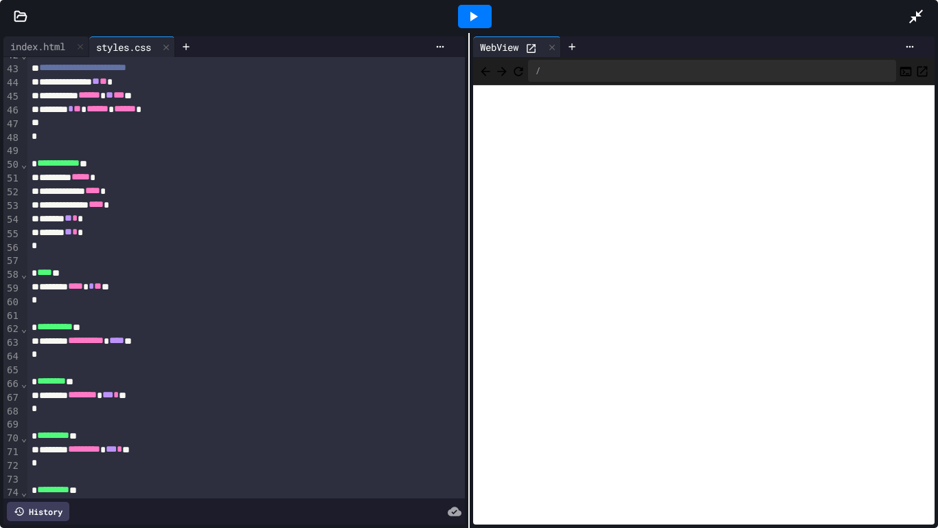
scroll to position [572, 0]
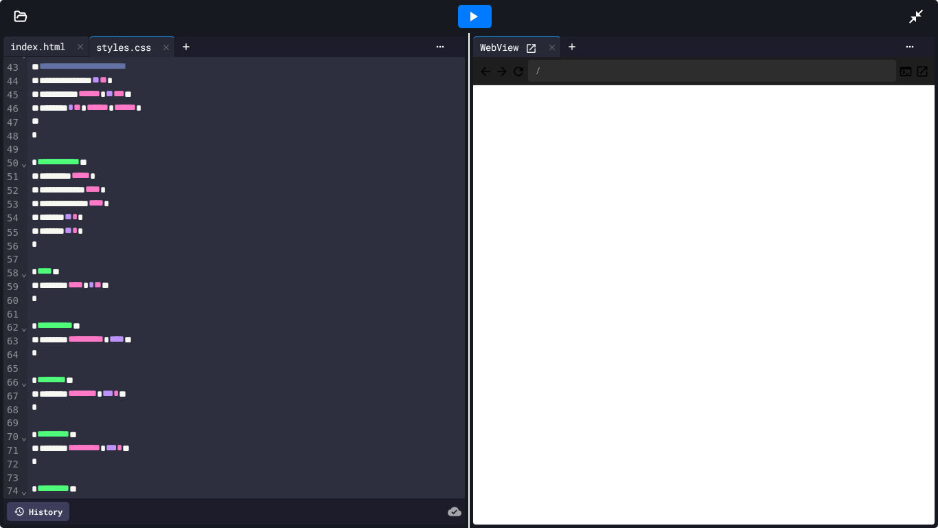
click at [63, 41] on div "index.html" at bounding box center [37, 46] width 69 height 14
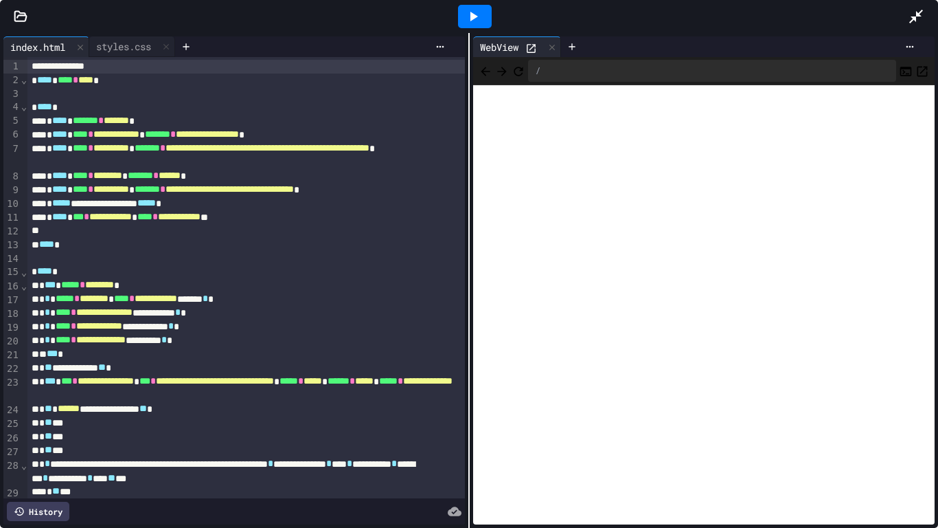
scroll to position [266, 0]
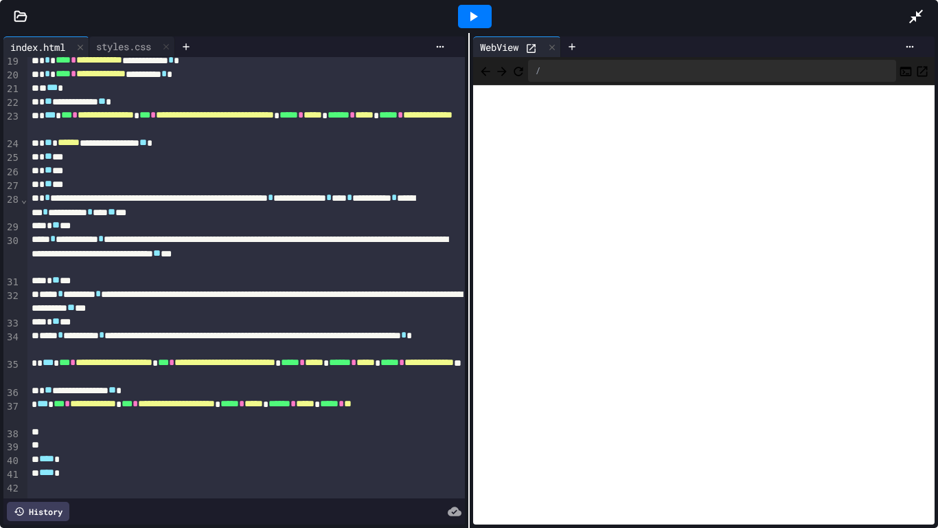
click at [344, 408] on span "**" at bounding box center [348, 403] width 8 height 10
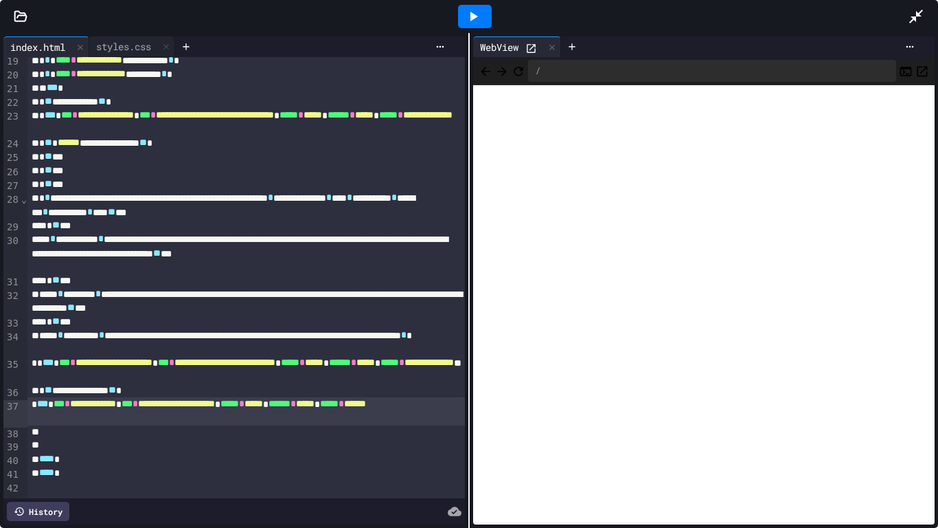
click at [473, 12] on icon at bounding box center [473, 16] width 16 height 16
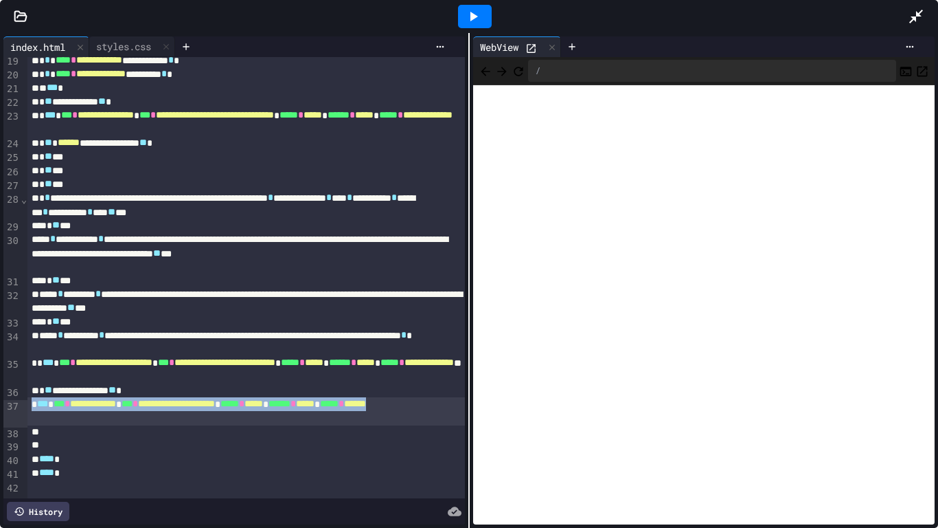
drag, startPoint x: 126, startPoint y: 421, endPoint x: 32, endPoint y: 409, distance: 95.5
click at [32, 409] on div "**********" at bounding box center [246, 410] width 438 height 27
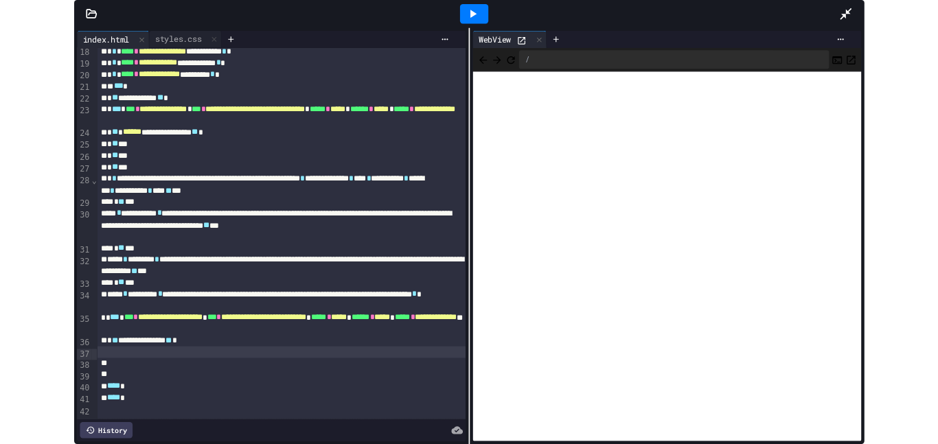
scroll to position [238, 0]
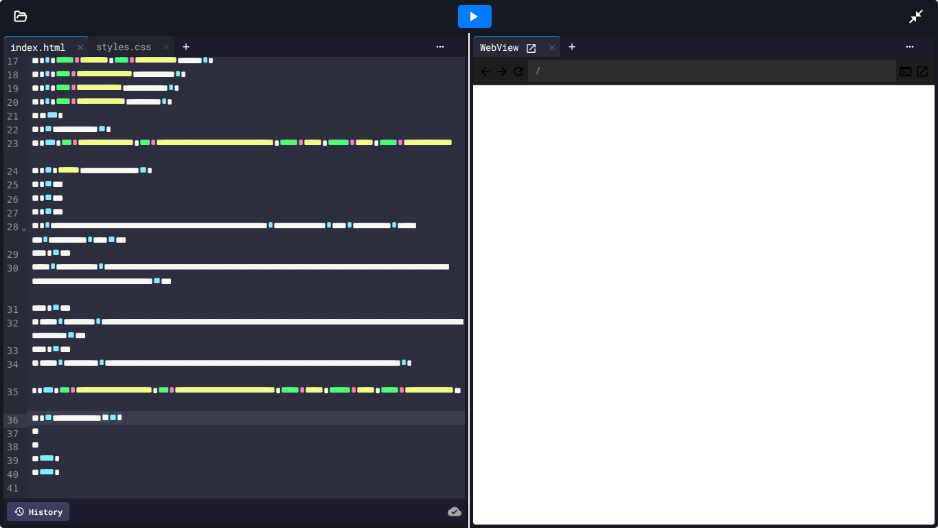
click at [473, 10] on icon at bounding box center [473, 16] width 16 height 16
click at [918, 12] on icon at bounding box center [916, 16] width 16 height 16
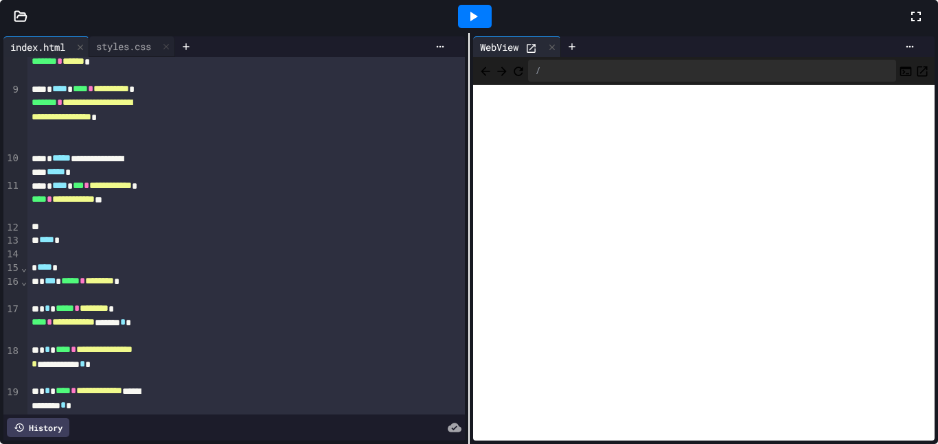
scroll to position [487, 0]
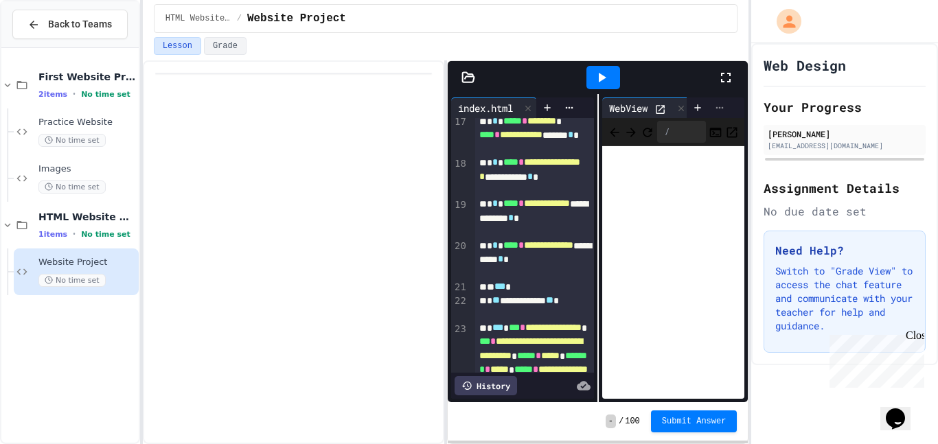
click at [714, 104] on icon at bounding box center [719, 107] width 11 height 11
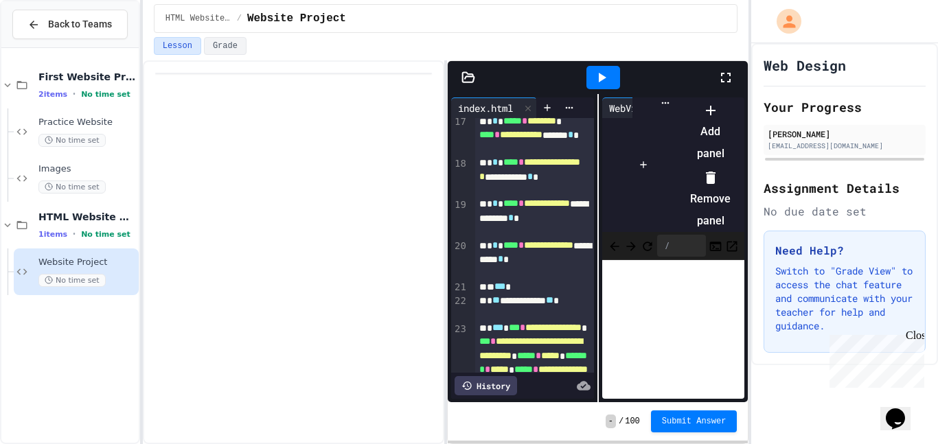
click at [731, 166] on div at bounding box center [710, 177] width 41 height 22
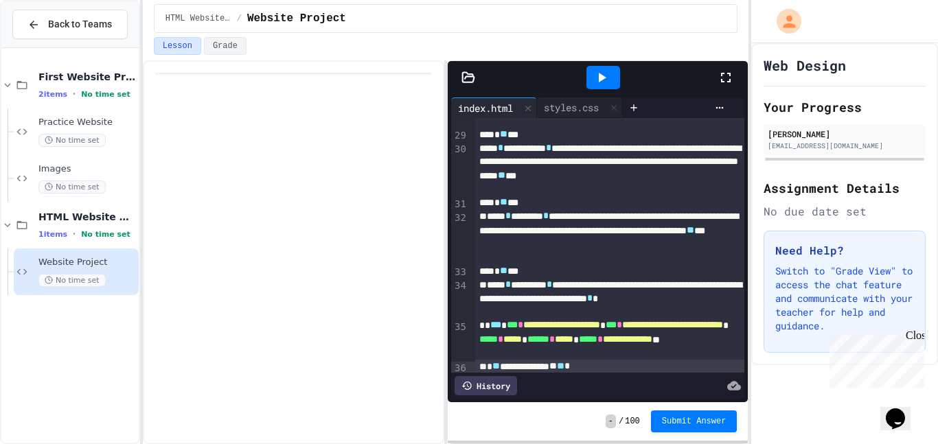
scroll to position [280, 0]
